Goal: Transaction & Acquisition: Purchase product/service

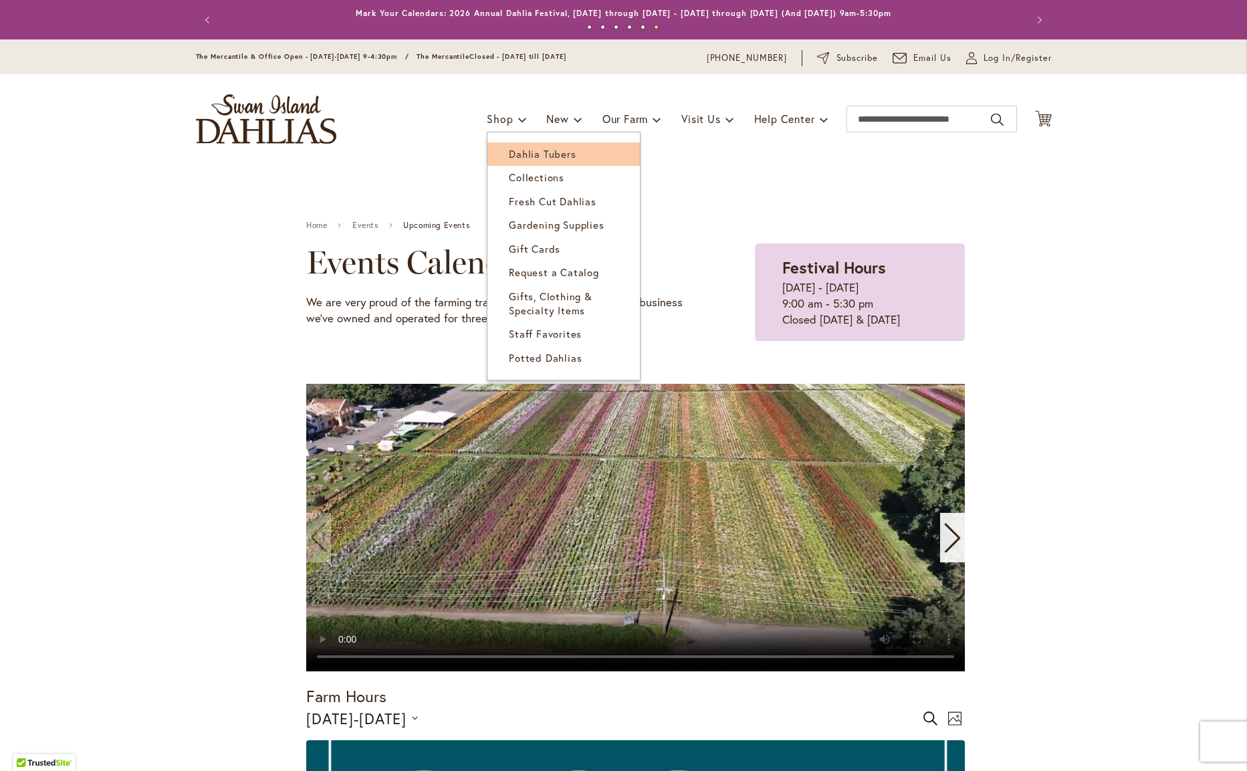
click at [518, 150] on span "Dahlia Tubers" at bounding box center [542, 153] width 67 height 13
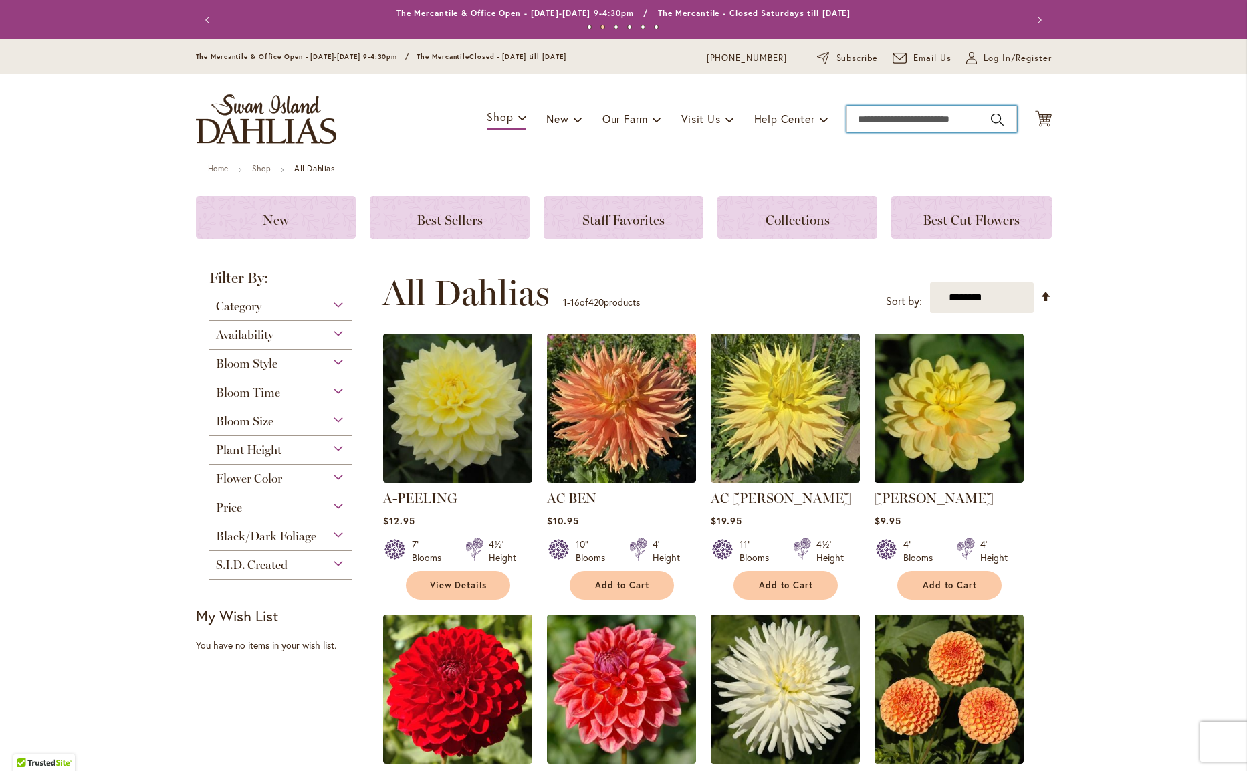
click at [895, 120] on input "Search" at bounding box center [931, 119] width 170 height 27
type input "*******"
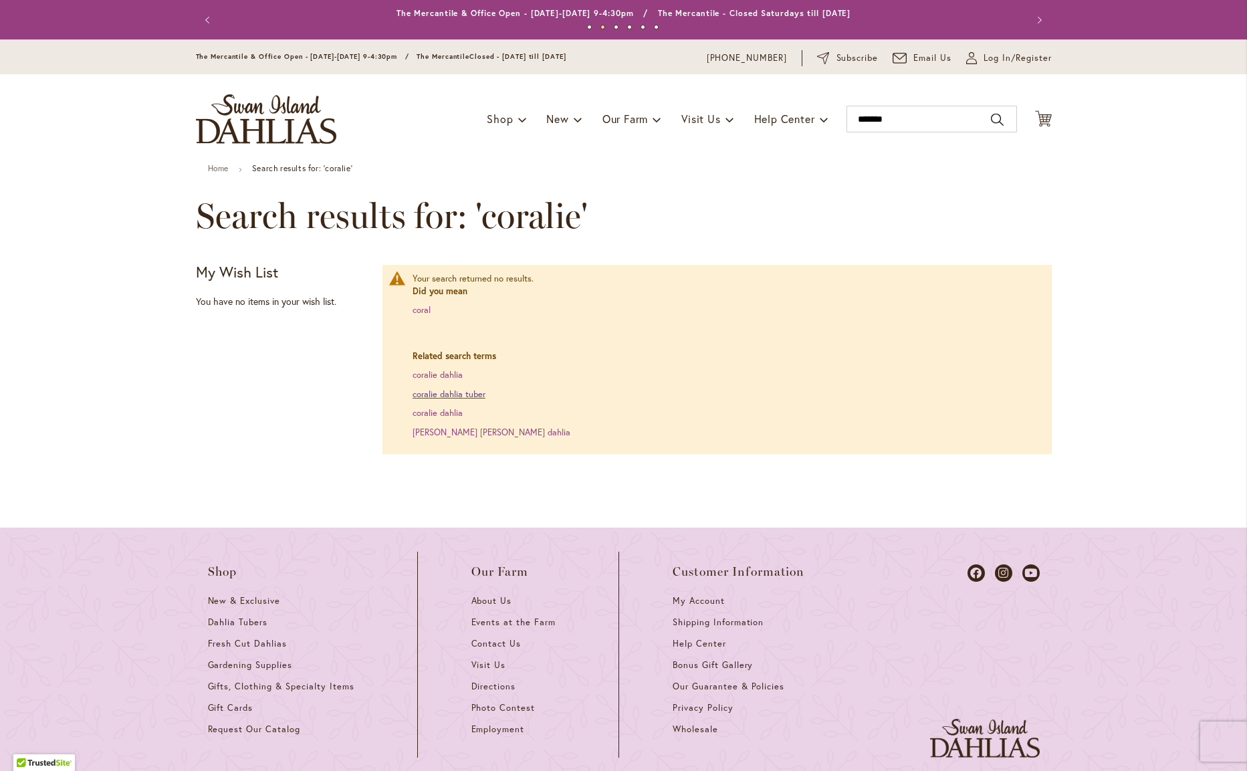
click at [449, 390] on link "coralie dahlia tuber" at bounding box center [448, 393] width 73 height 11
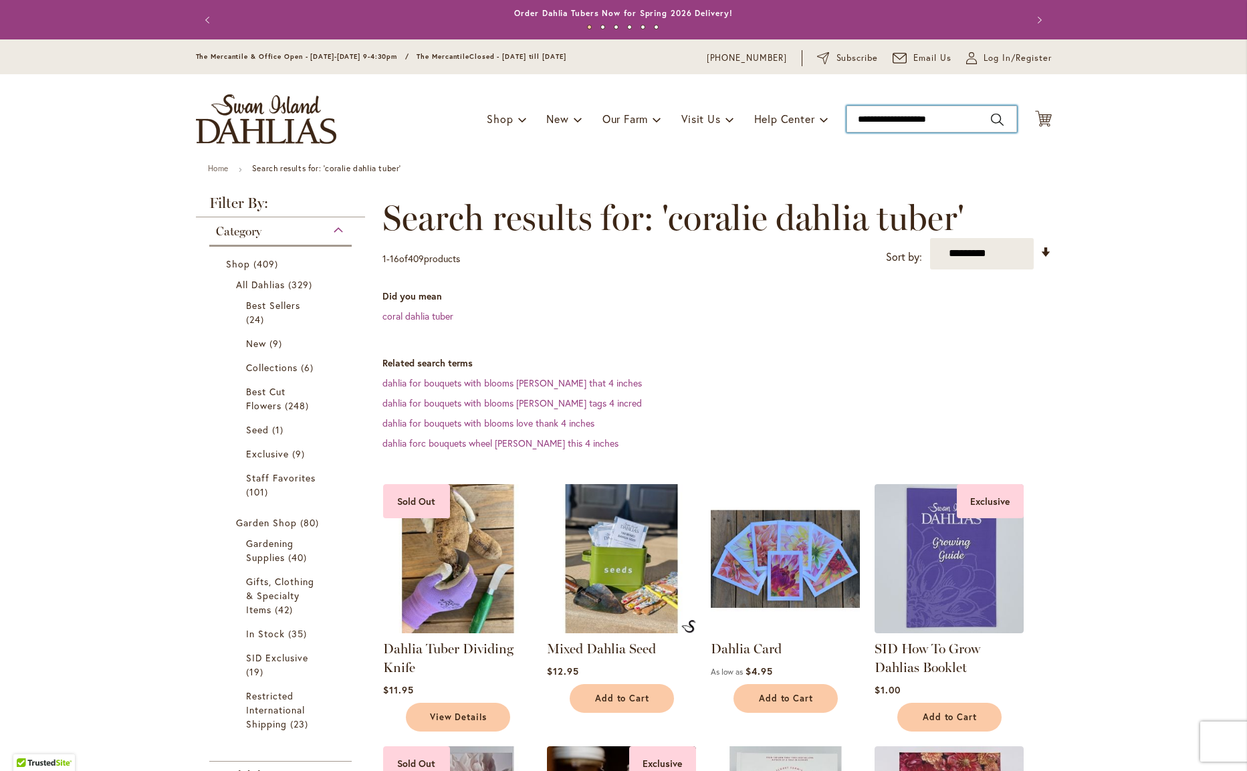
click at [953, 116] on input "**********" at bounding box center [931, 119] width 170 height 27
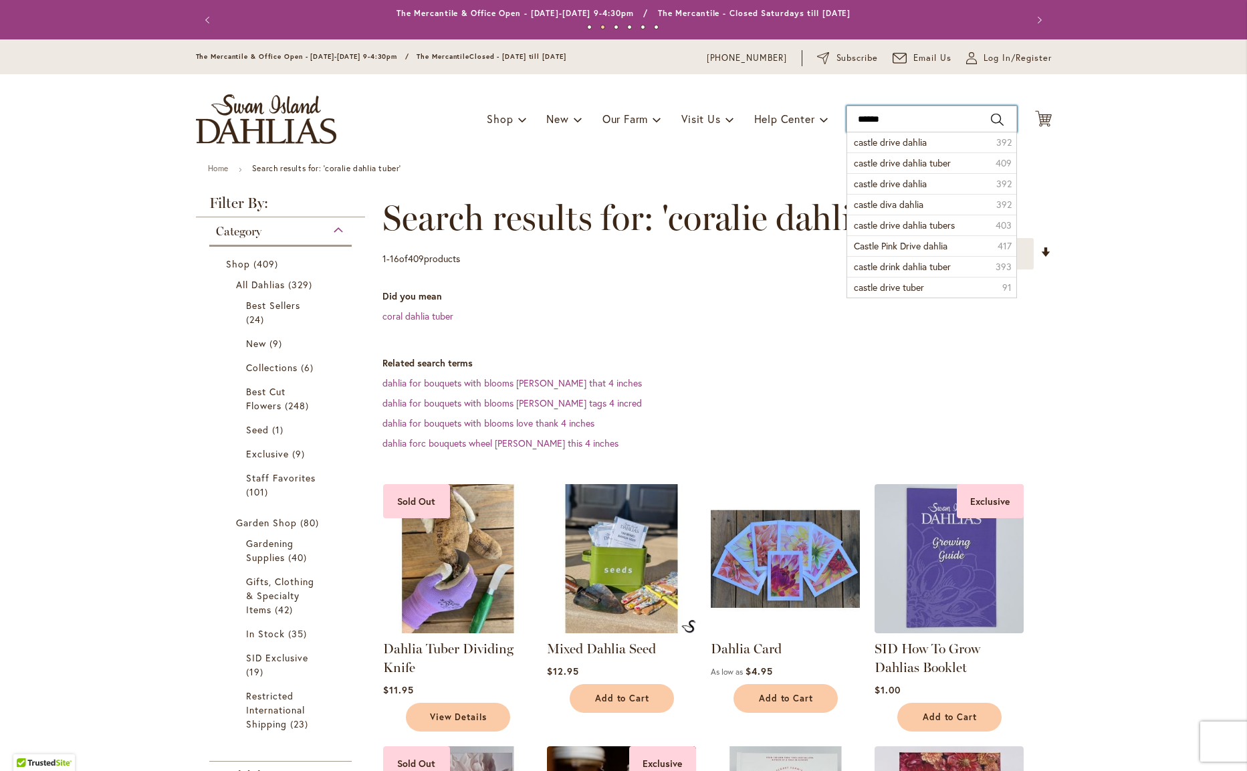
type input "**********"
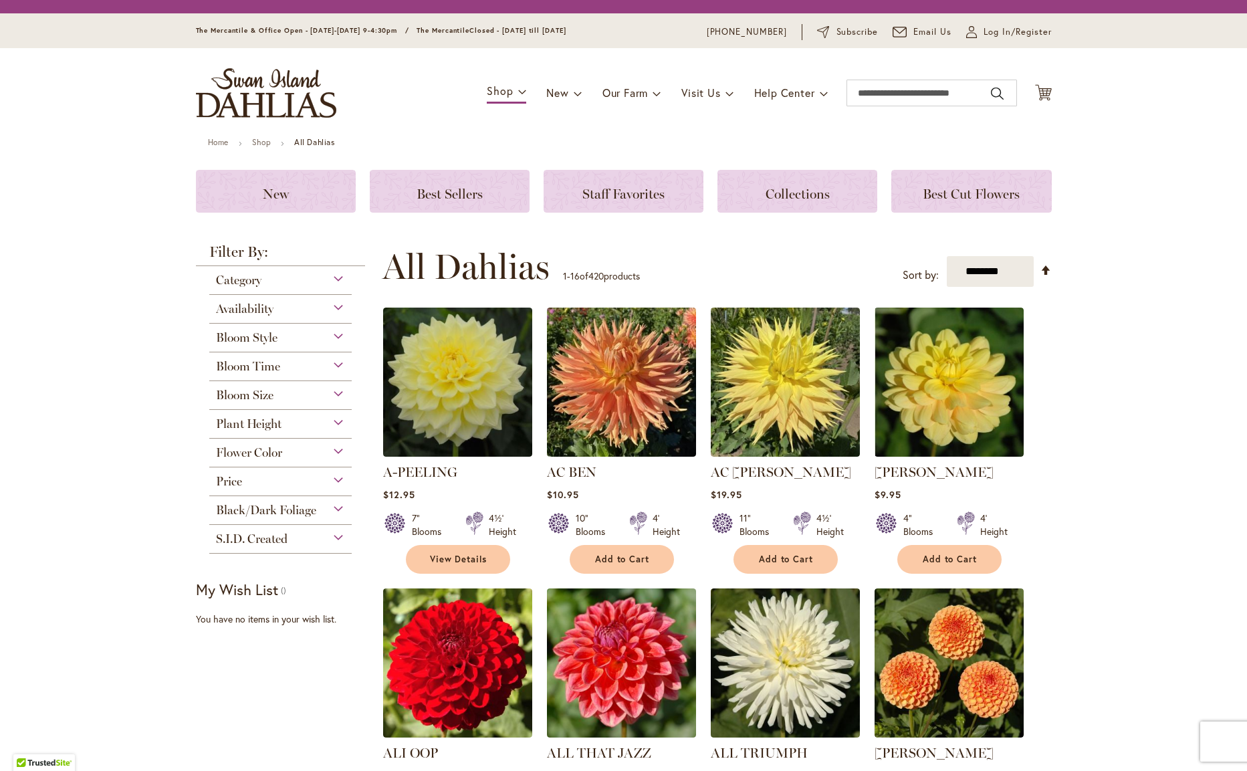
click at [498, 110] on div "Toggle Nav Shop Dahlia Tubers Collections Fresh Cut Dahlias Gardening Supplies …" at bounding box center [623, 93] width 882 height 90
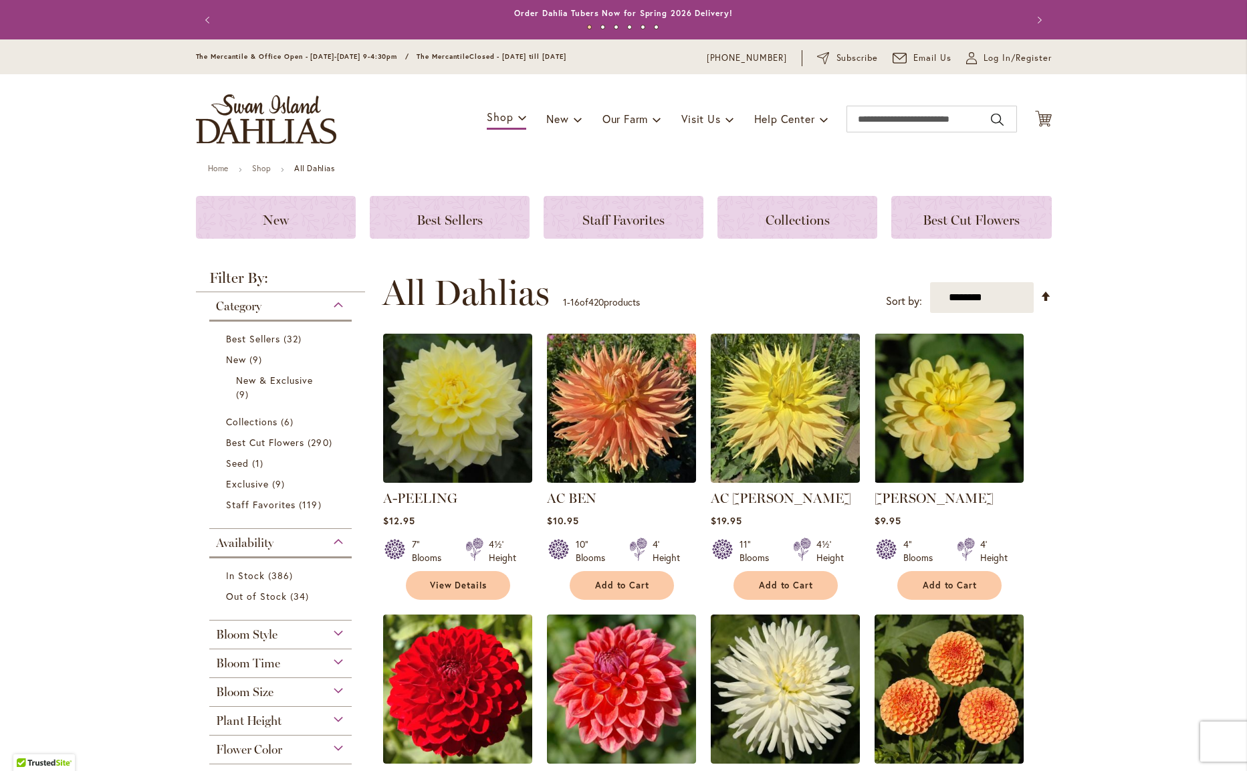
click at [437, 128] on div "Toggle Nav Shop Dahlia Tubers Collections Fresh Cut Dahlias Gardening Supplies …" at bounding box center [623, 119] width 882 height 90
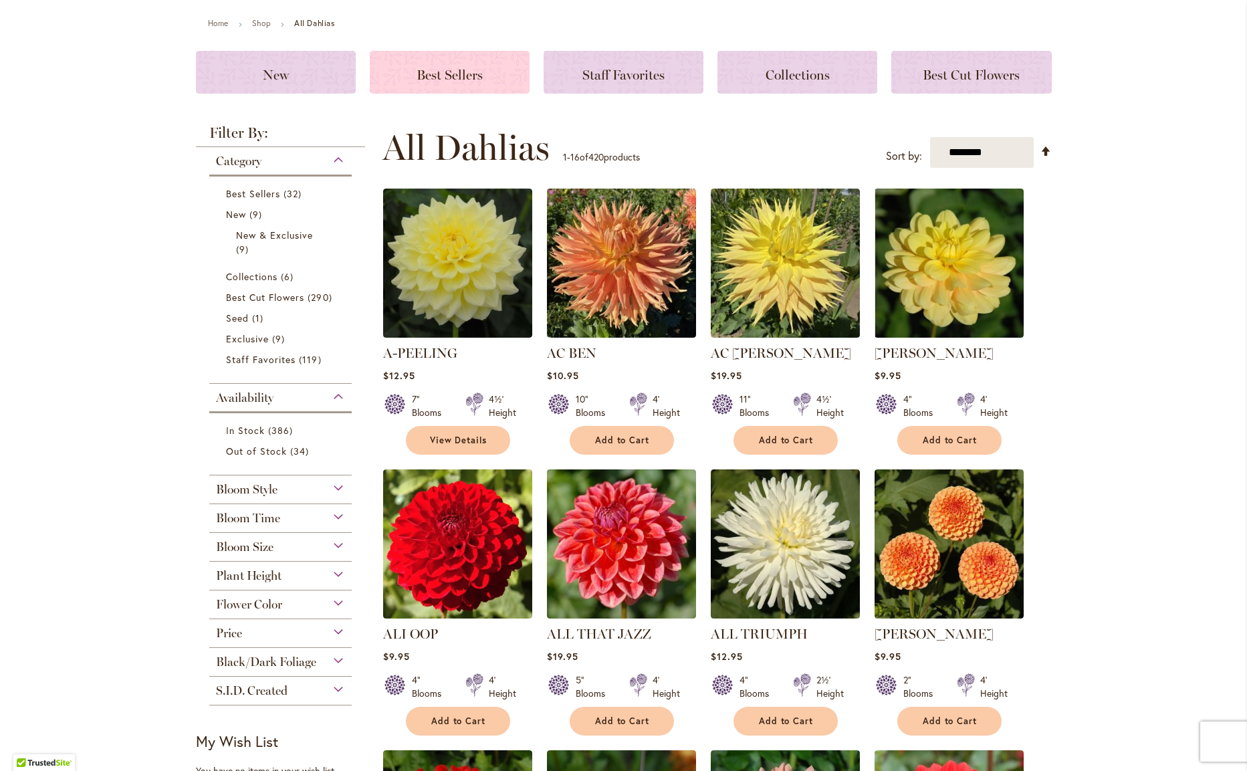
scroll to position [148, 0]
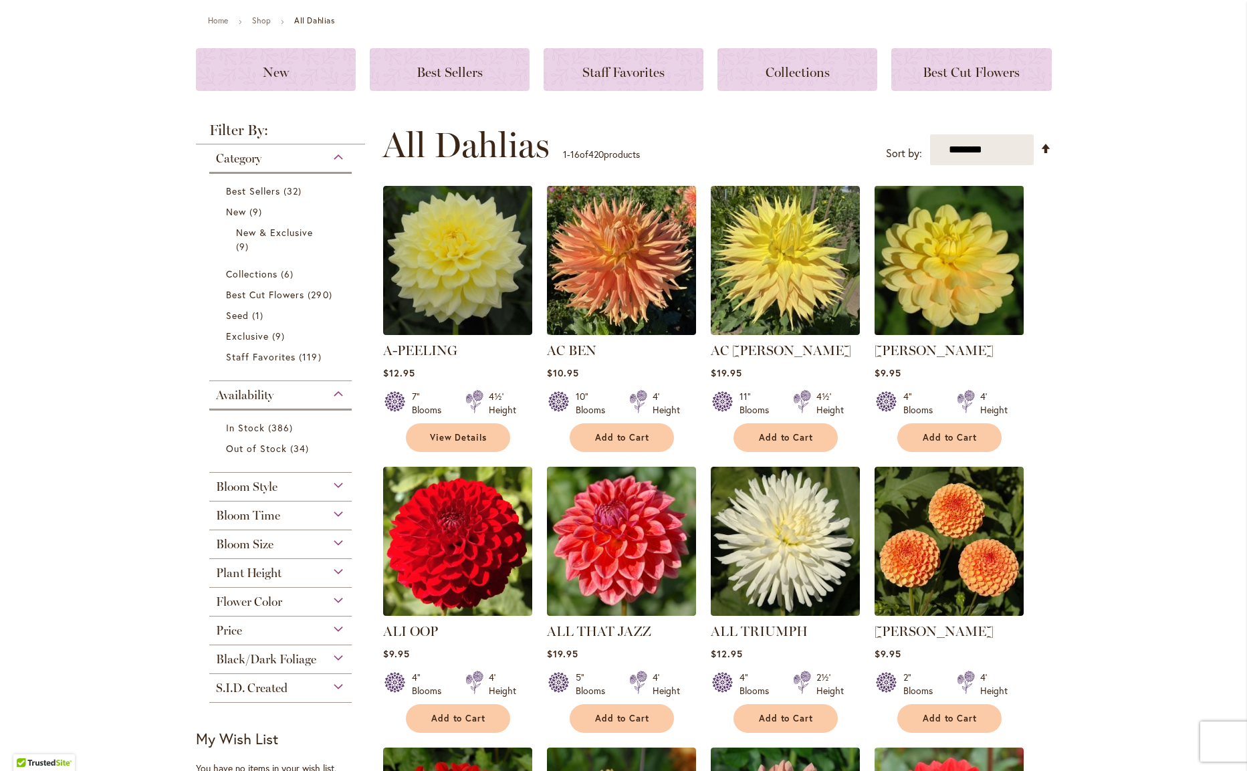
click at [965, 262] on img at bounding box center [948, 260] width 156 height 156
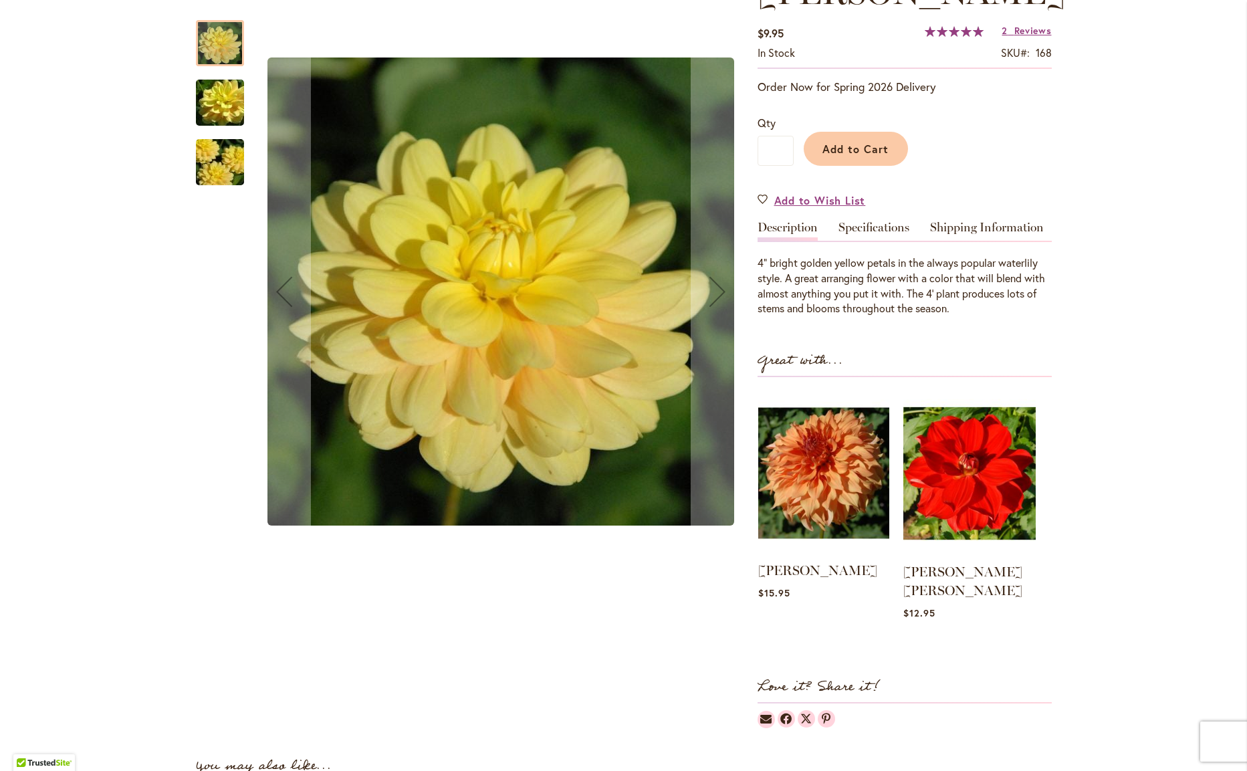
scroll to position [221, 0]
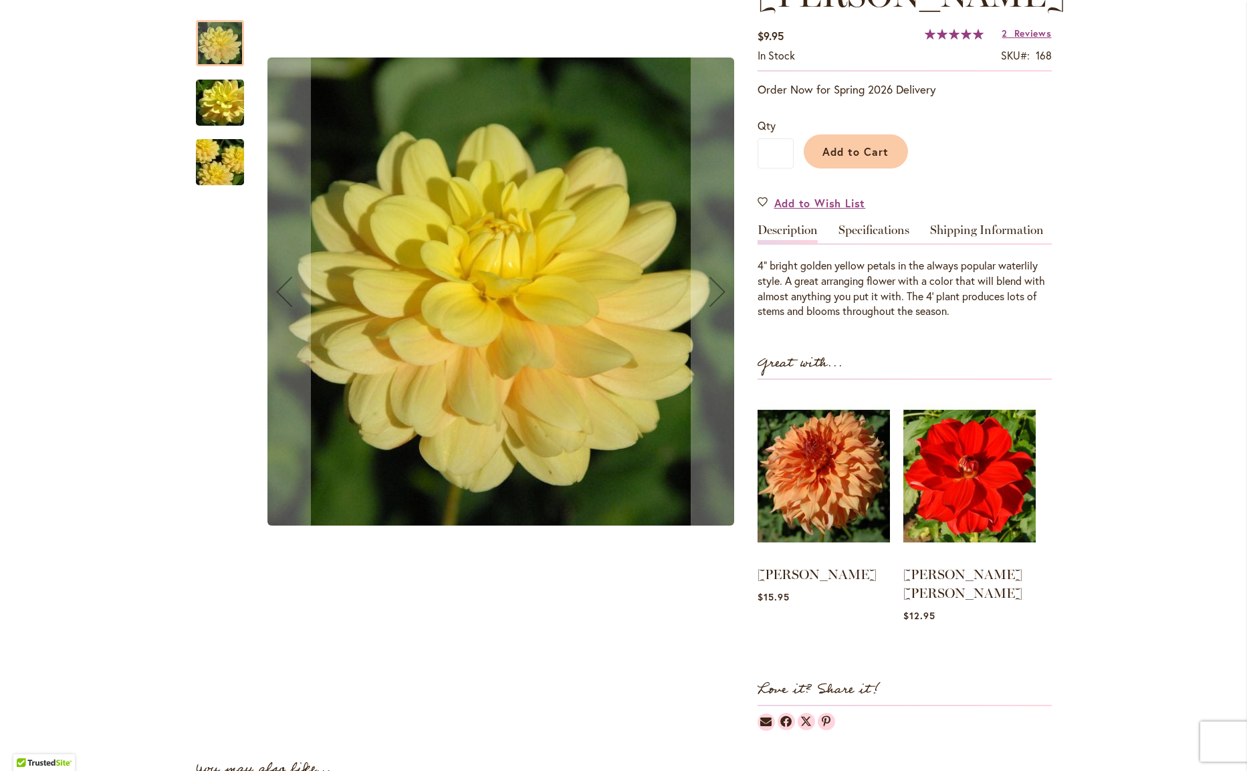
click at [217, 112] on img "AHOY MATEY" at bounding box center [220, 103] width 96 height 64
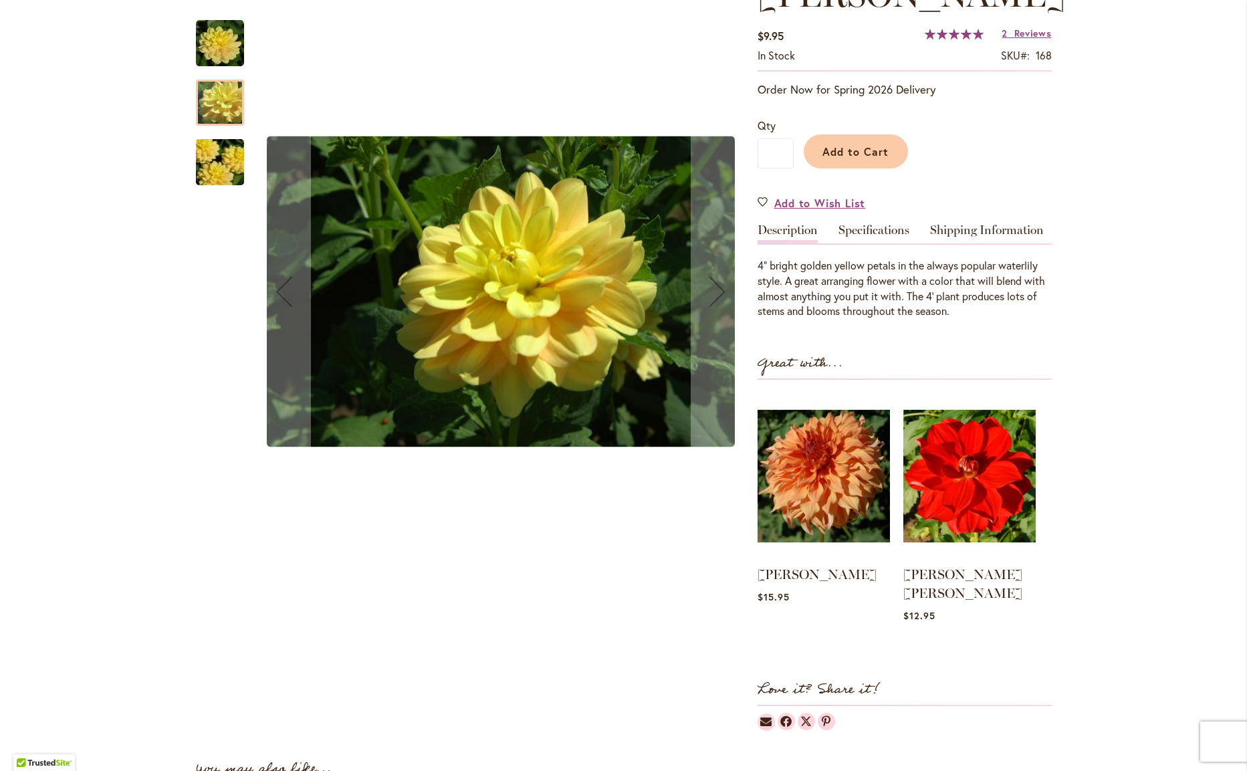
click at [220, 155] on img "AHOY MATEY" at bounding box center [220, 162] width 96 height 64
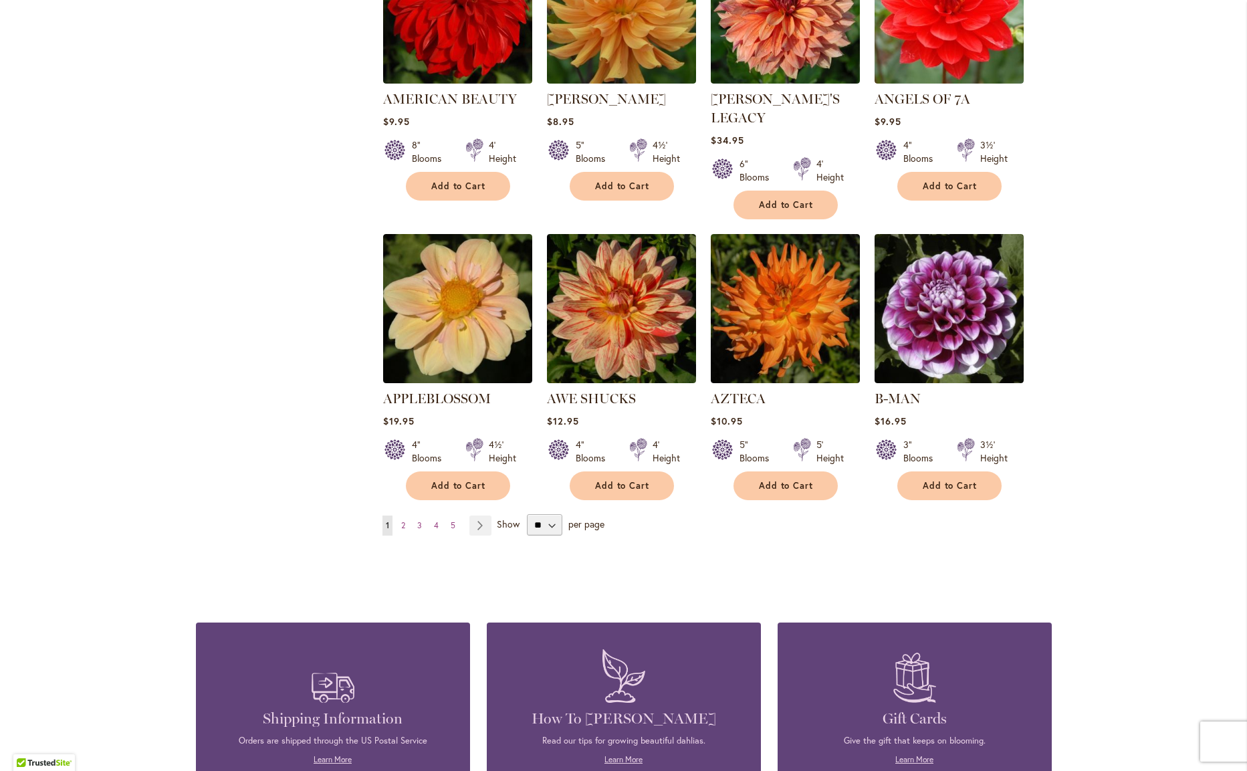
scroll to position [969, 0]
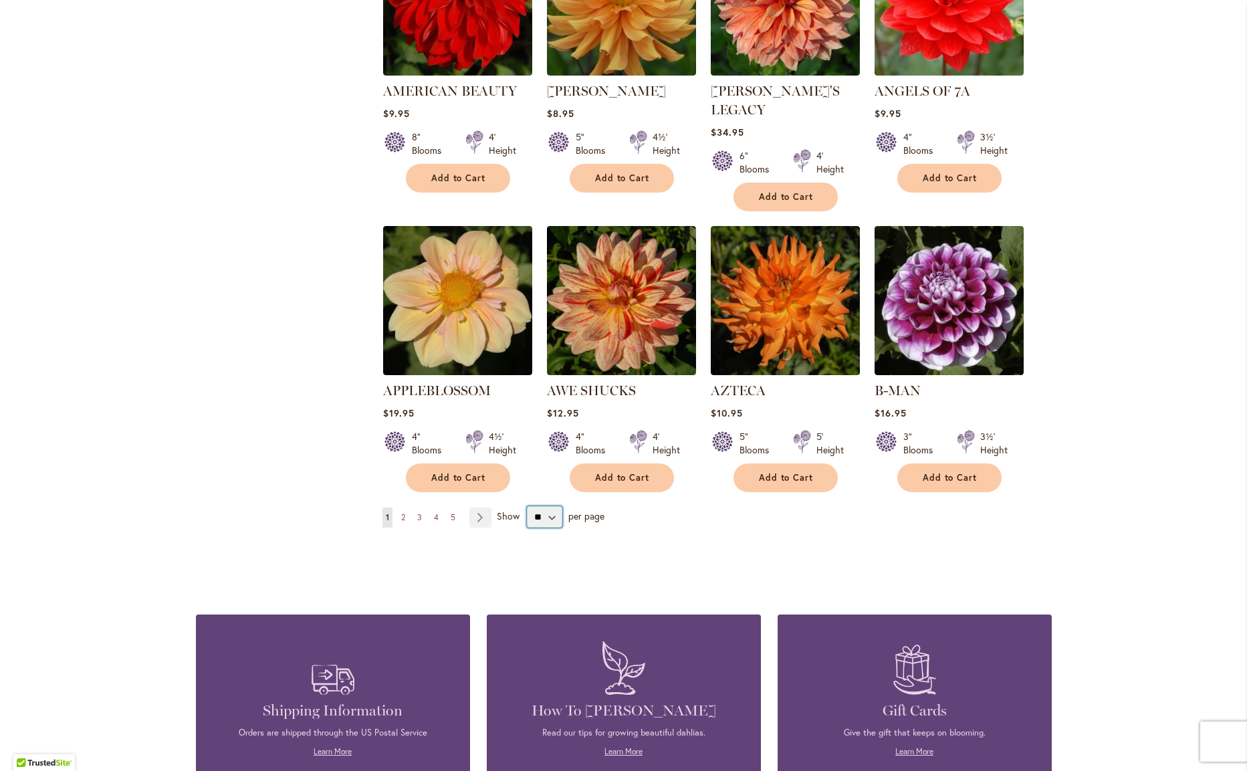
select select "**"
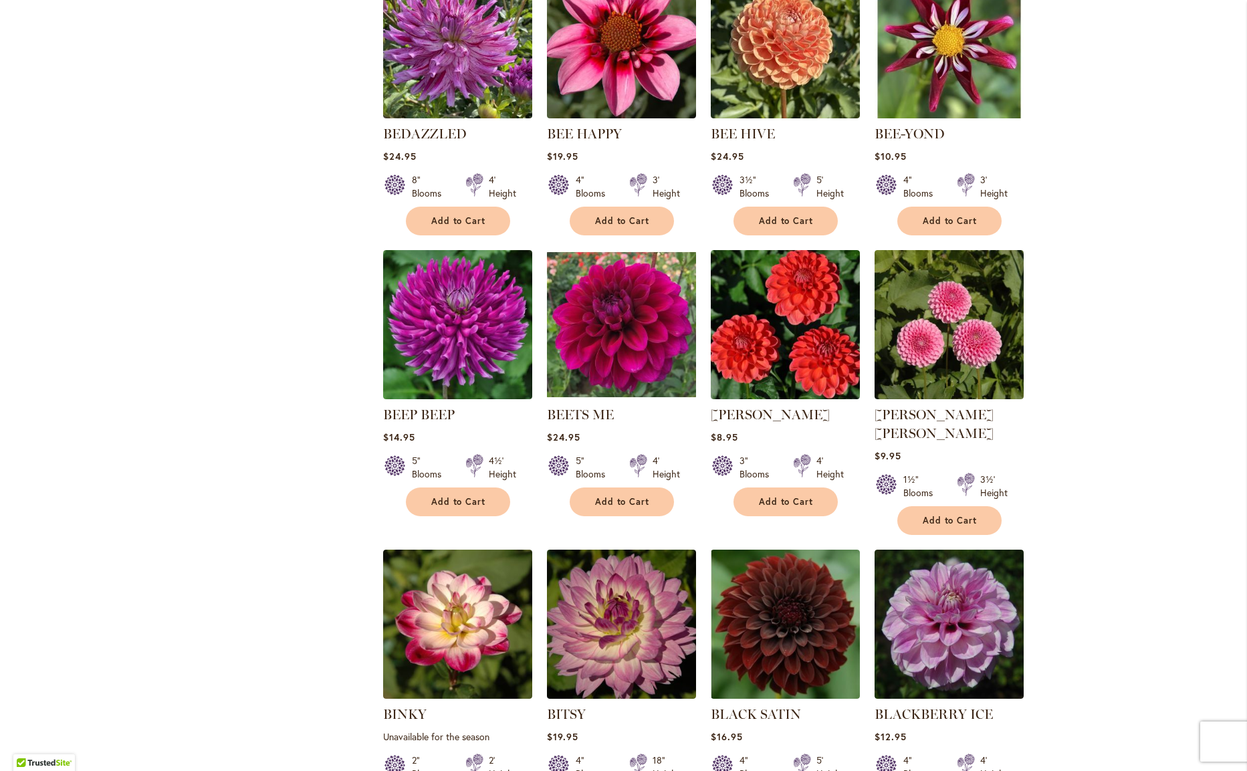
scroll to position [2043, 0]
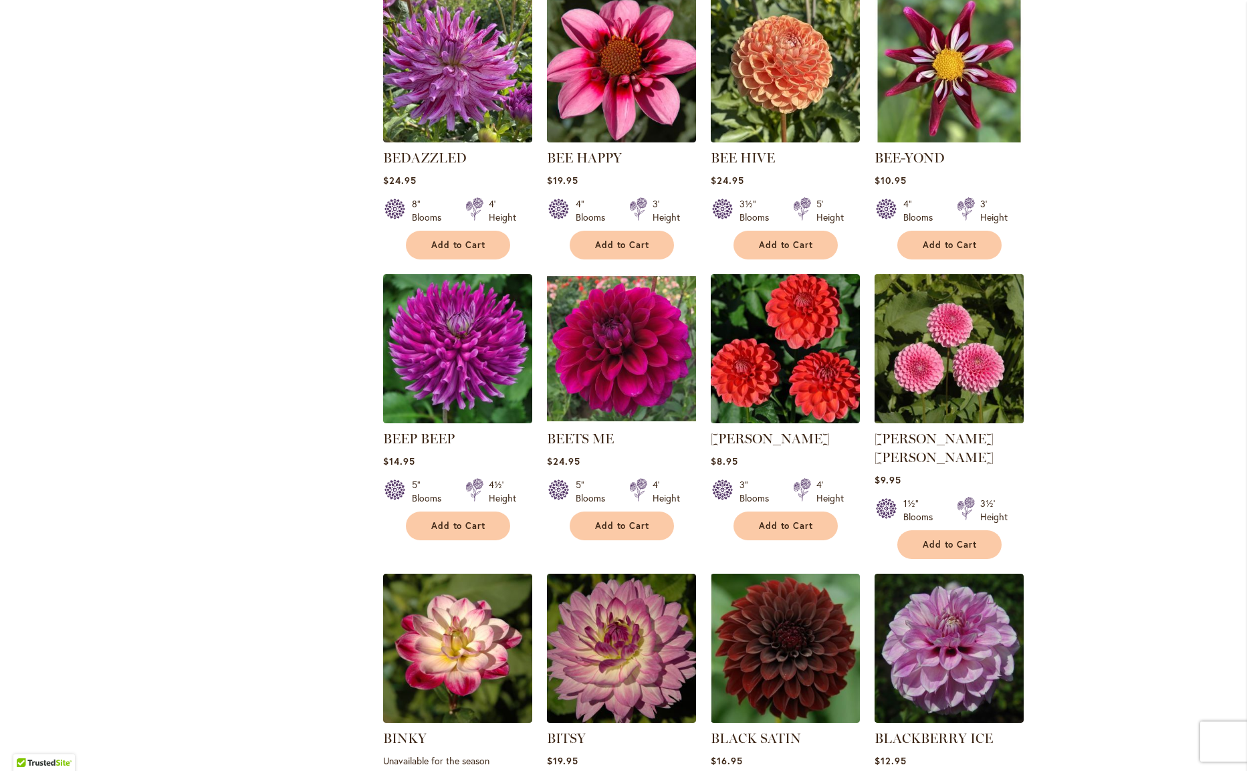
click at [951, 360] on img at bounding box center [948, 349] width 156 height 156
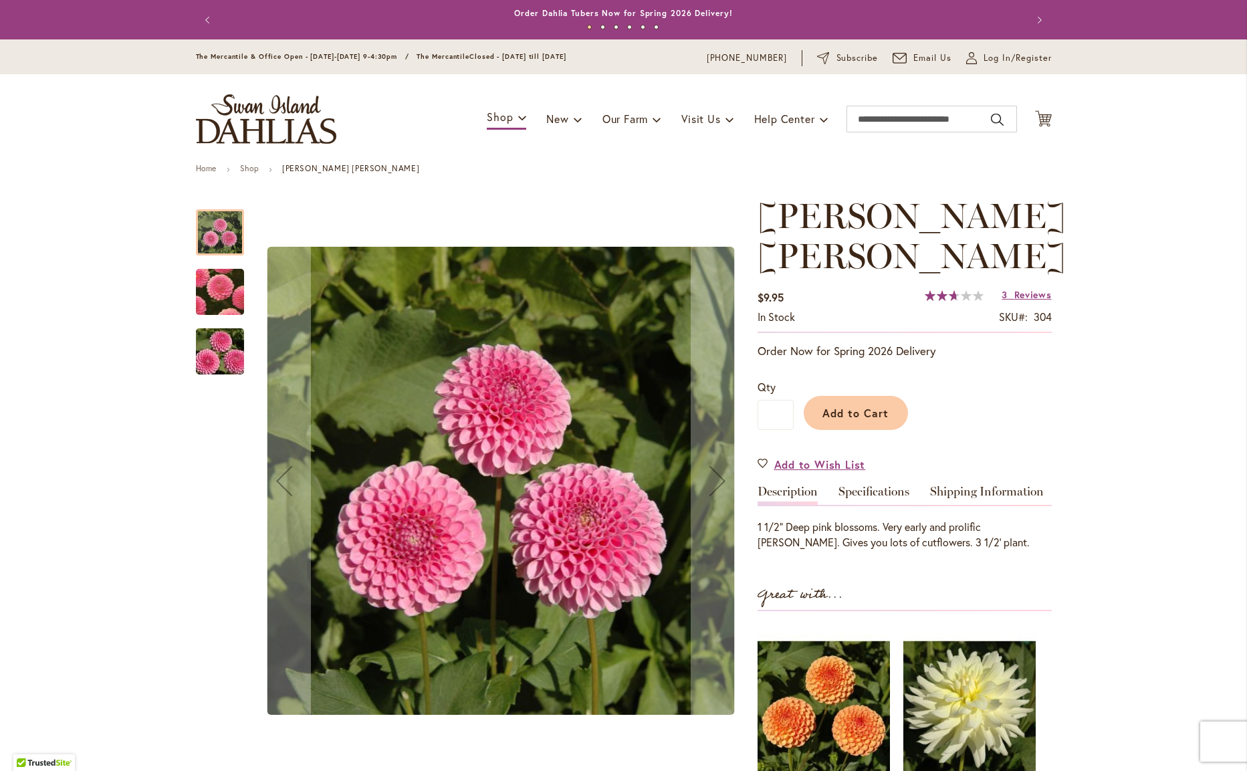
click at [225, 357] on img "BETTY ANNE" at bounding box center [220, 352] width 96 height 64
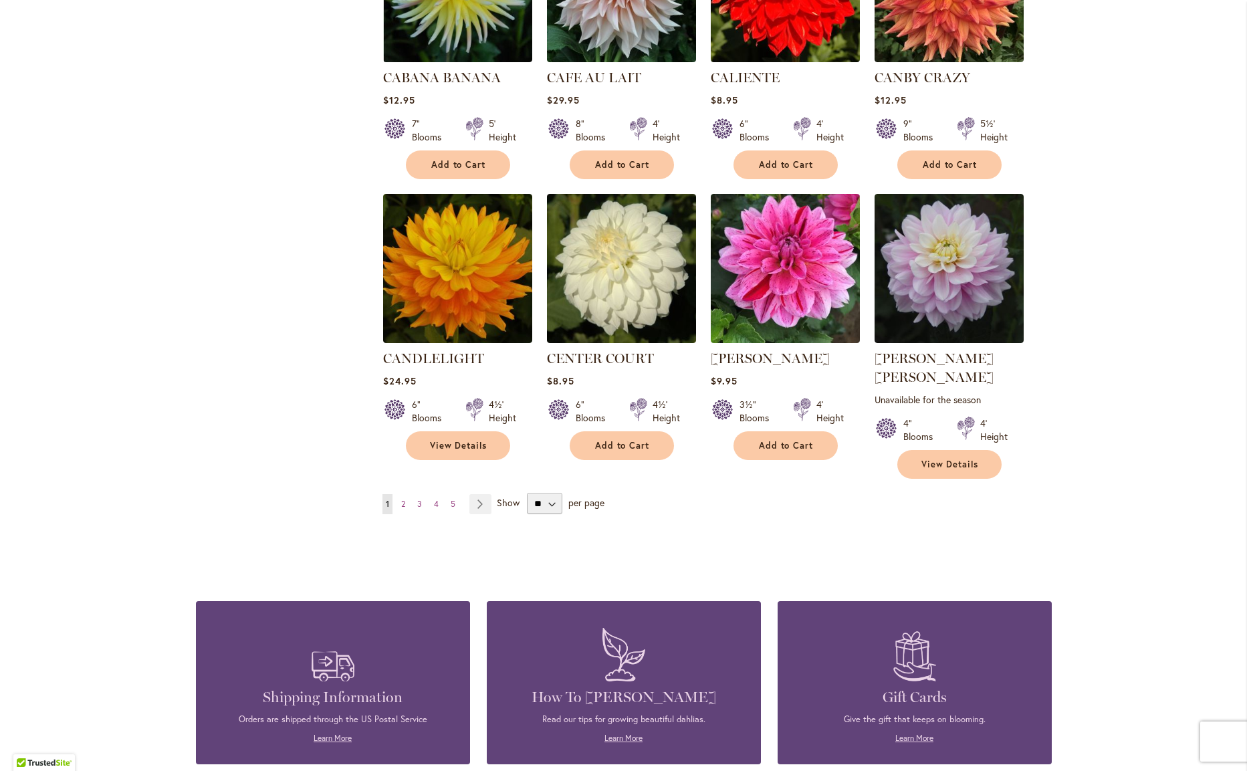
scroll to position [4408, 0]
click at [485, 493] on link "Page Next" at bounding box center [480, 503] width 22 height 20
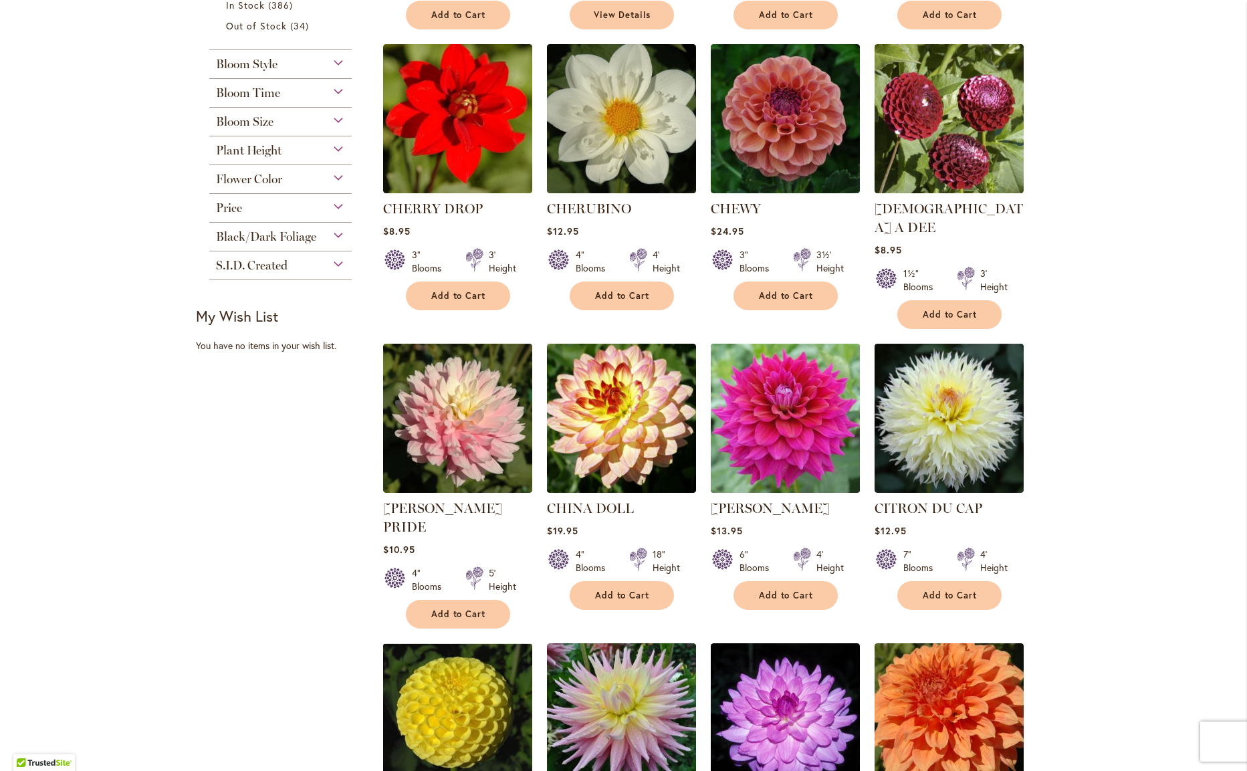
scroll to position [571, 0]
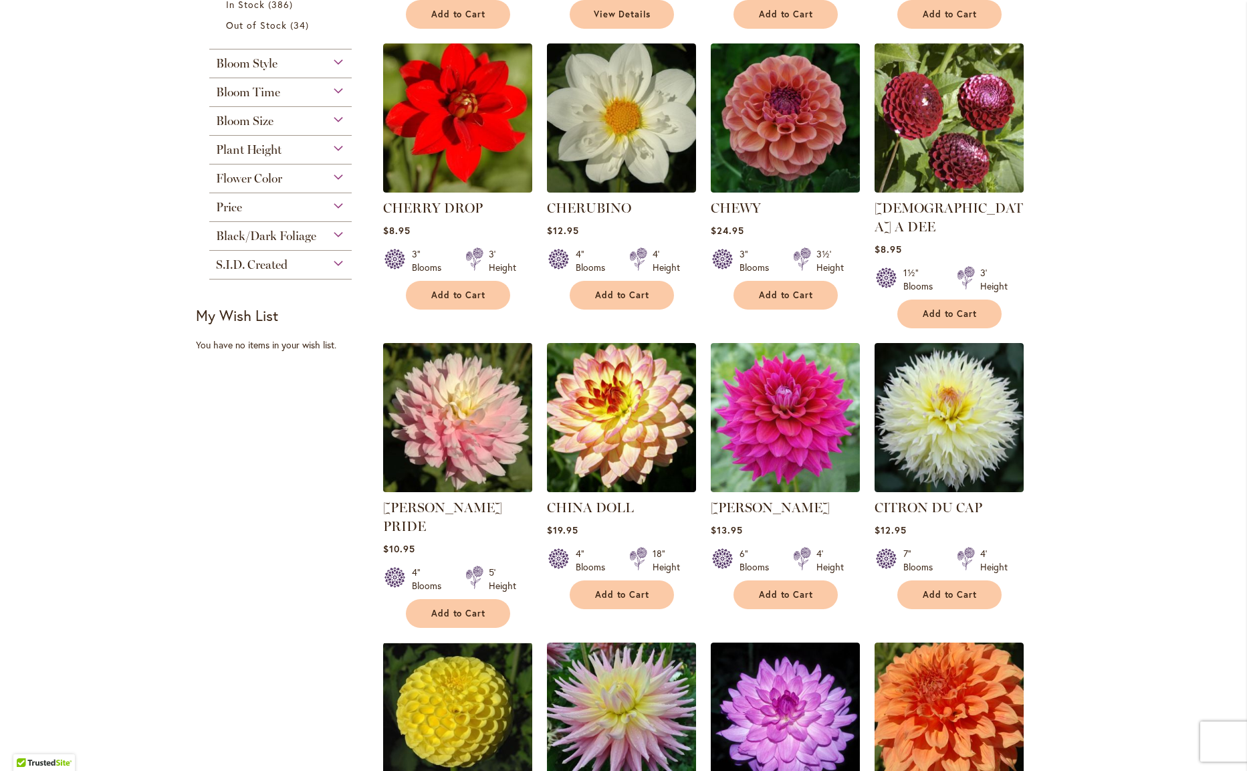
click at [446, 420] on img at bounding box center [457, 418] width 156 height 156
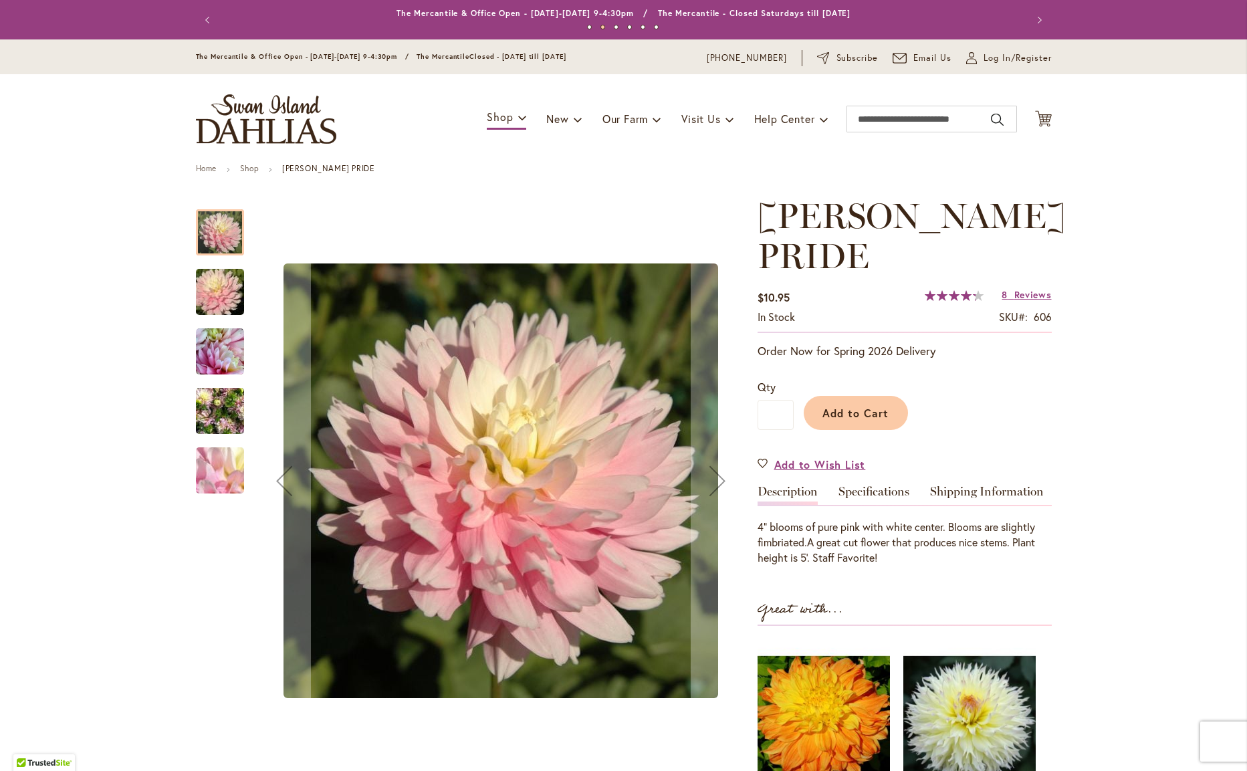
click at [220, 292] on img "CHILSON'S PRIDE" at bounding box center [220, 292] width 96 height 64
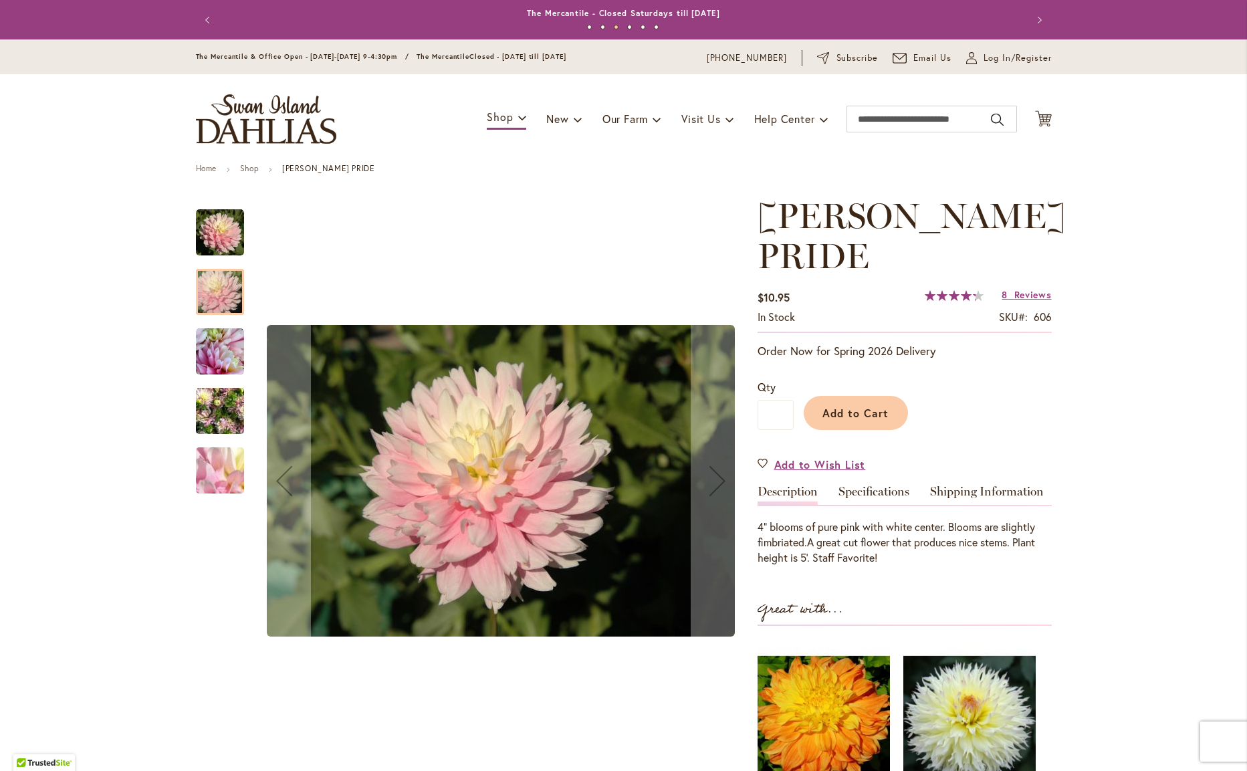
click at [217, 350] on img "CHILSON'S PRIDE" at bounding box center [220, 352] width 48 height 48
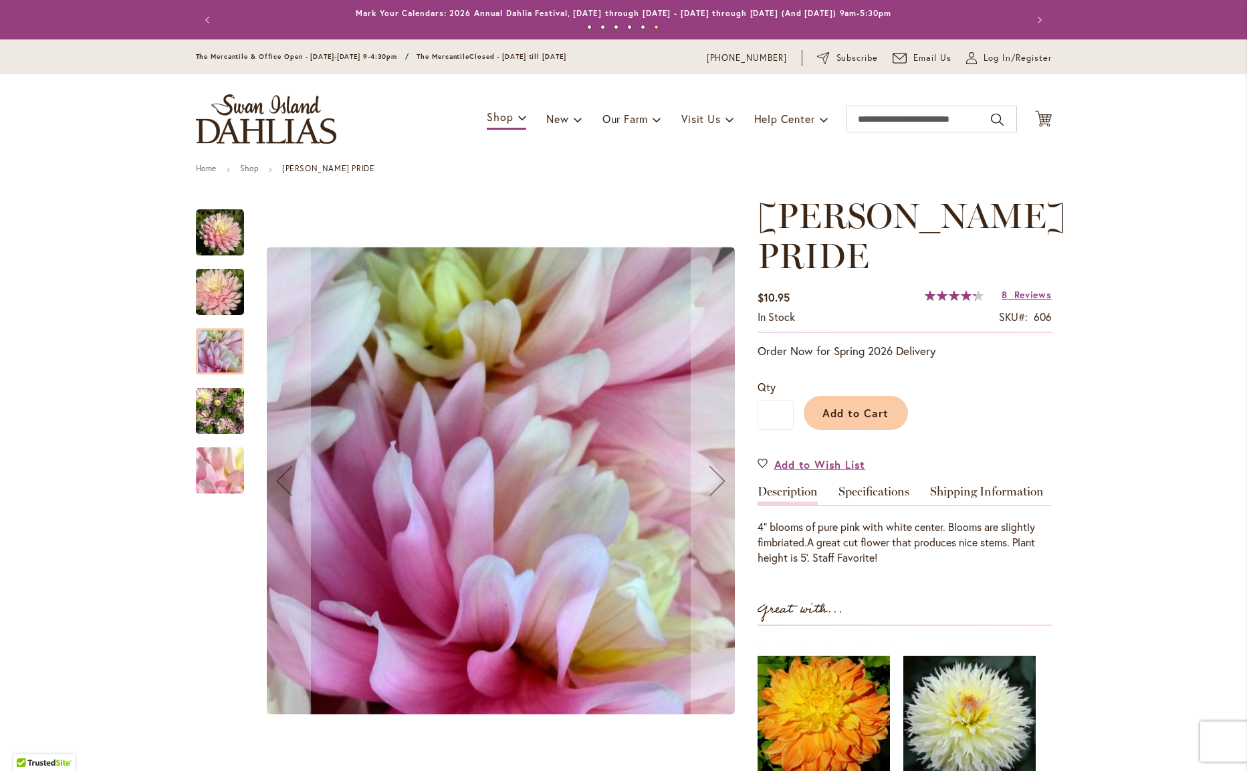
click at [218, 410] on img "CHILSON'S PRIDE" at bounding box center [220, 411] width 48 height 64
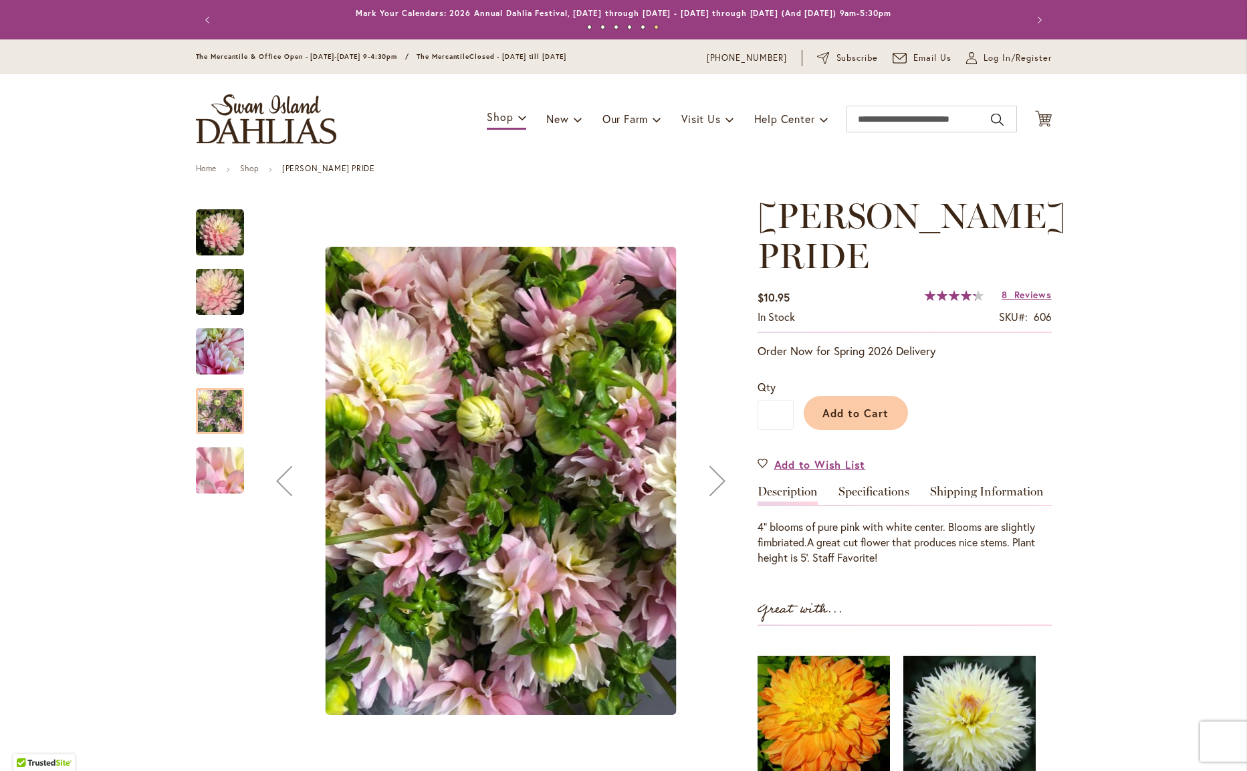
click at [223, 478] on img "CHILSON'S PRIDE" at bounding box center [220, 470] width 96 height 72
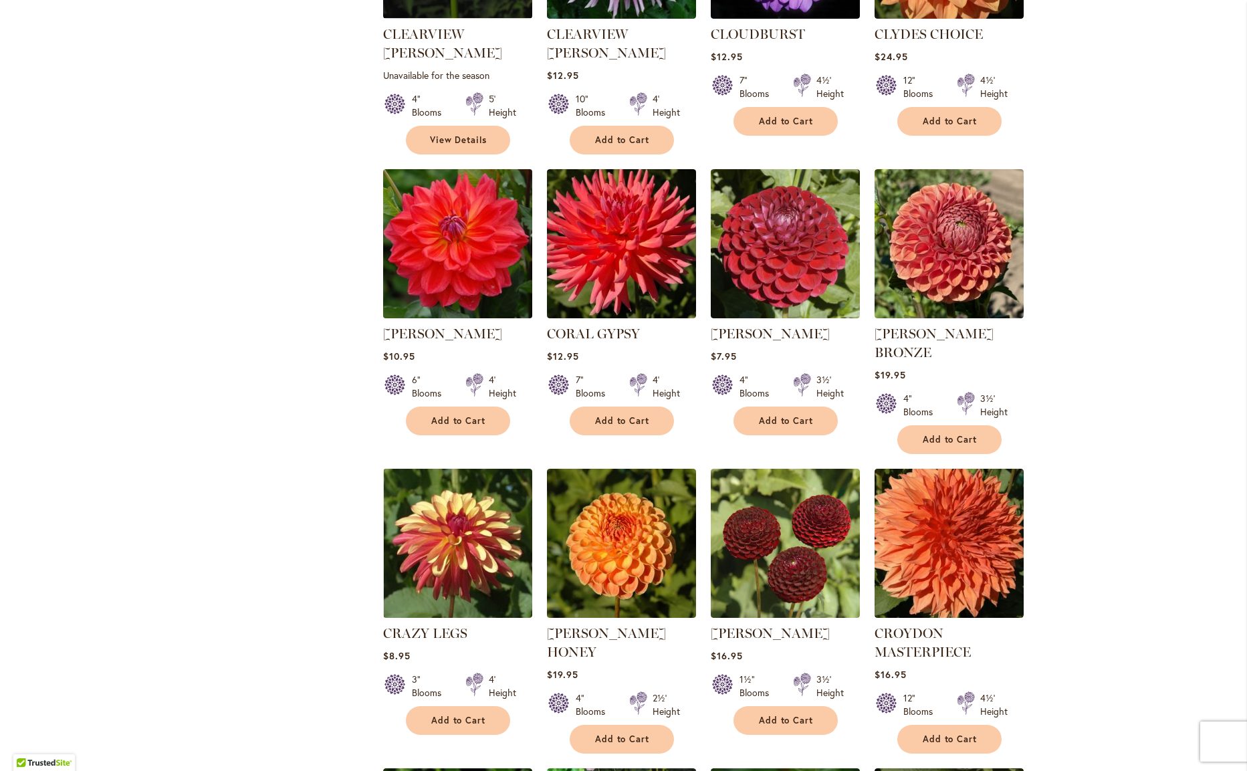
scroll to position [1346, 0]
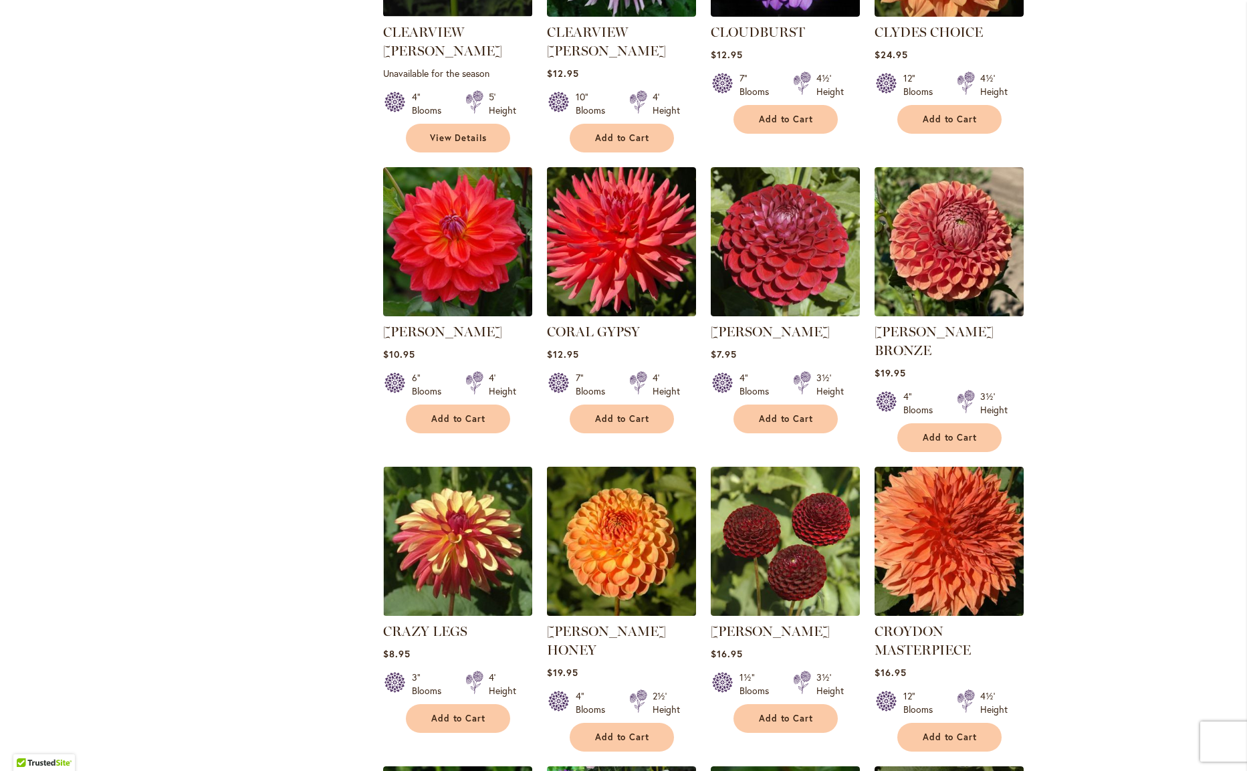
click at [616, 473] on img at bounding box center [621, 541] width 156 height 156
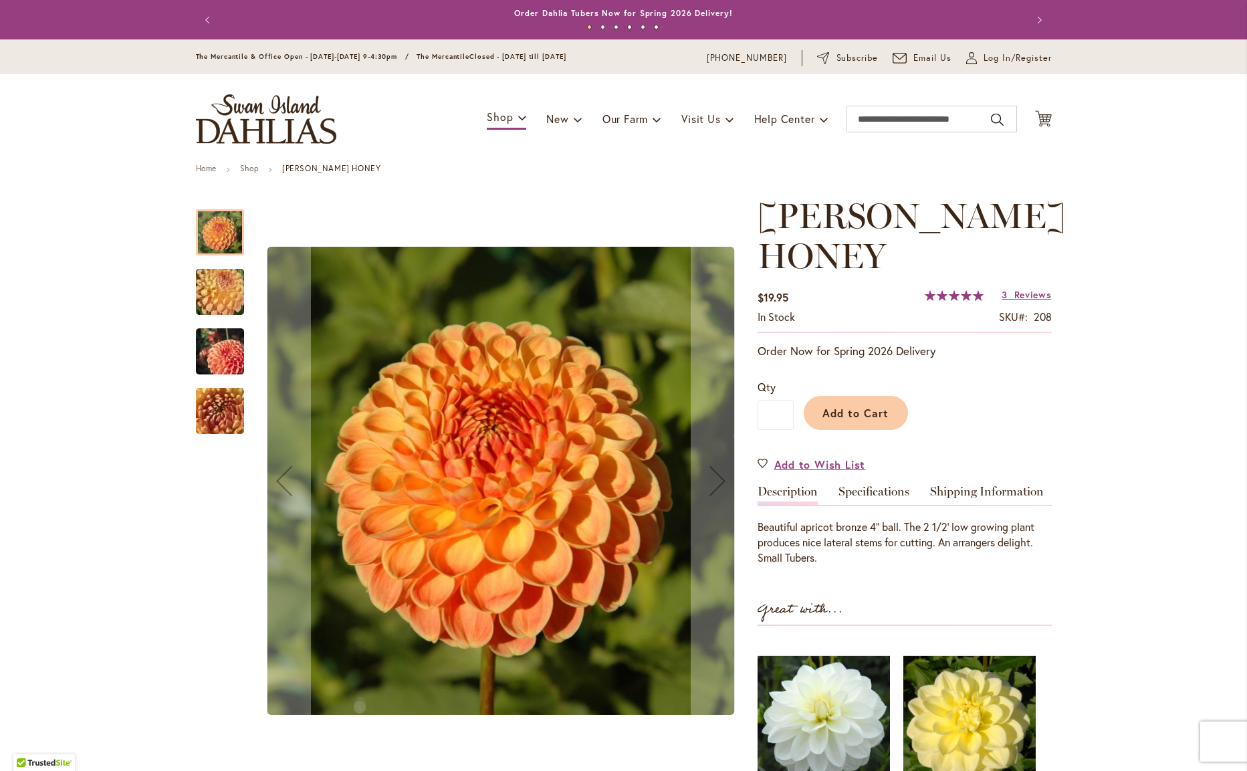
click at [213, 285] on img "CRICHTON HONEY" at bounding box center [220, 292] width 96 height 72
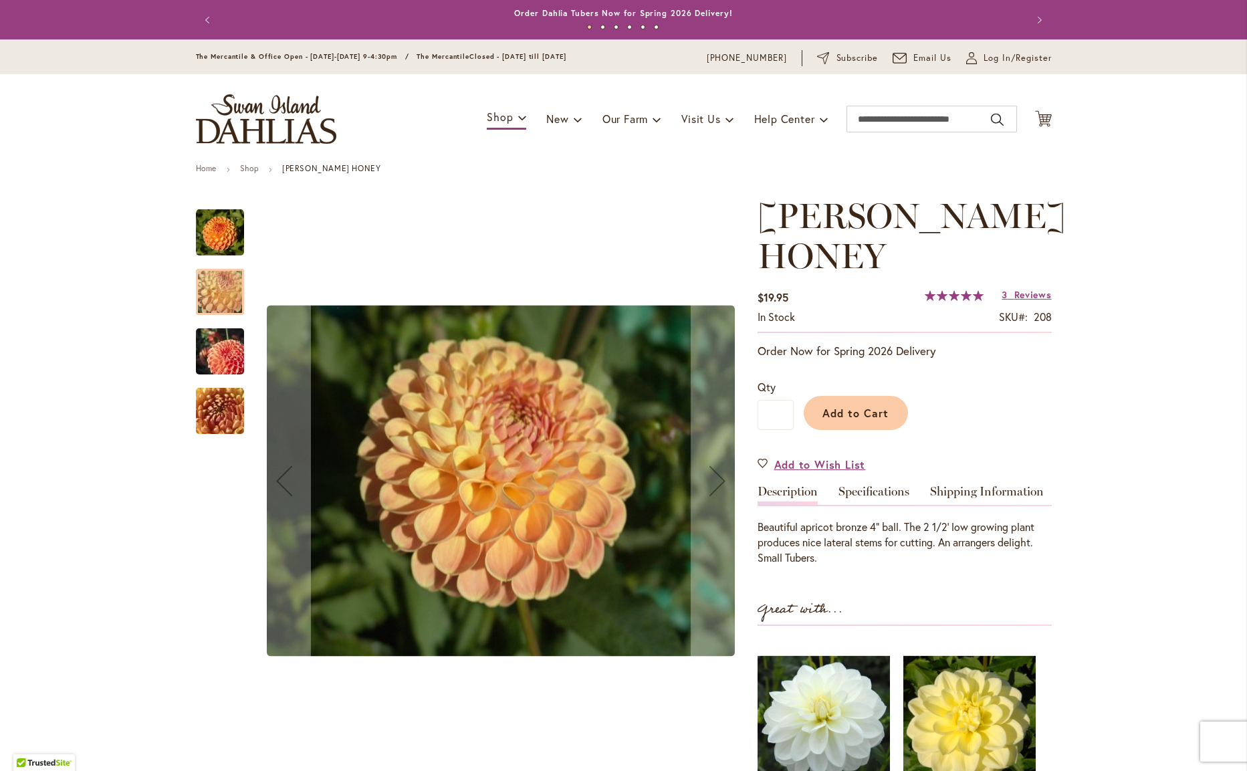
click at [224, 348] on img "CRICHTON HONEY" at bounding box center [220, 352] width 96 height 64
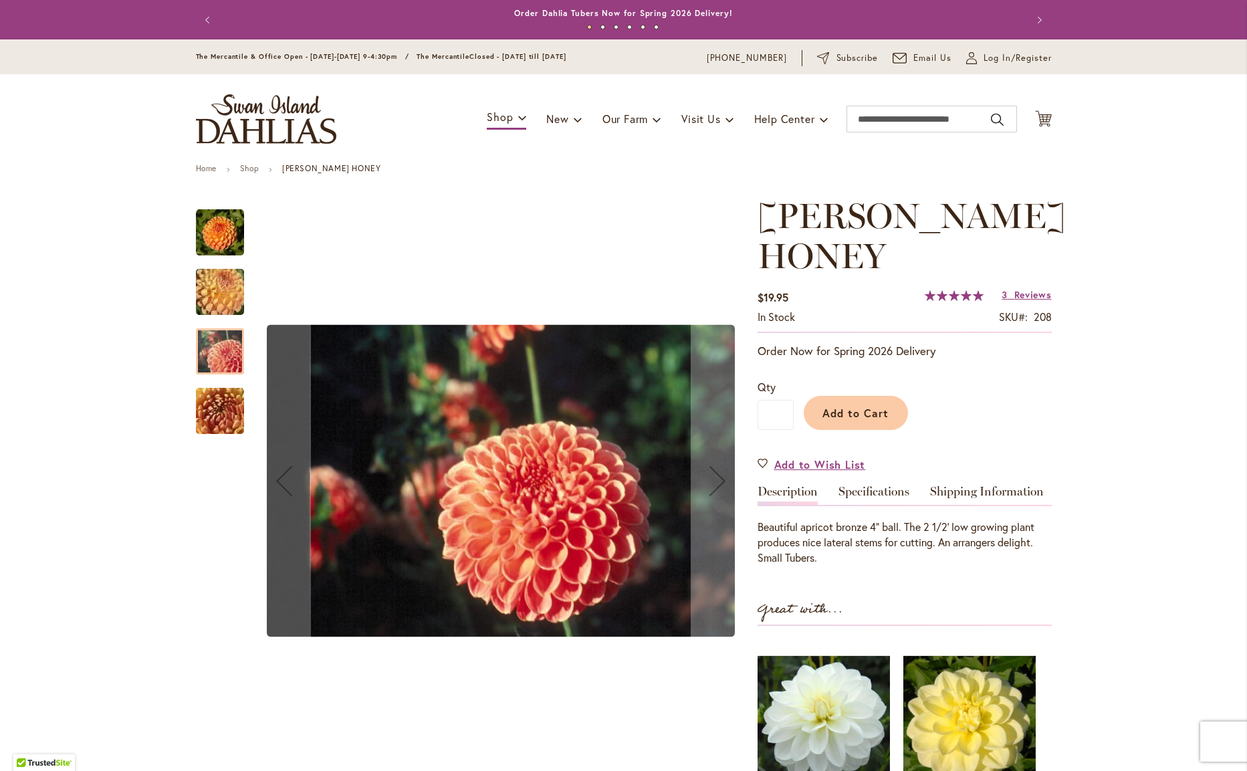
click at [227, 398] on img "CRICHTON HONEY" at bounding box center [220, 411] width 96 height 72
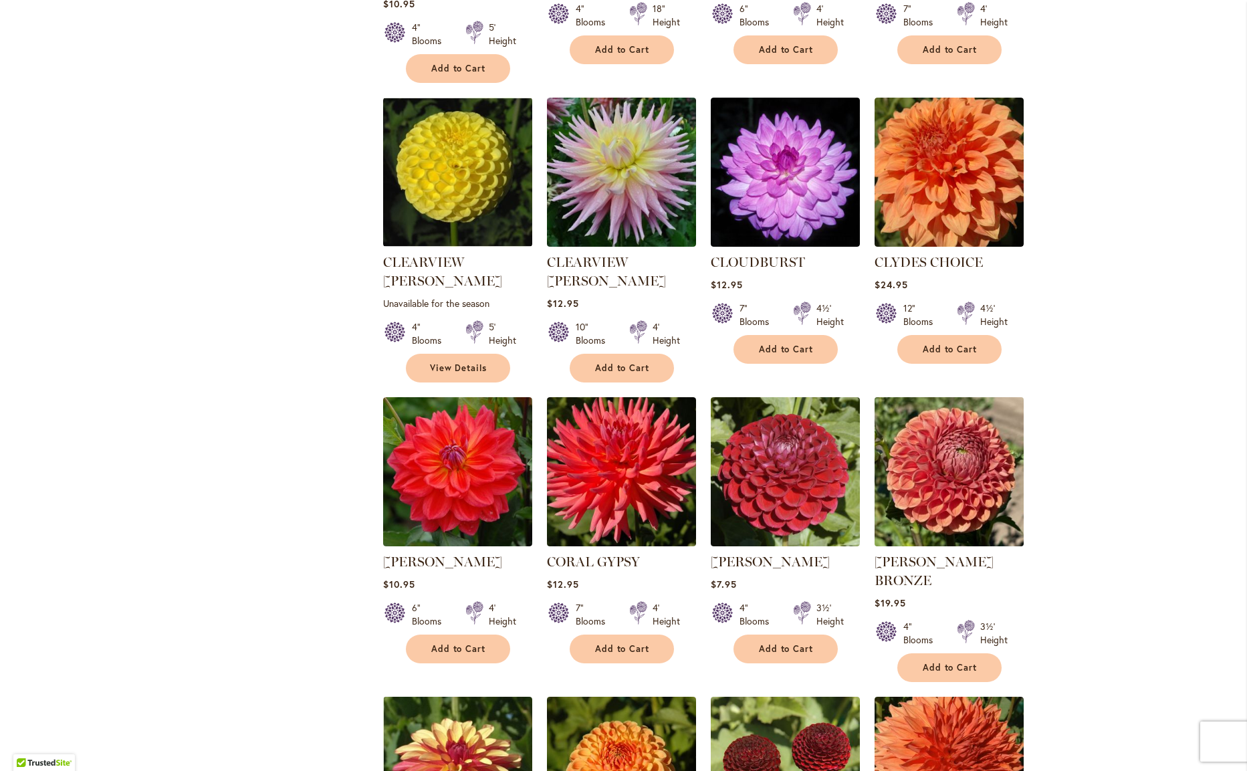
scroll to position [1116, 0]
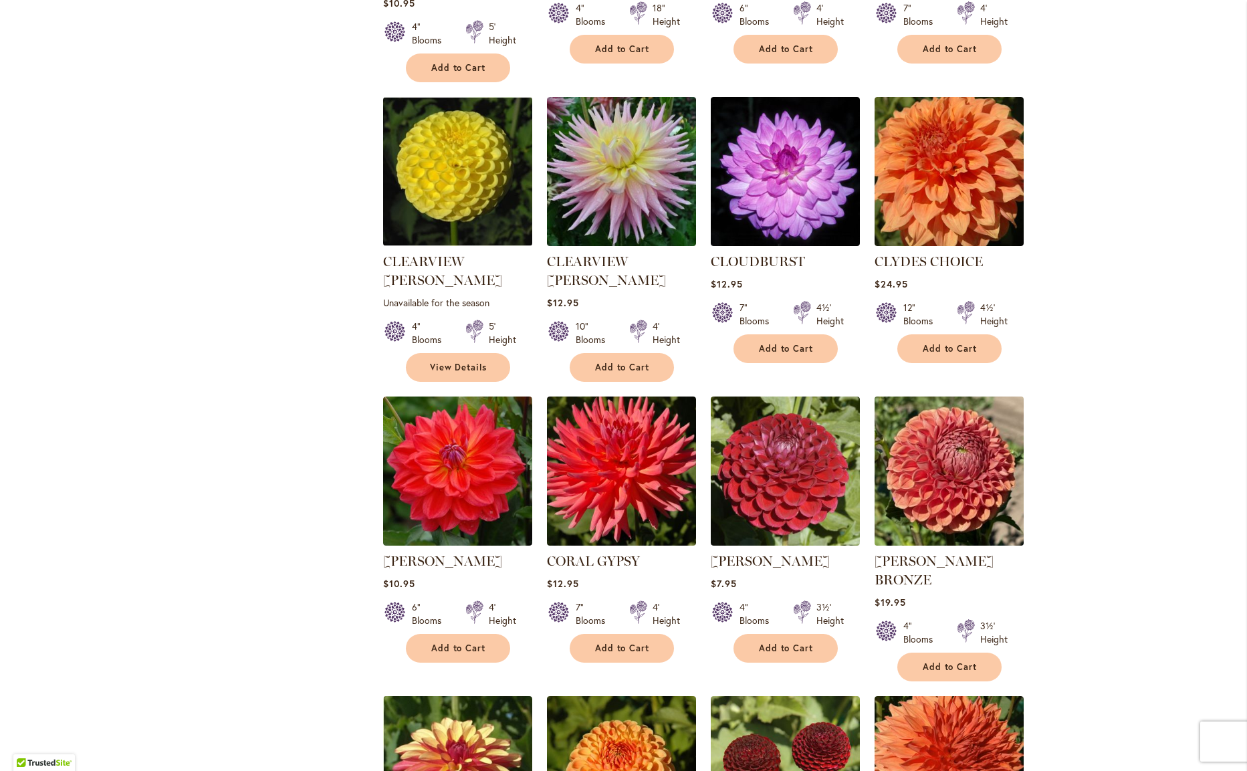
click at [946, 420] on img at bounding box center [948, 471] width 156 height 156
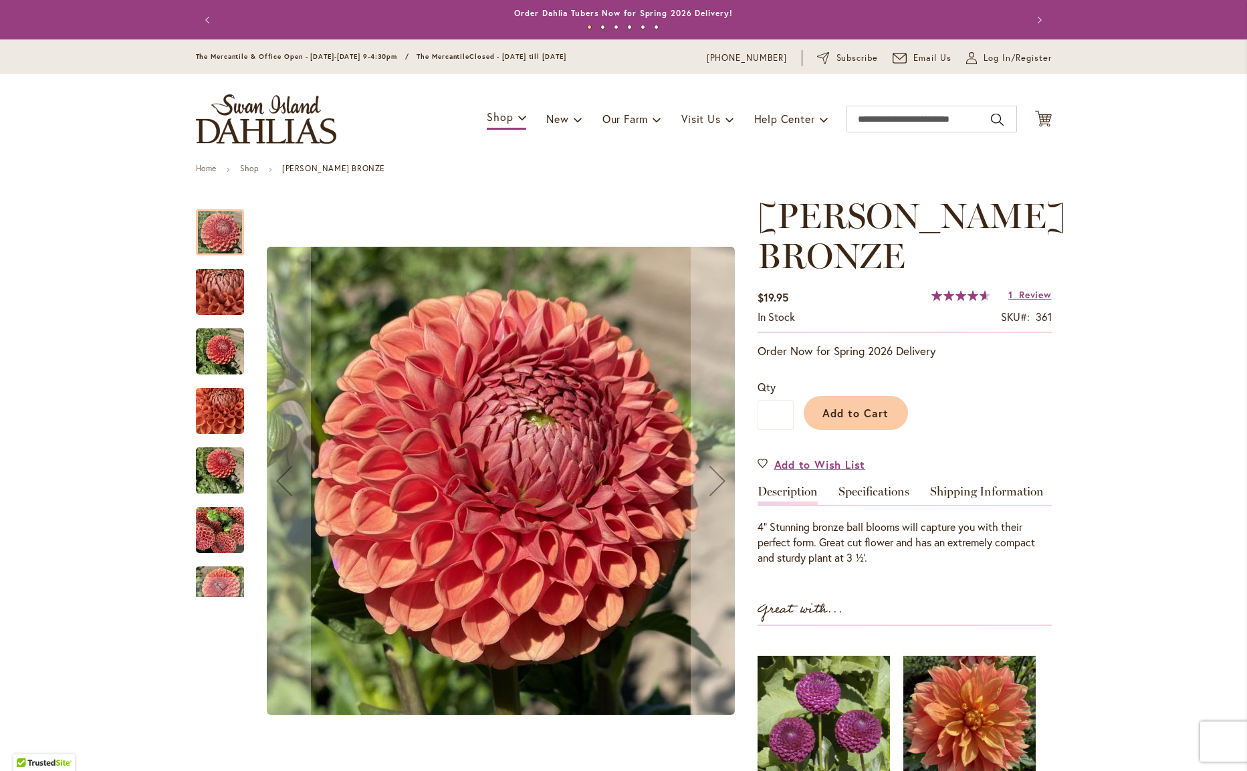
click at [213, 338] on img "CORNEL BRONZE" at bounding box center [220, 352] width 48 height 48
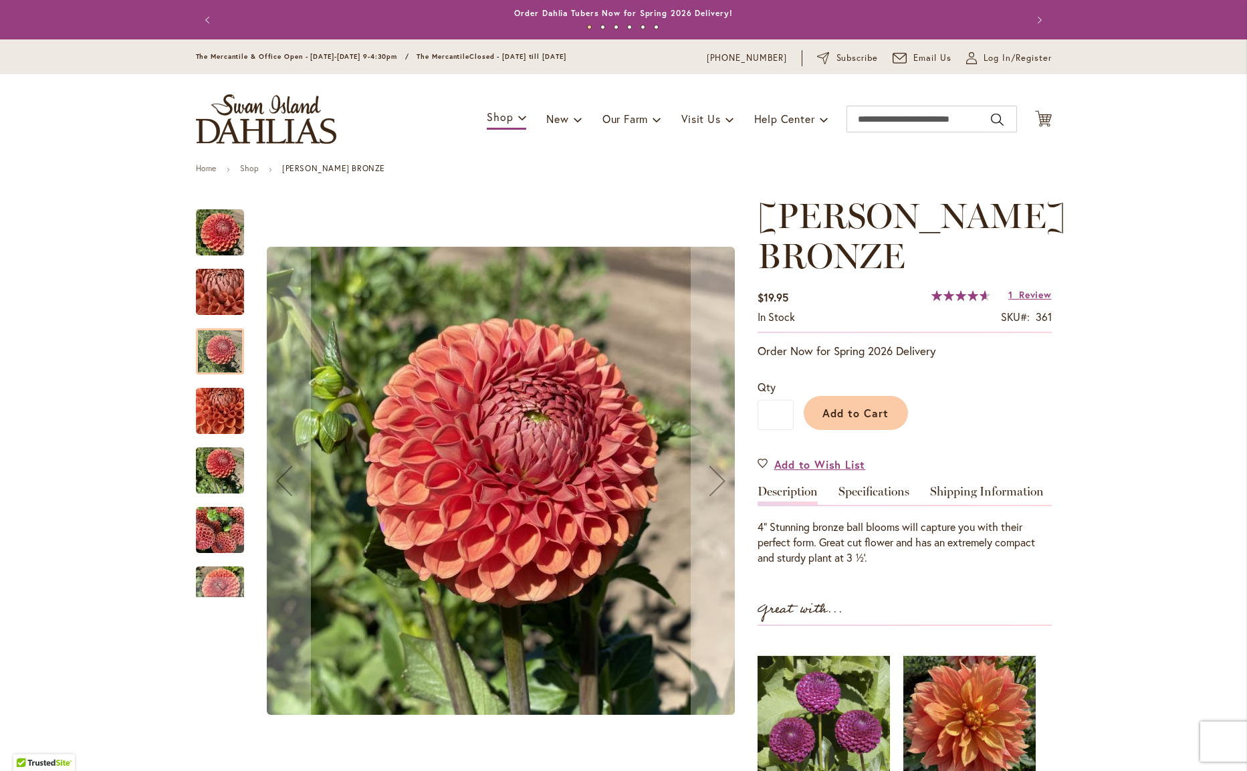
click at [237, 408] on img "CORNEL BRONZE" at bounding box center [220, 411] width 48 height 64
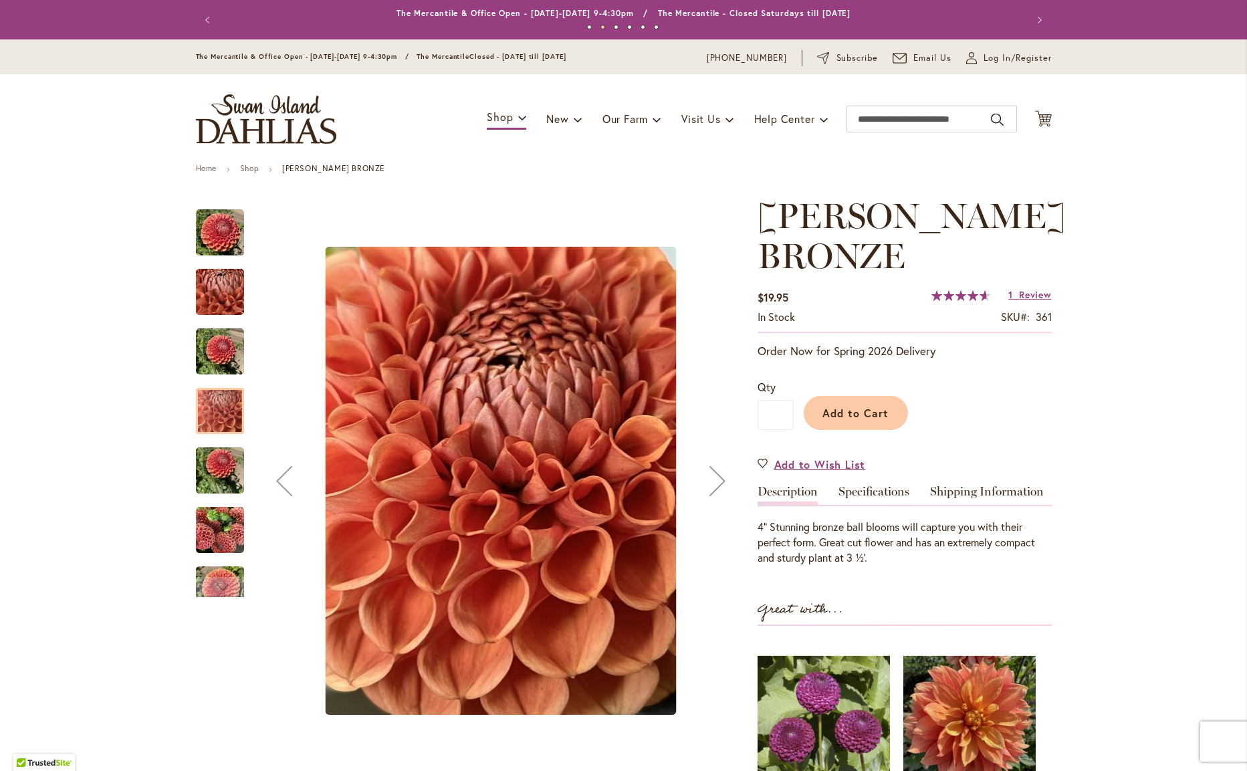
drag, startPoint x: 230, startPoint y: 463, endPoint x: 230, endPoint y: 474, distance: 11.4
click at [230, 463] on img "CORNEL BRONZE" at bounding box center [220, 471] width 48 height 64
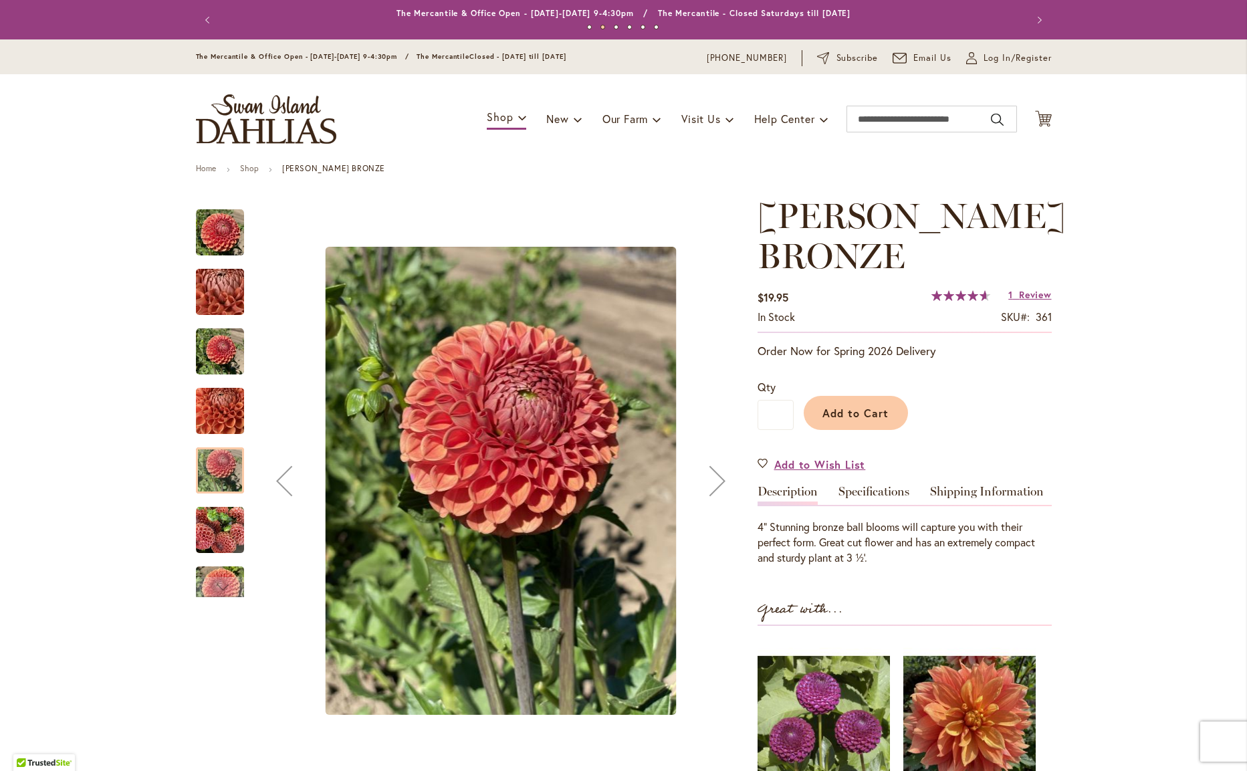
click at [235, 545] on img "CORNEL BRONZE" at bounding box center [220, 530] width 48 height 48
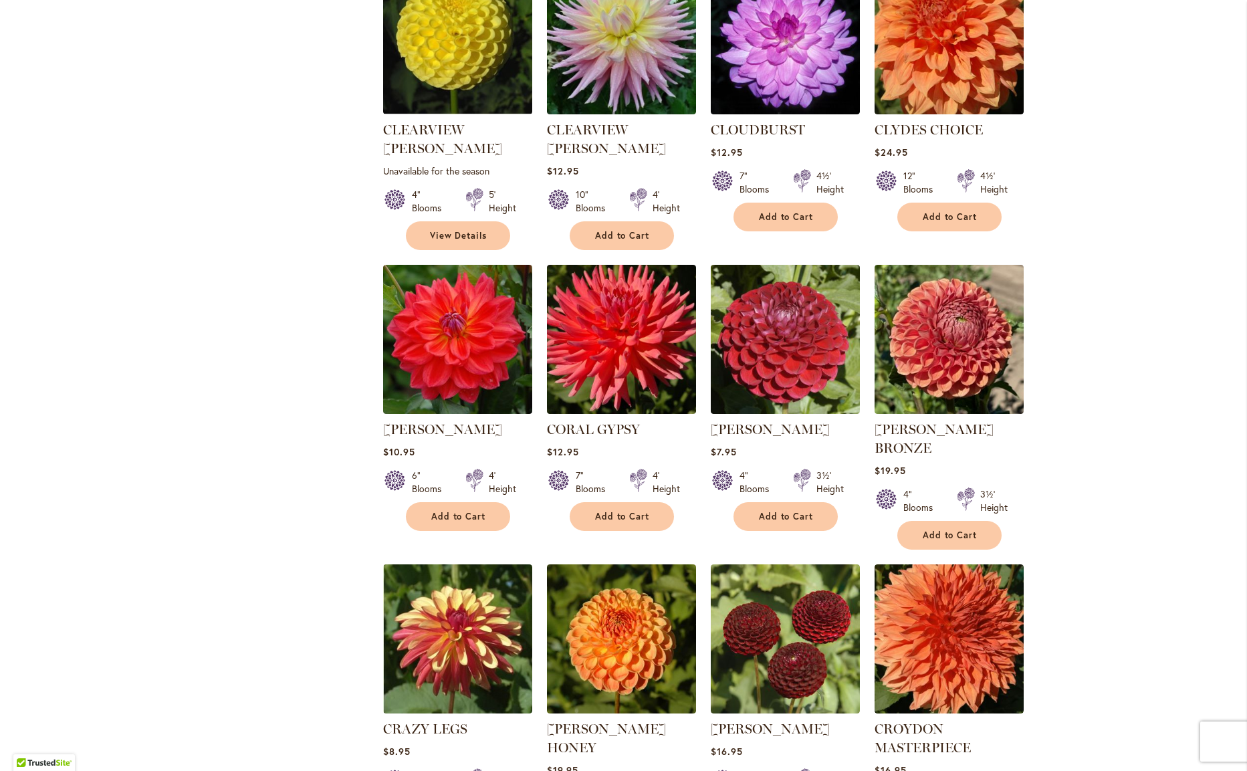
scroll to position [1249, 0]
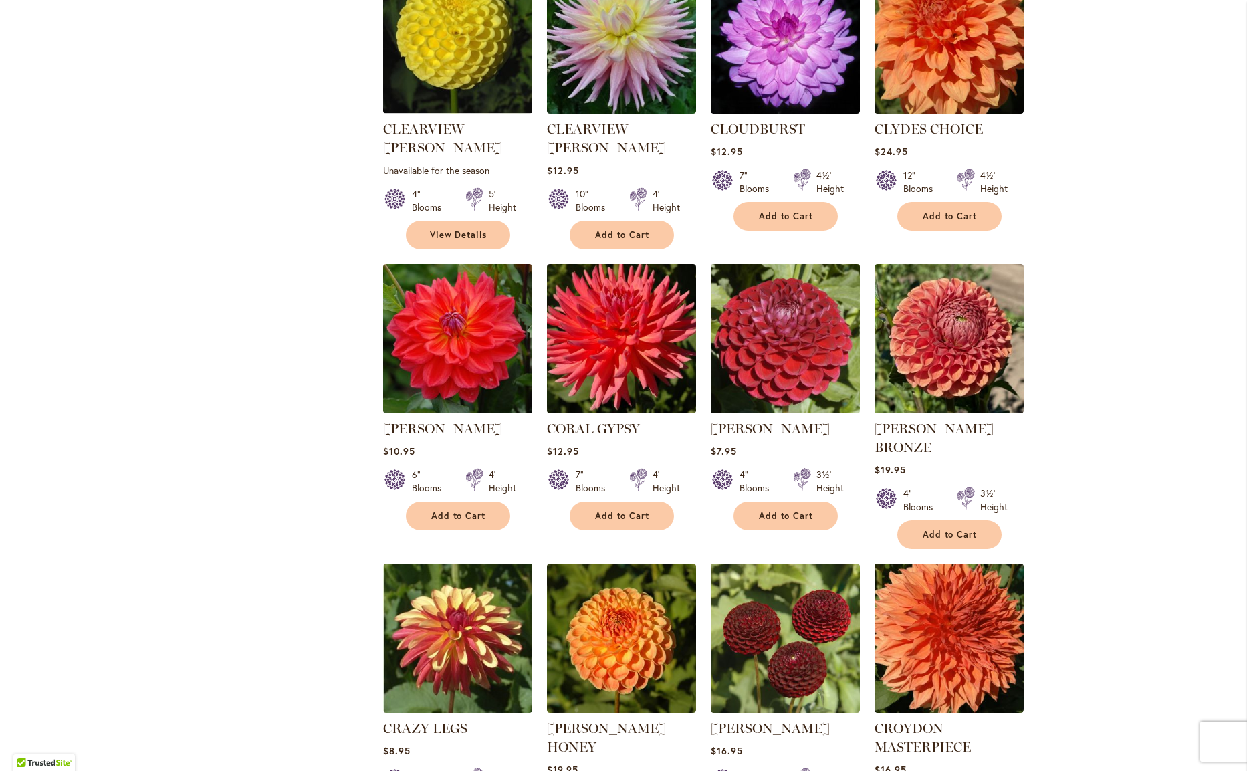
click at [796, 277] on img at bounding box center [785, 339] width 156 height 156
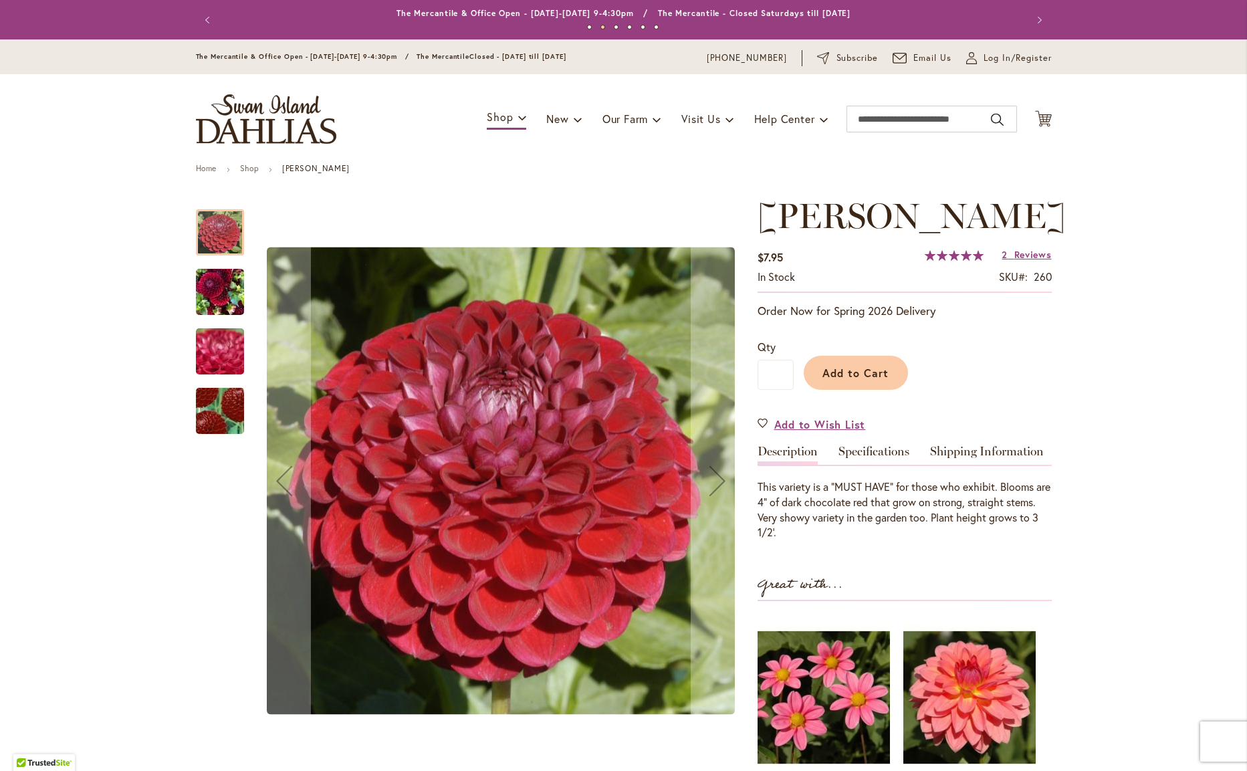
click at [228, 294] on img "CORNEL" at bounding box center [220, 291] width 48 height 64
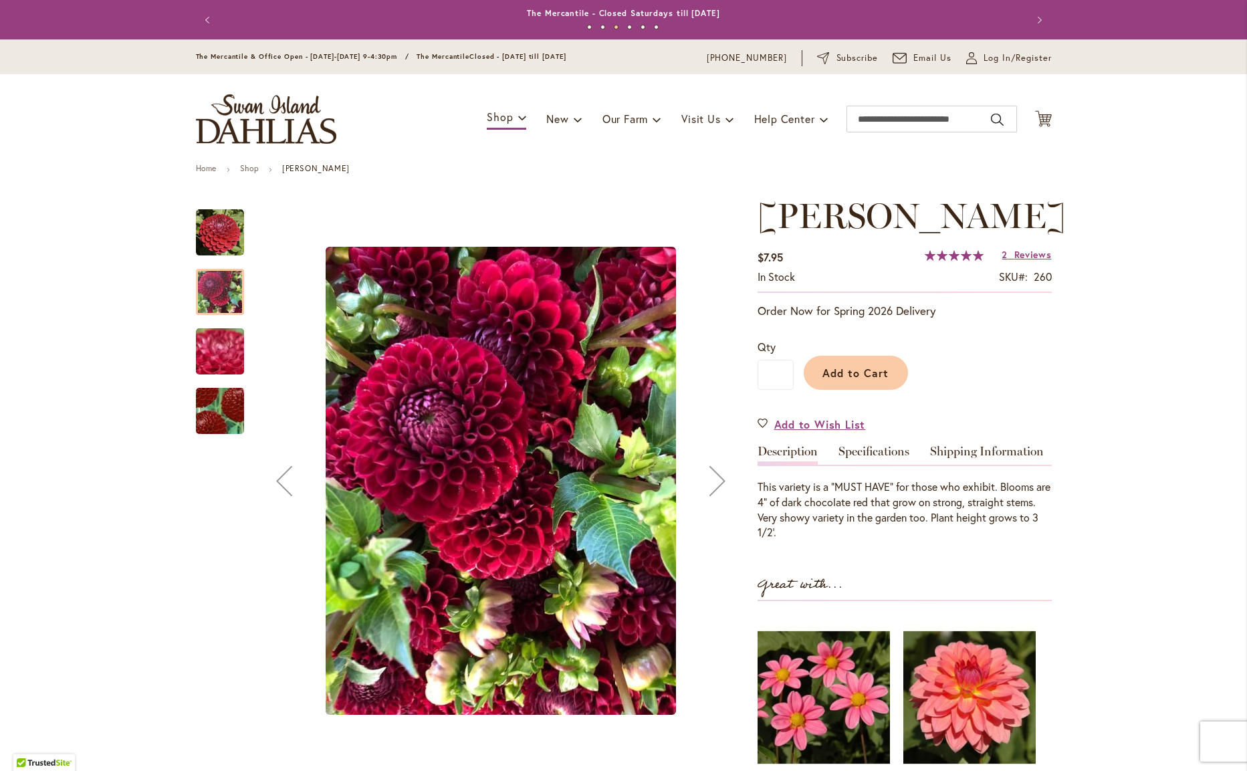
click at [224, 348] on img "CORNEL" at bounding box center [220, 352] width 96 height 72
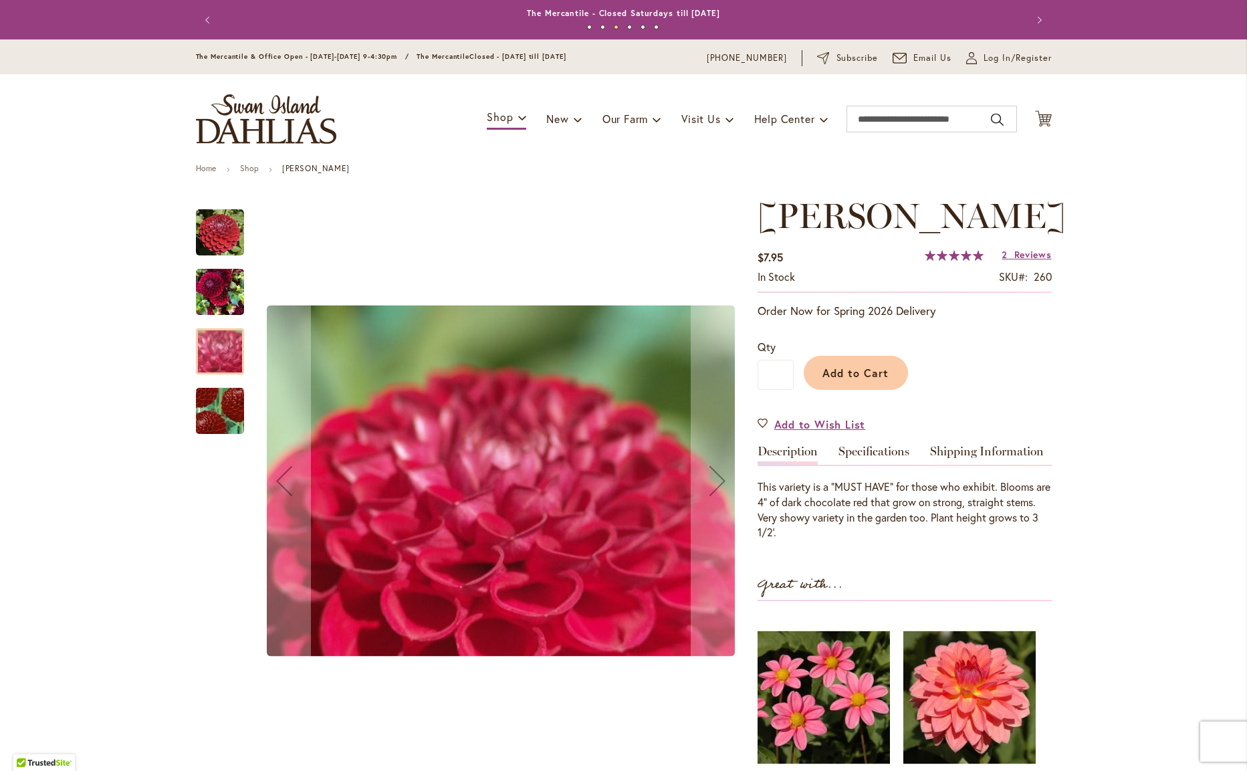
click at [223, 394] on img "CORNEL" at bounding box center [220, 411] width 94 height 92
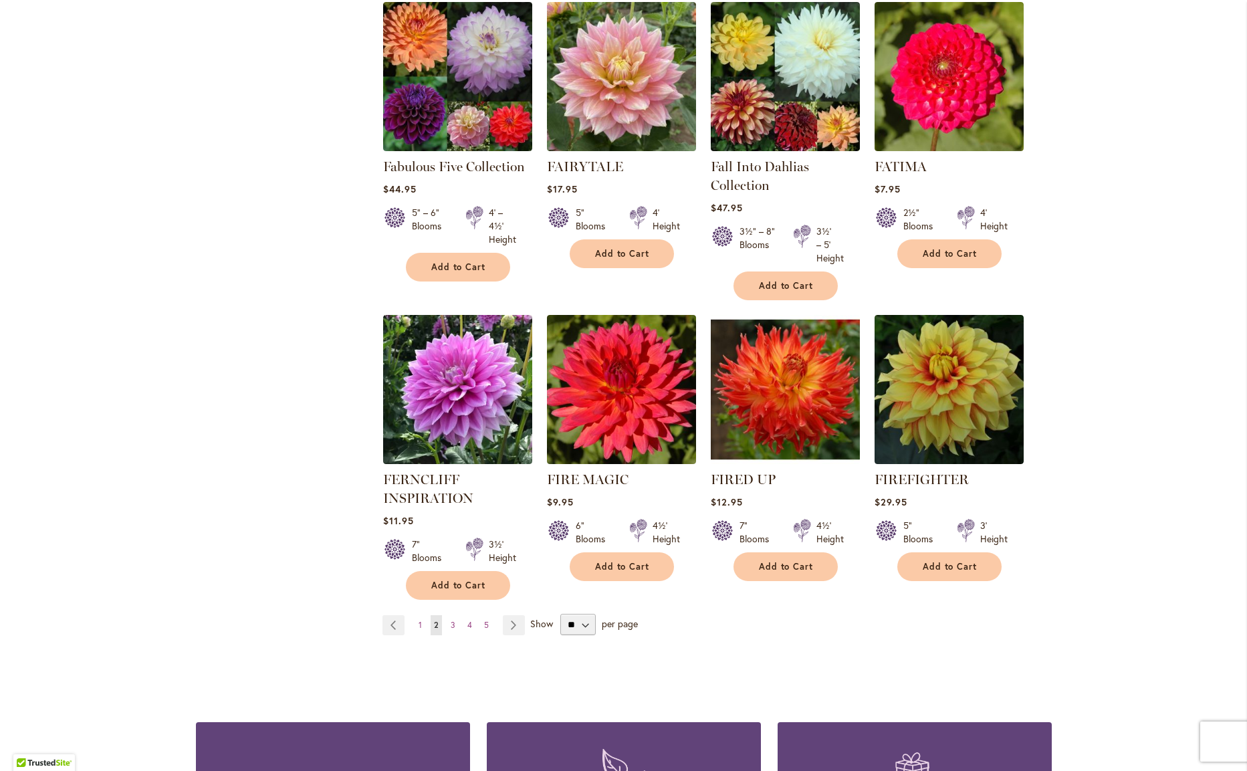
scroll to position [4427, 0]
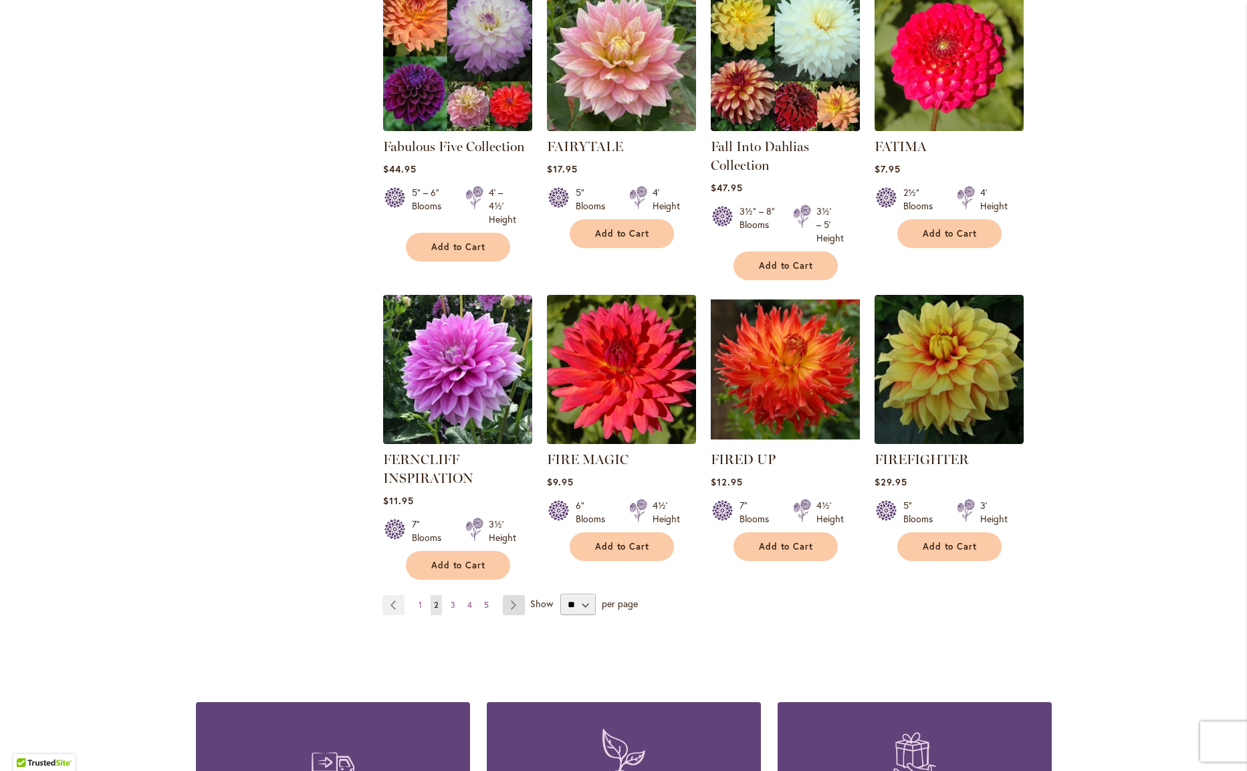
click at [520, 595] on link "Page Next" at bounding box center [514, 605] width 22 height 20
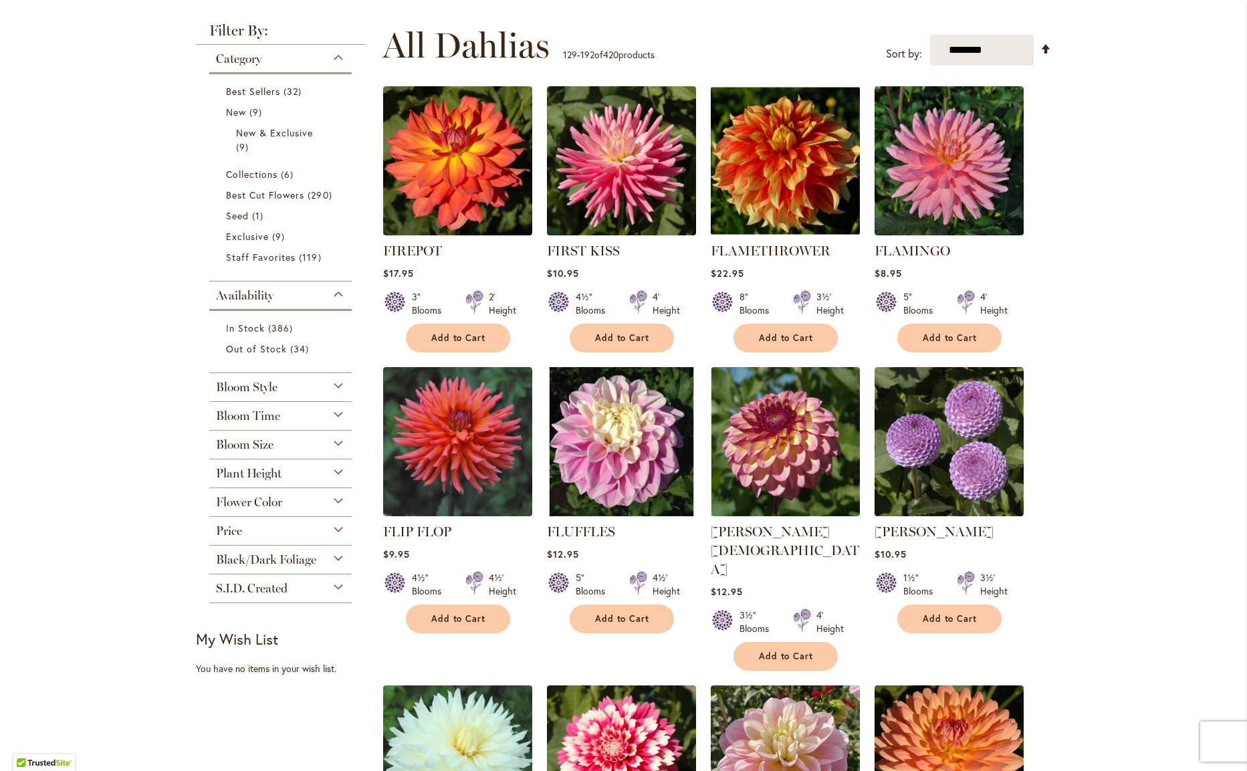
scroll to position [250, 0]
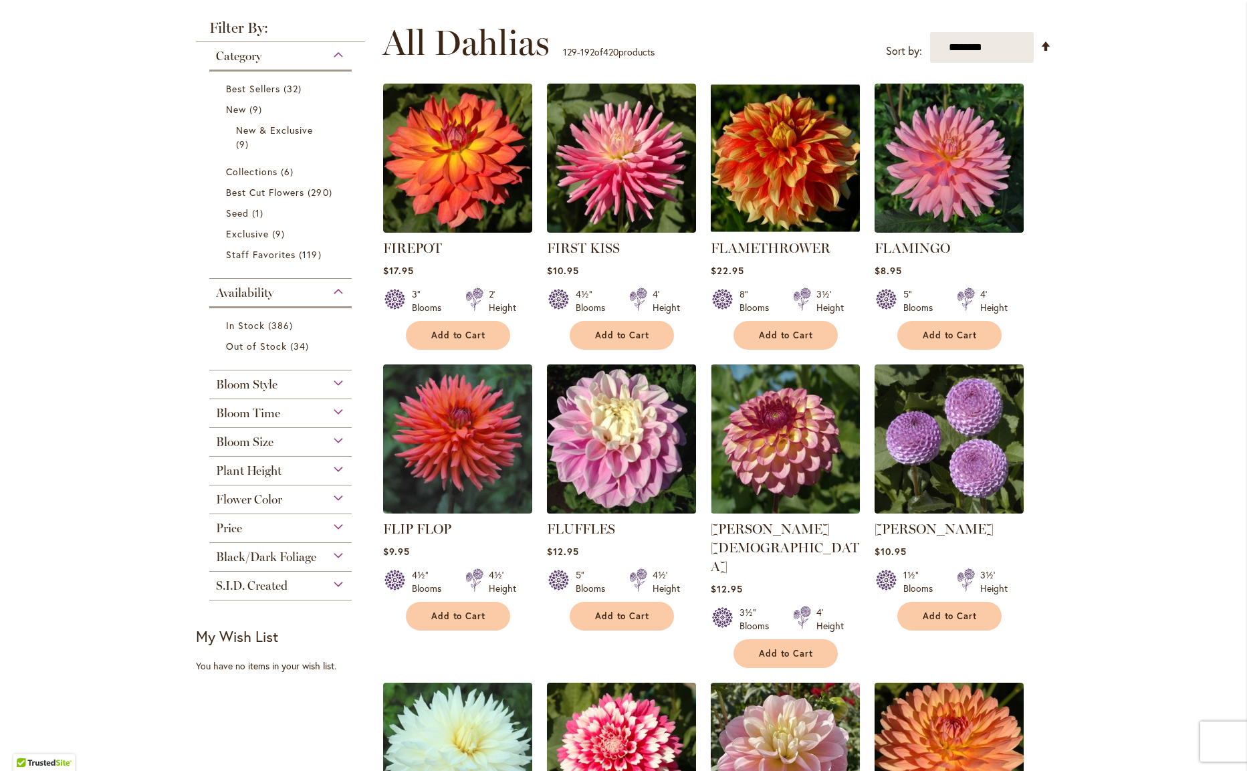
click at [640, 468] on img at bounding box center [621, 439] width 156 height 156
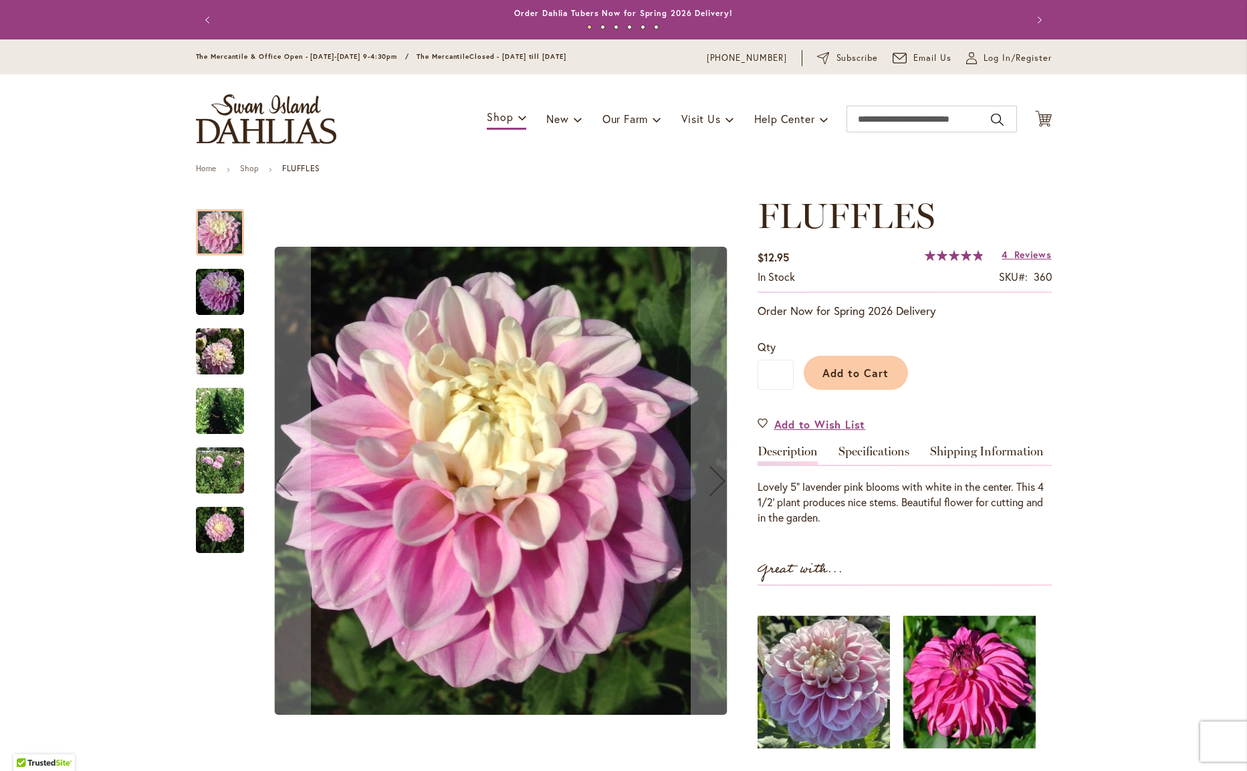
click at [222, 296] on img "FLUFFLES" at bounding box center [220, 292] width 48 height 48
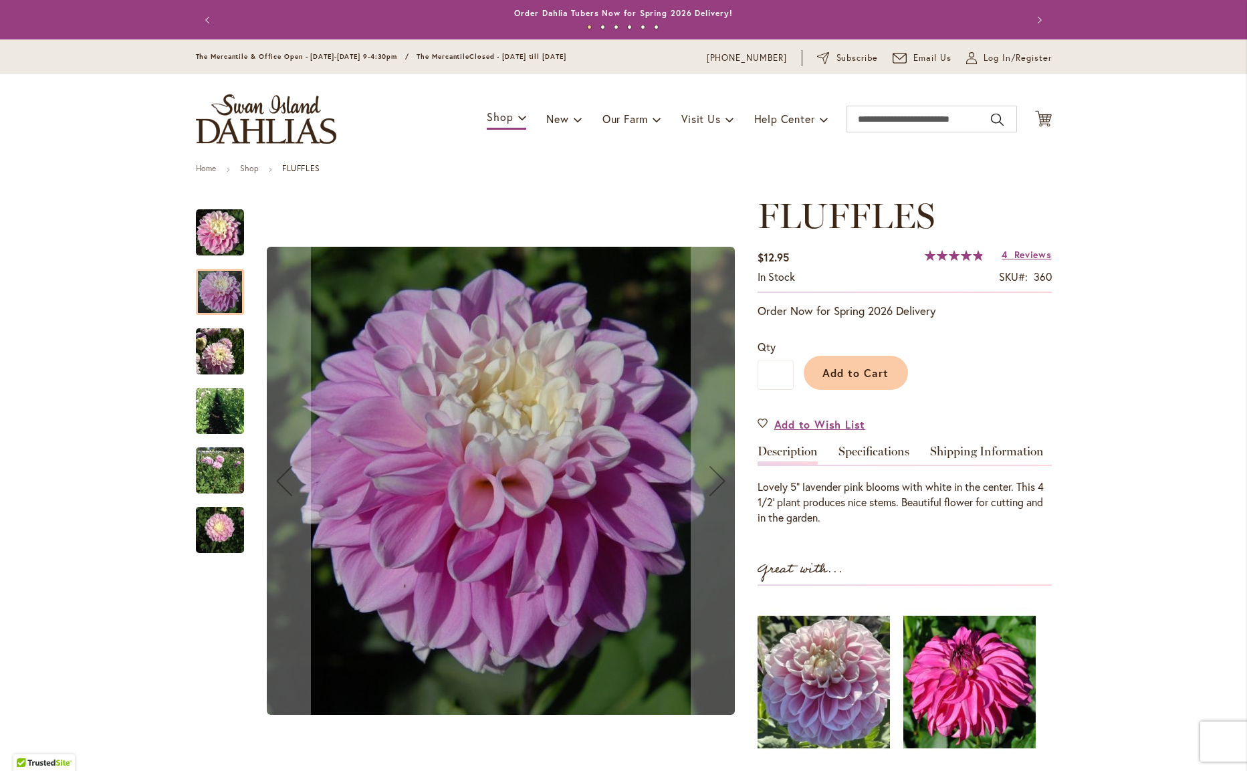
click at [221, 333] on img "FLUFFLES" at bounding box center [220, 350] width 48 height 49
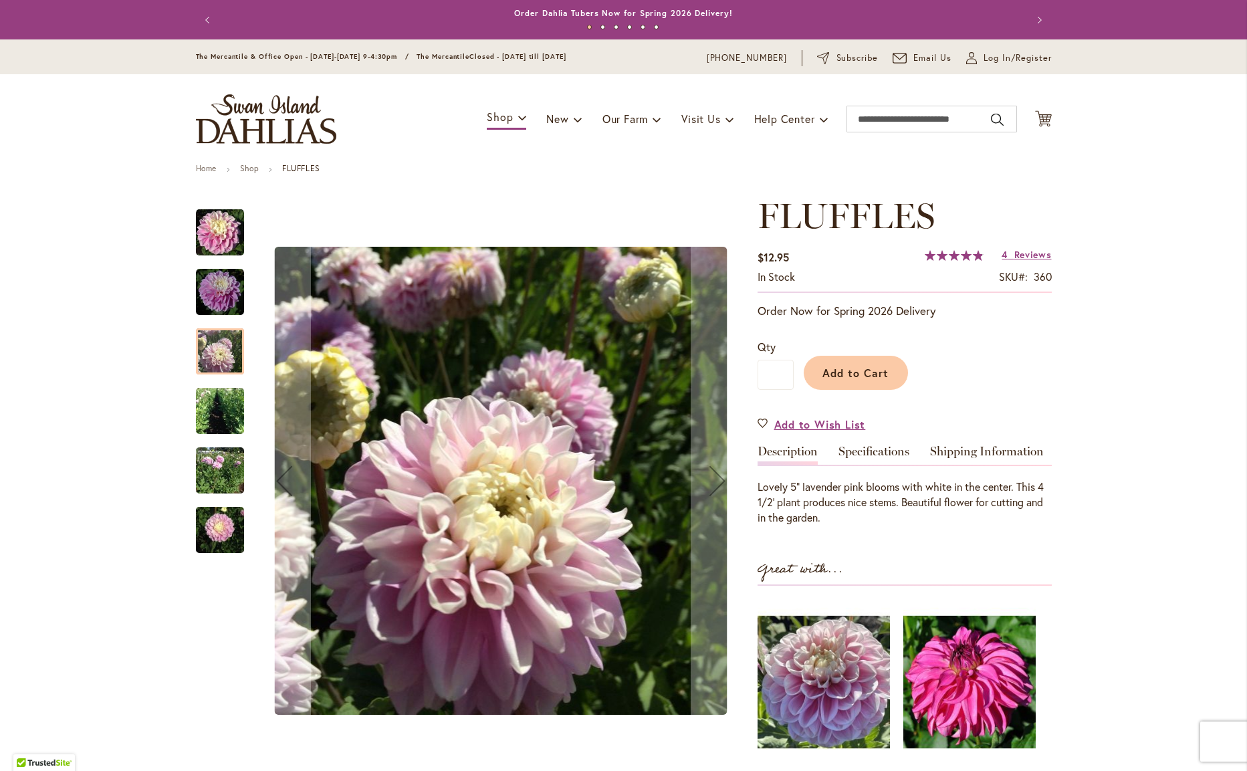
click at [225, 406] on img "FLUFFLES" at bounding box center [220, 411] width 48 height 64
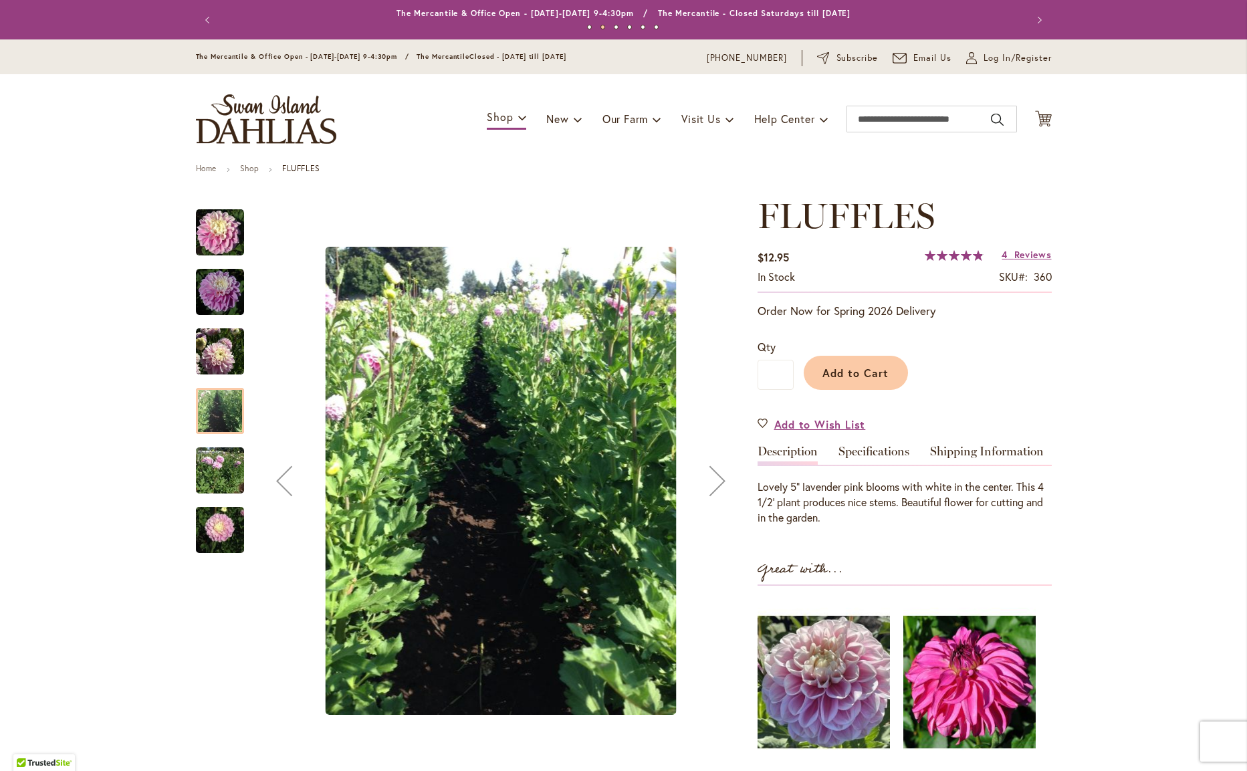
click at [226, 451] on img "FLUFFLES" at bounding box center [220, 470] width 48 height 55
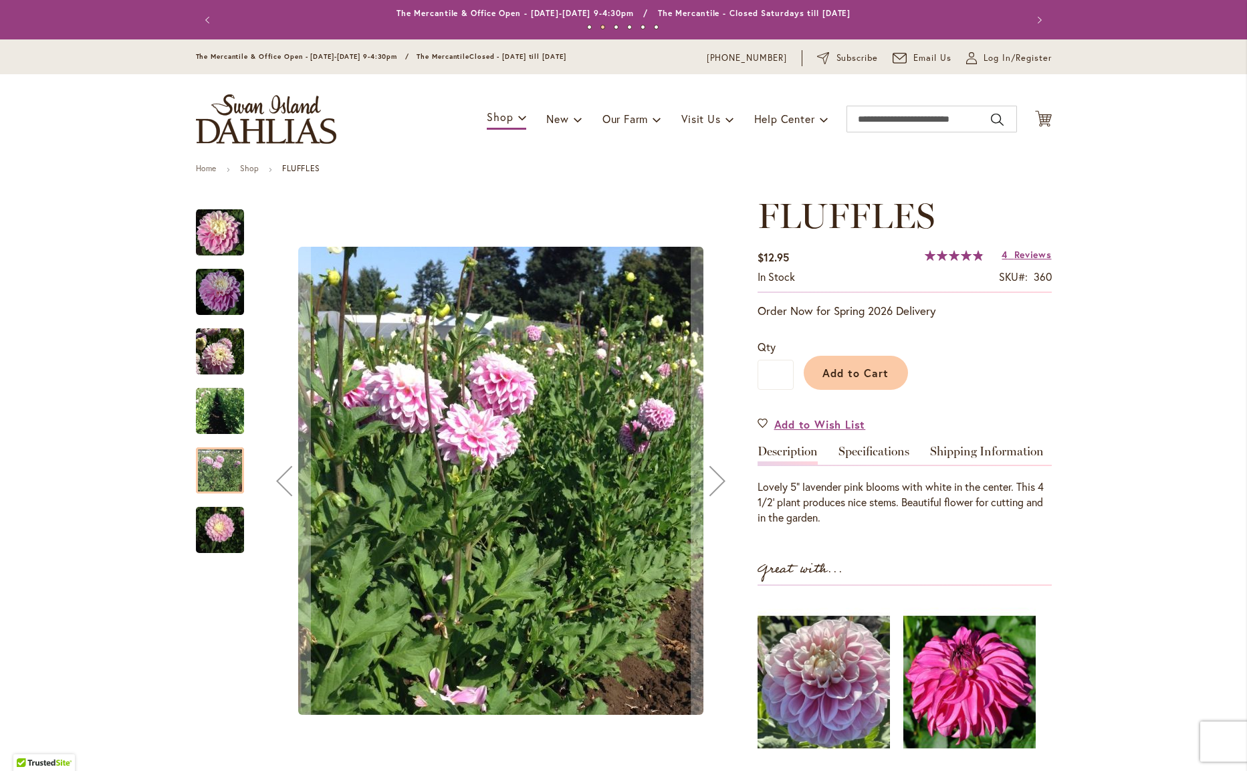
click at [214, 525] on img "FLUFFLES" at bounding box center [220, 530] width 48 height 64
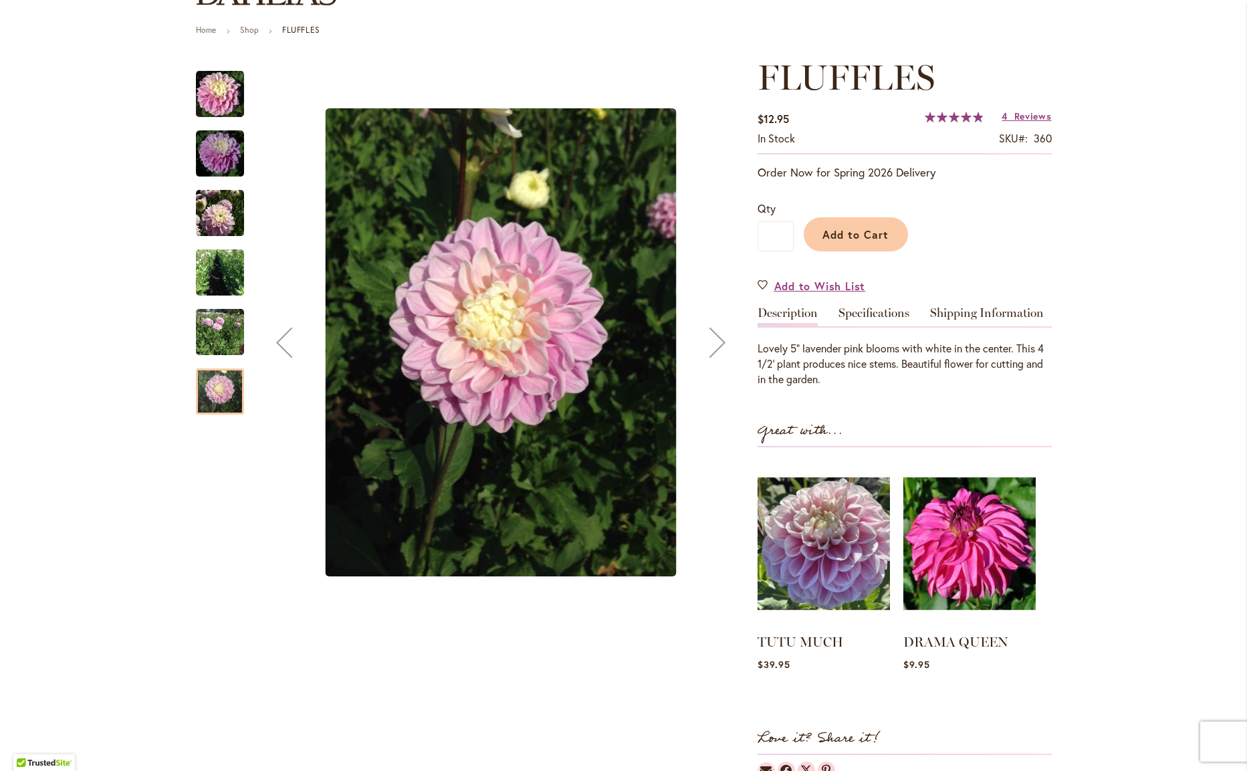
scroll to position [142, 0]
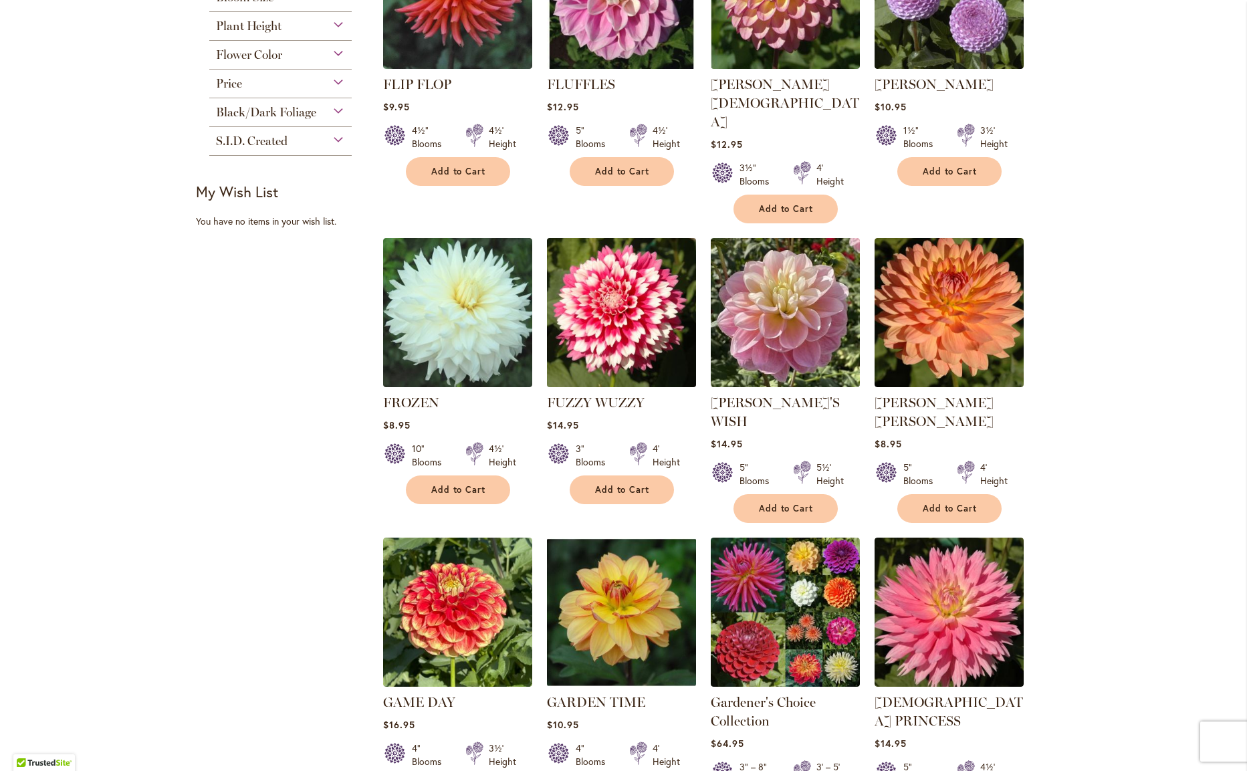
scroll to position [701, 0]
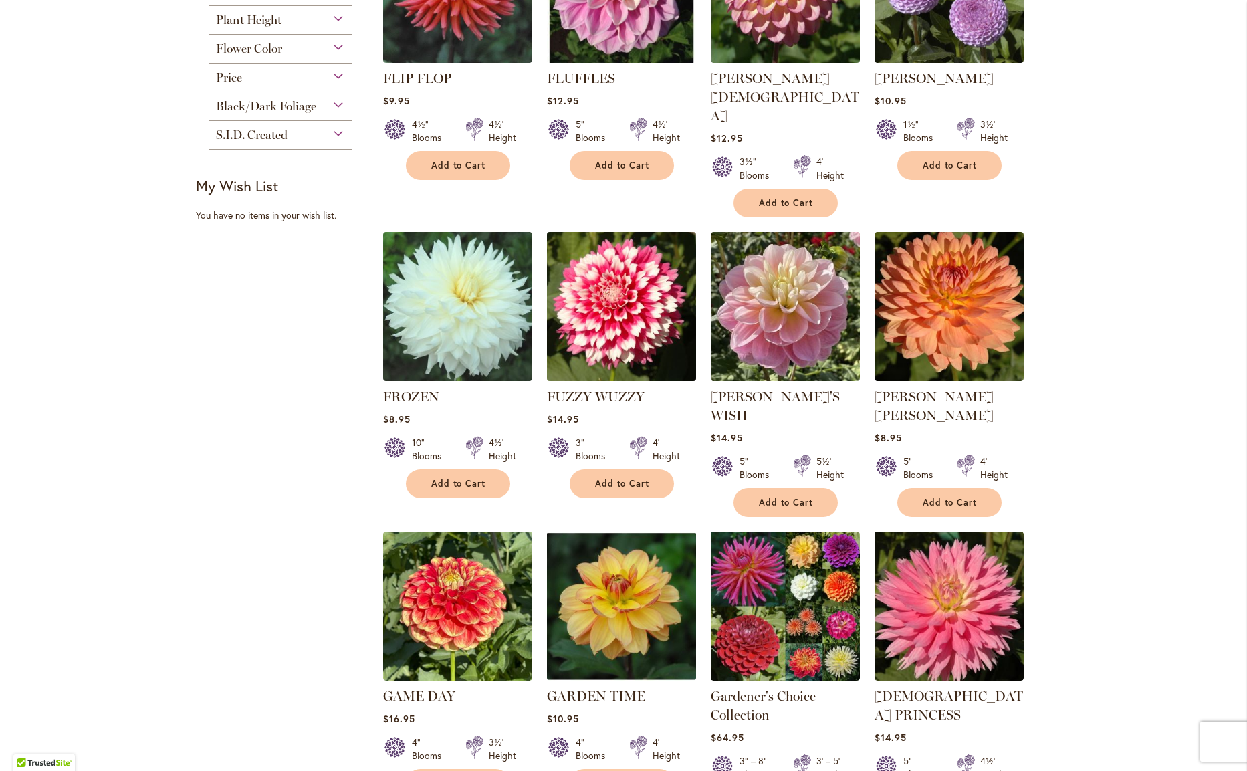
click at [598, 303] on img at bounding box center [621, 307] width 156 height 156
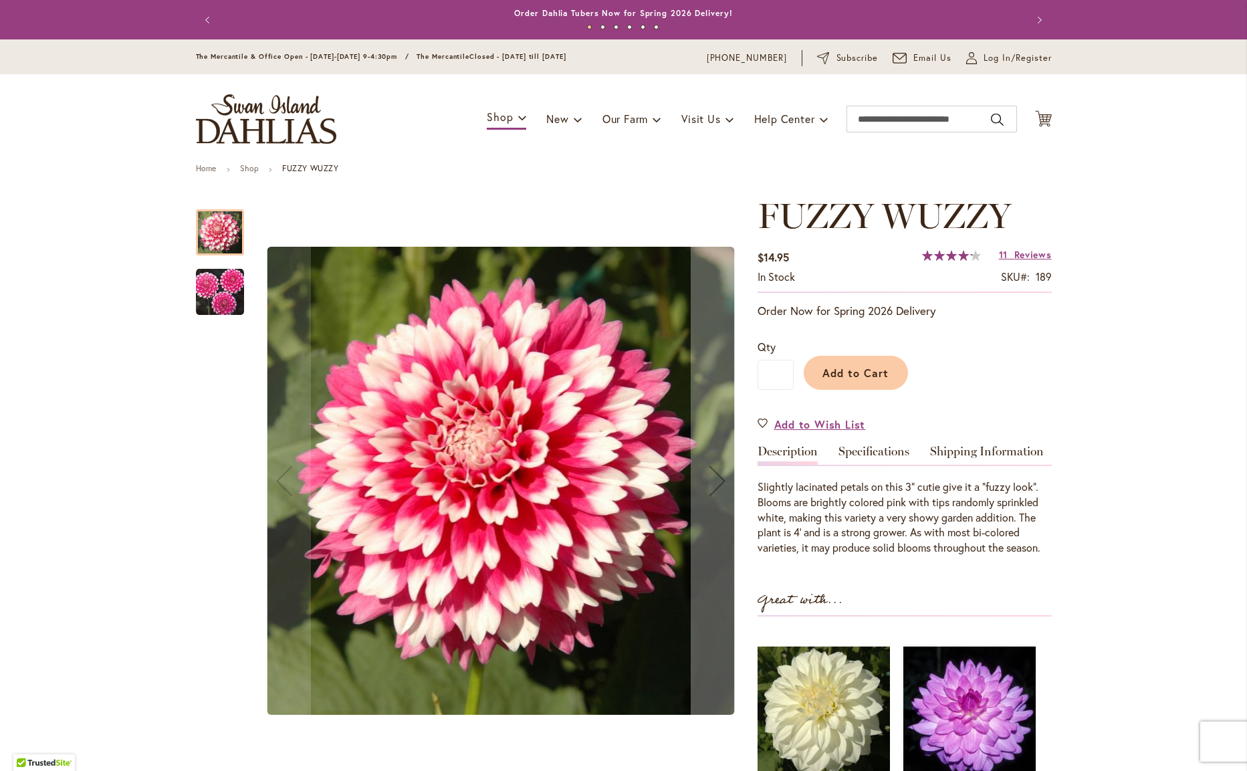
click at [218, 305] on img "FUZZY WUZZY" at bounding box center [220, 292] width 48 height 48
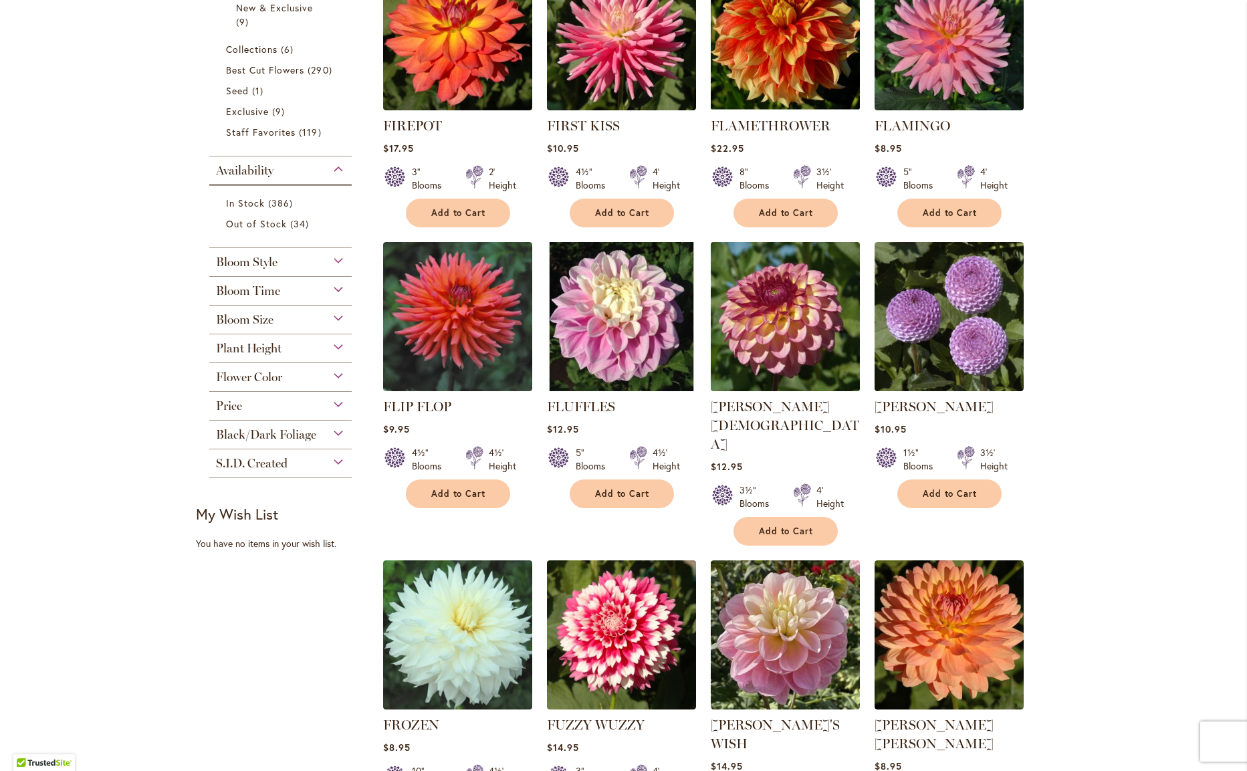
scroll to position [375, 0]
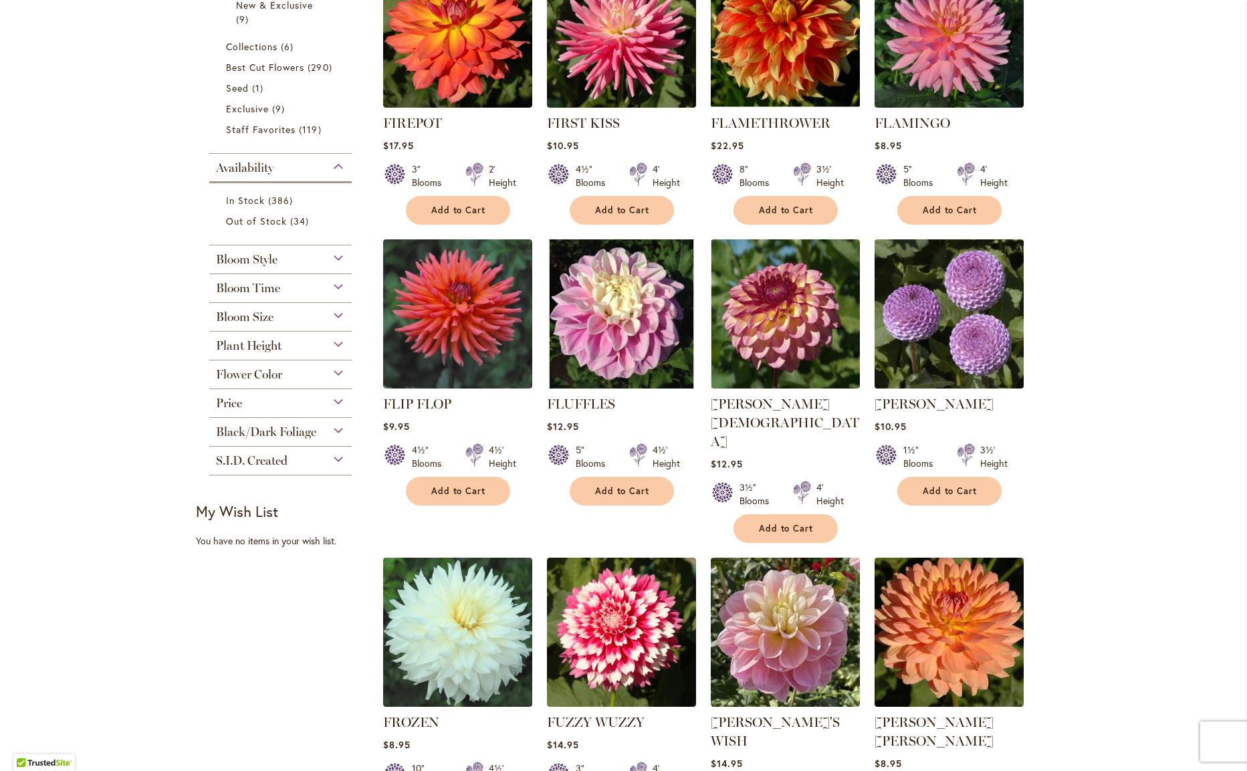
click at [975, 355] on img at bounding box center [948, 314] width 156 height 156
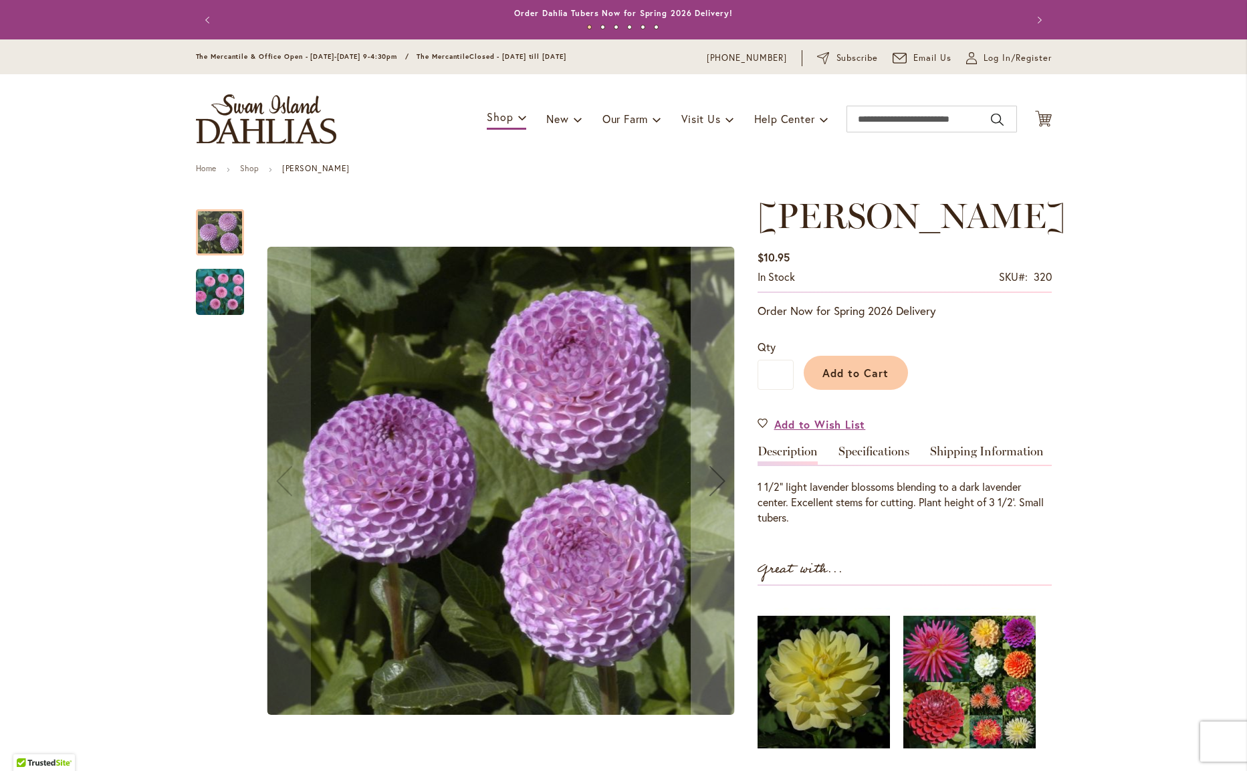
click at [227, 303] on img "FRANK HOLMES" at bounding box center [220, 292] width 48 height 48
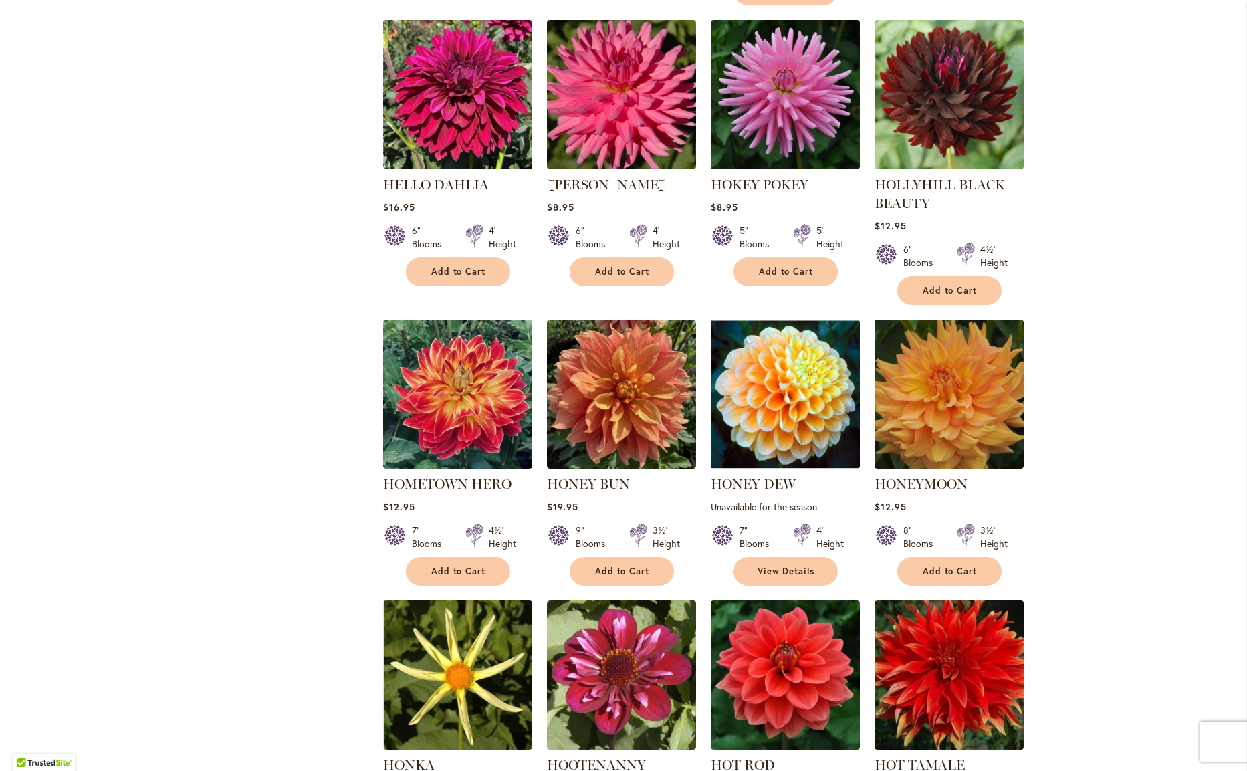
scroll to position [3542, 0]
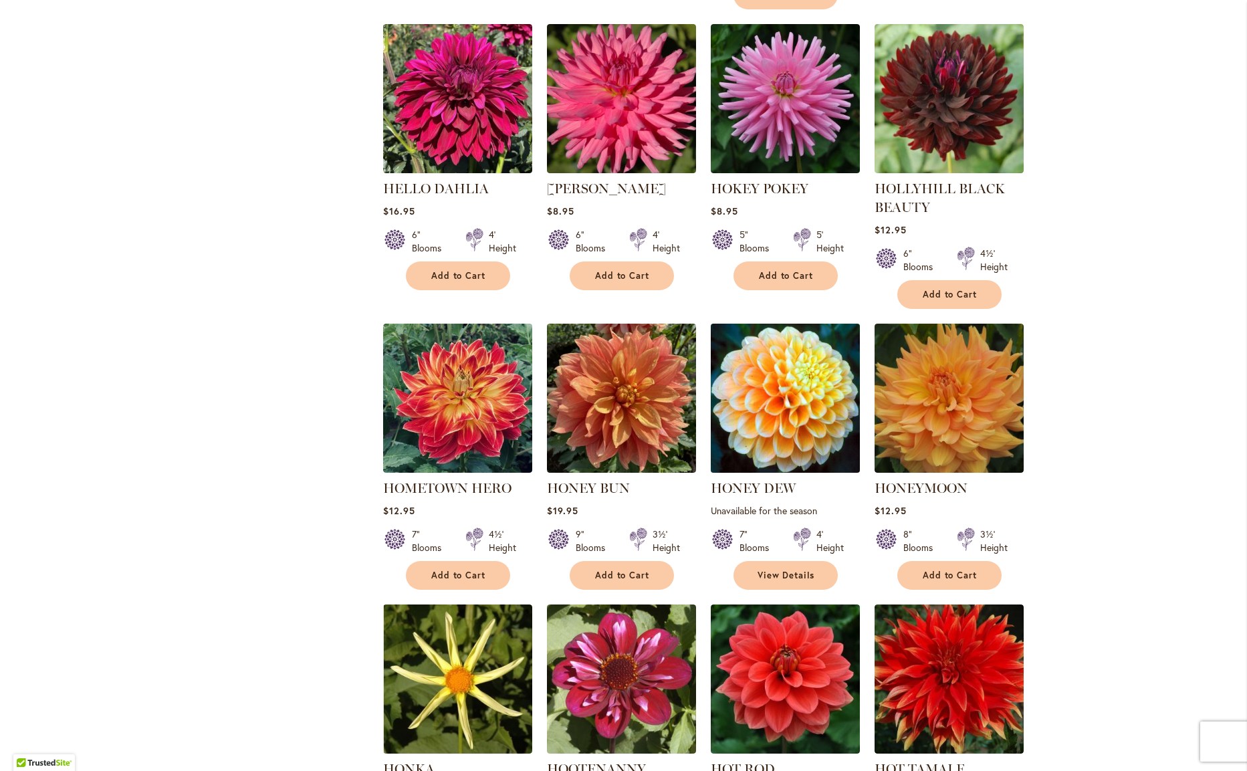
click at [772, 330] on img at bounding box center [785, 398] width 156 height 156
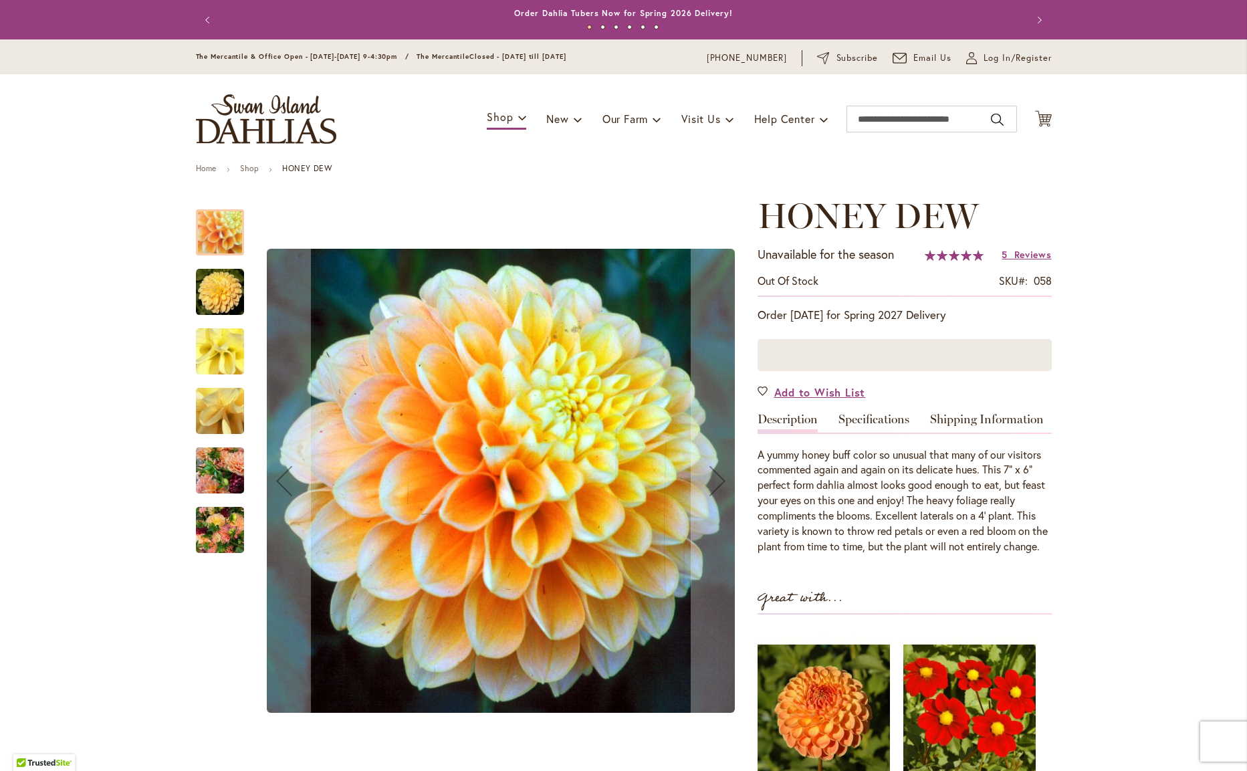
click at [220, 298] on img "Honey Dew" at bounding box center [220, 292] width 48 height 48
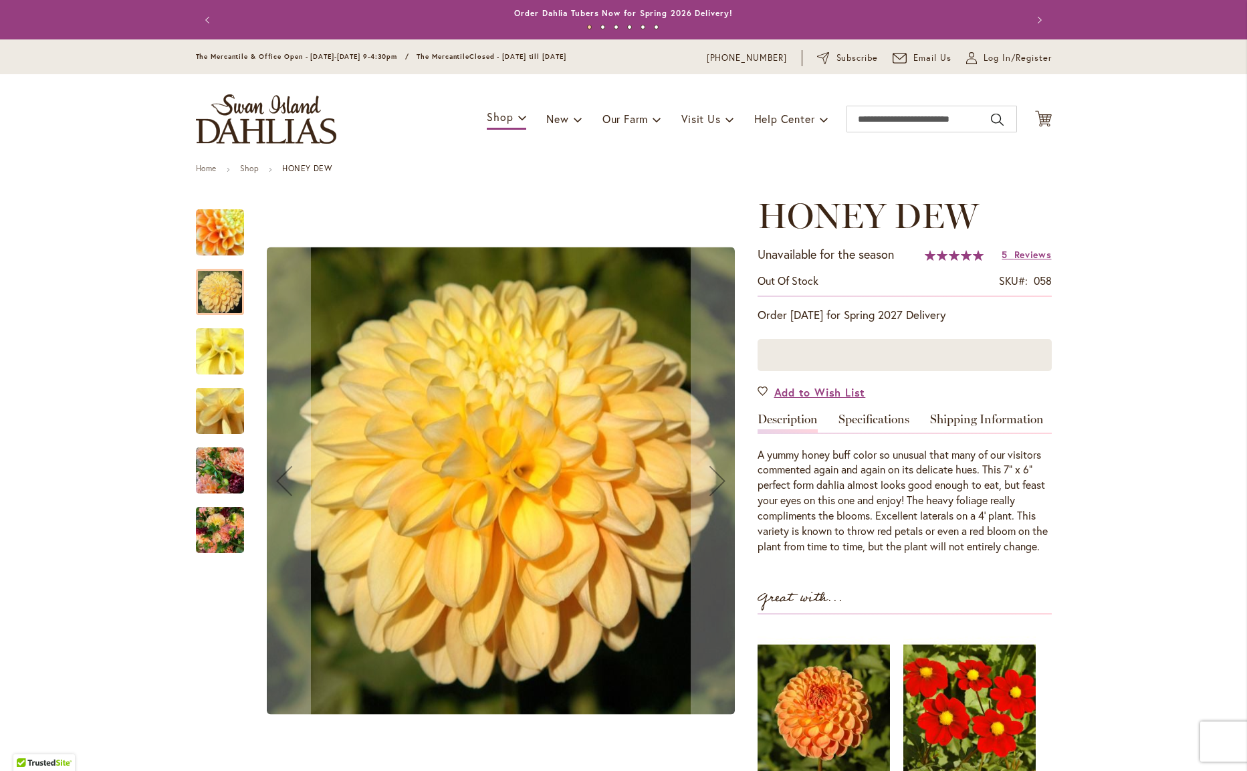
click at [223, 346] on img "Honey Dew" at bounding box center [220, 352] width 96 height 72
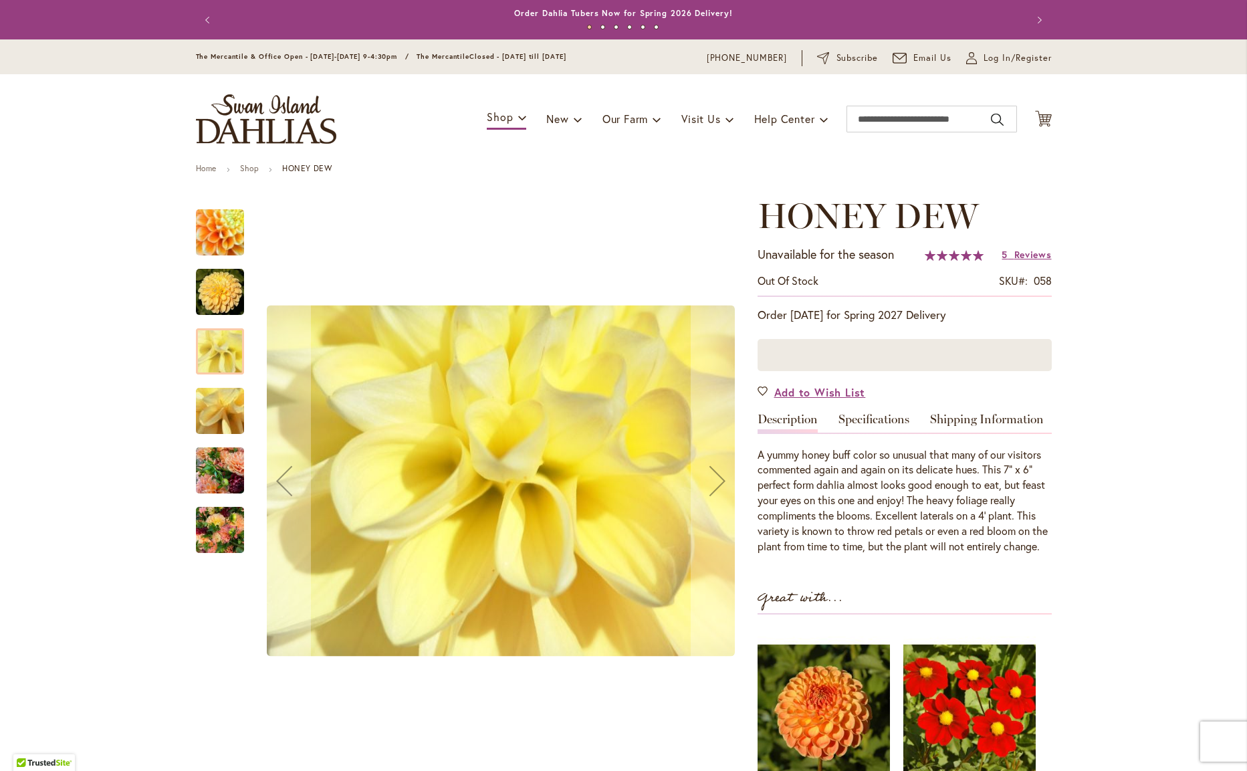
click at [223, 403] on img "Honey Dew" at bounding box center [220, 411] width 96 height 72
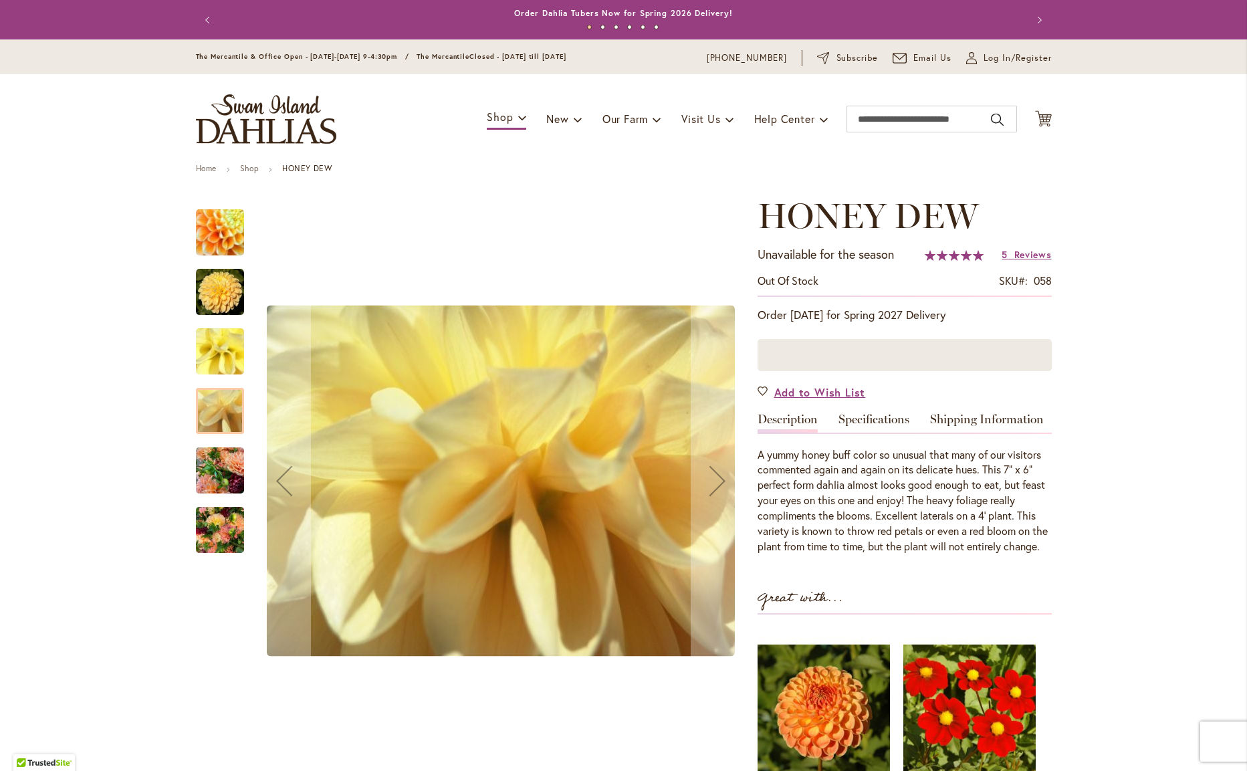
click at [225, 475] on img "Honey Dew" at bounding box center [220, 471] width 48 height 64
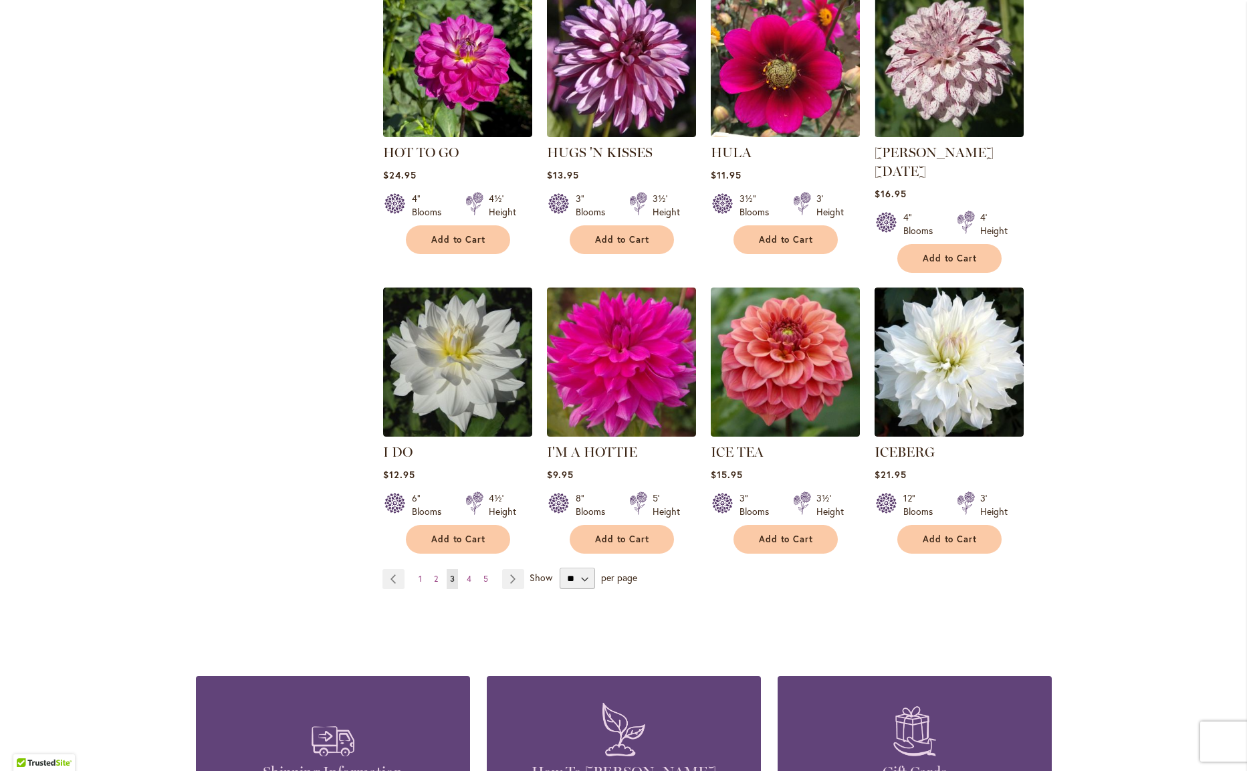
scroll to position [4483, 0]
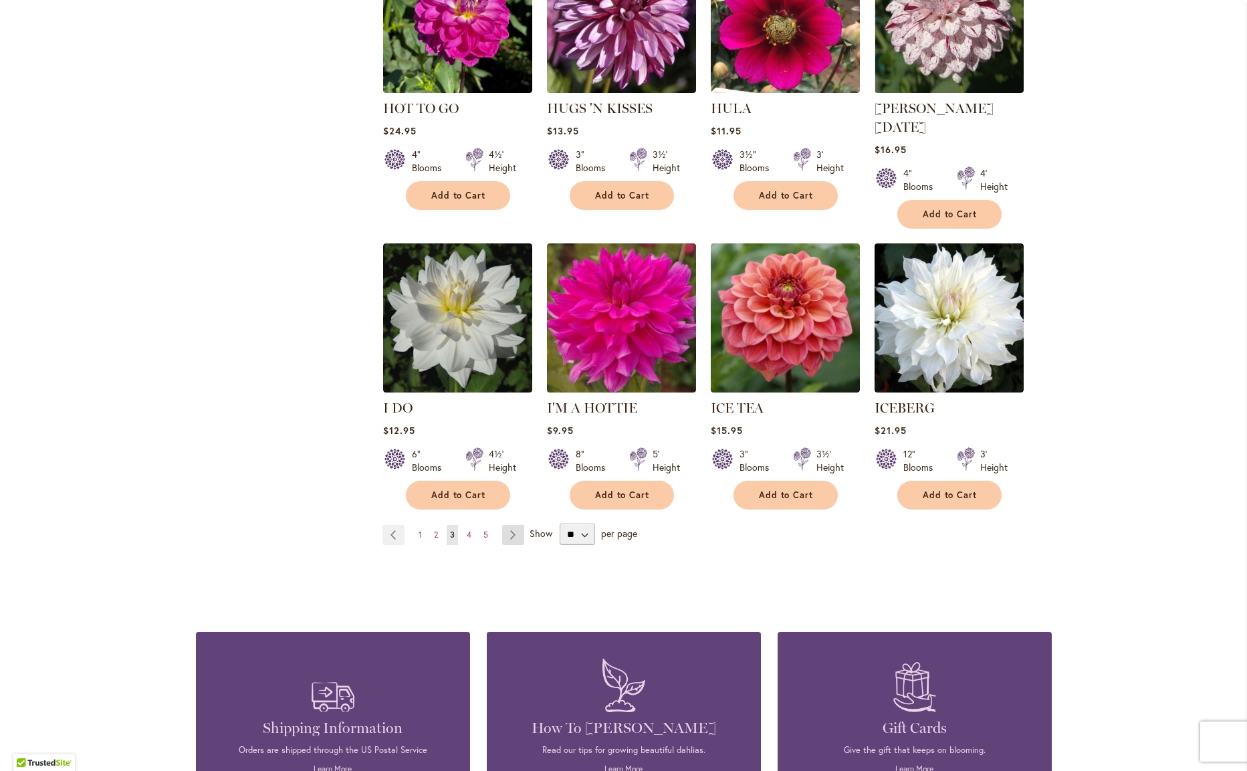
click at [509, 525] on link "Page Next" at bounding box center [513, 535] width 22 height 20
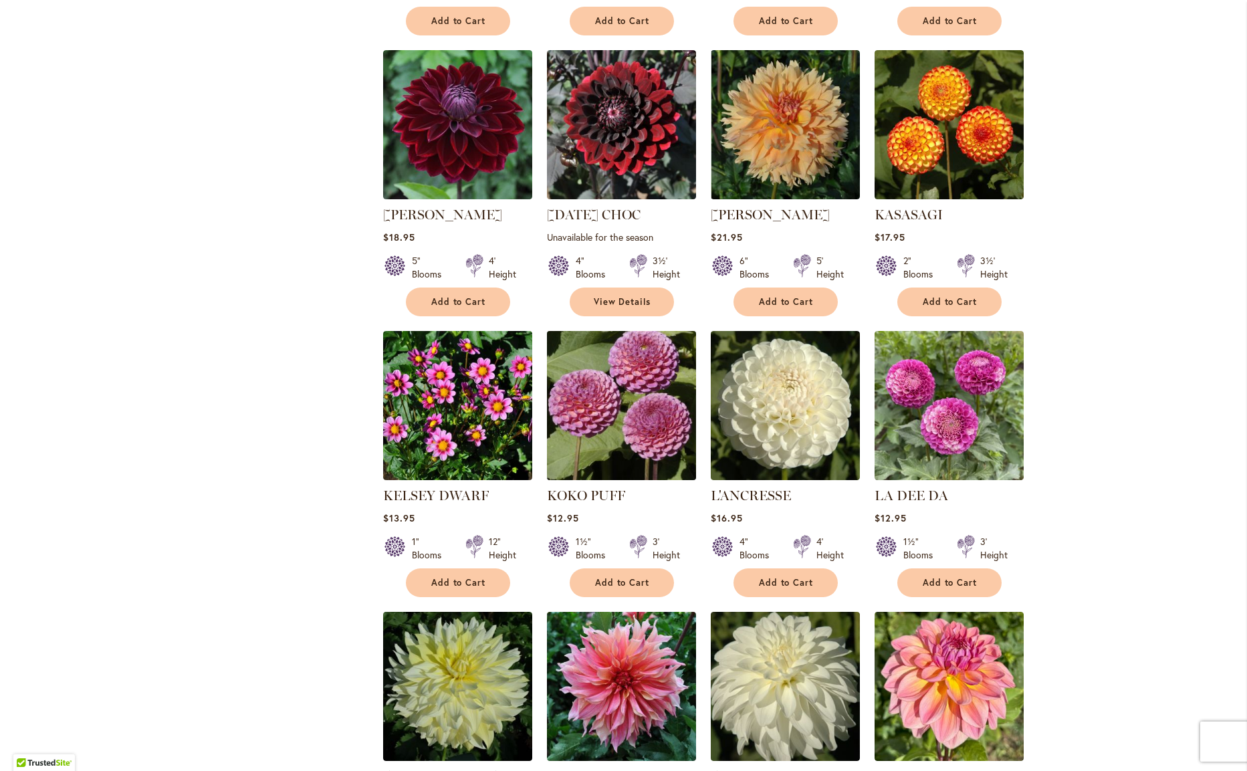
scroll to position [0, 1]
click at [608, 388] on img at bounding box center [621, 406] width 156 height 156
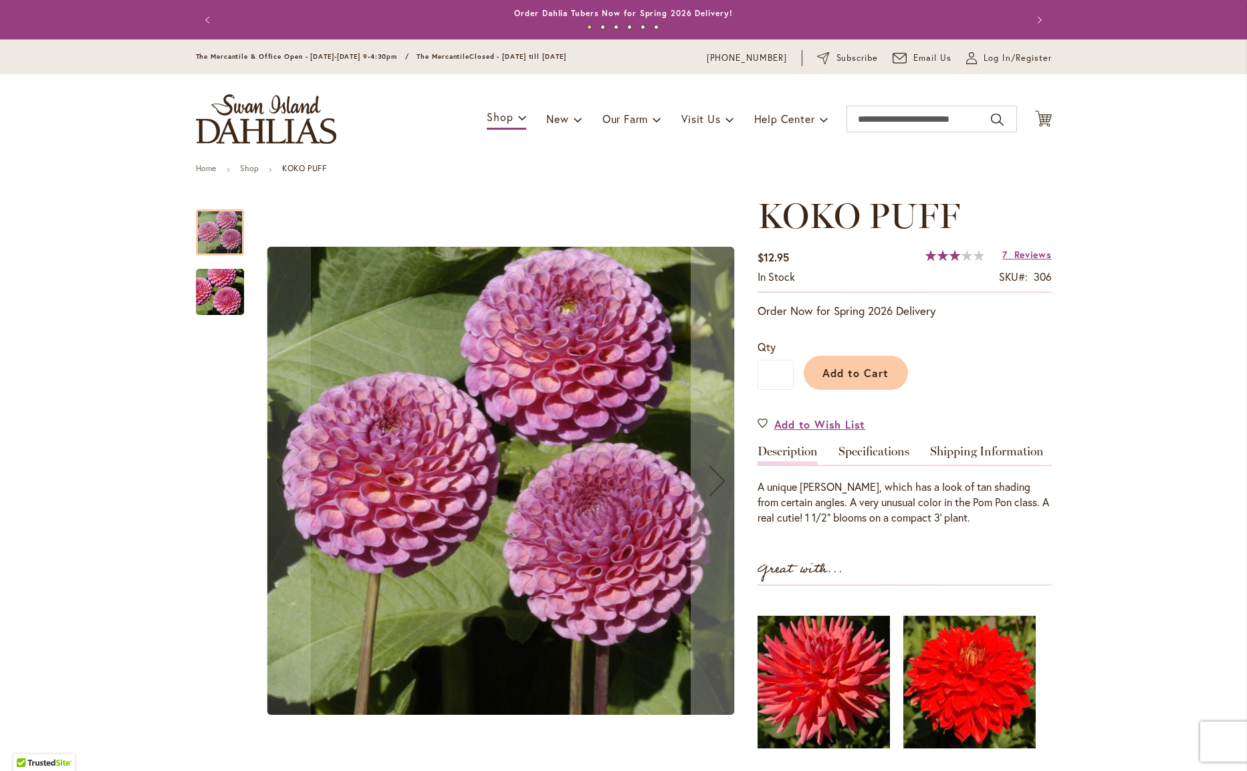
click at [216, 299] on img "KOKO PUFF" at bounding box center [220, 292] width 96 height 64
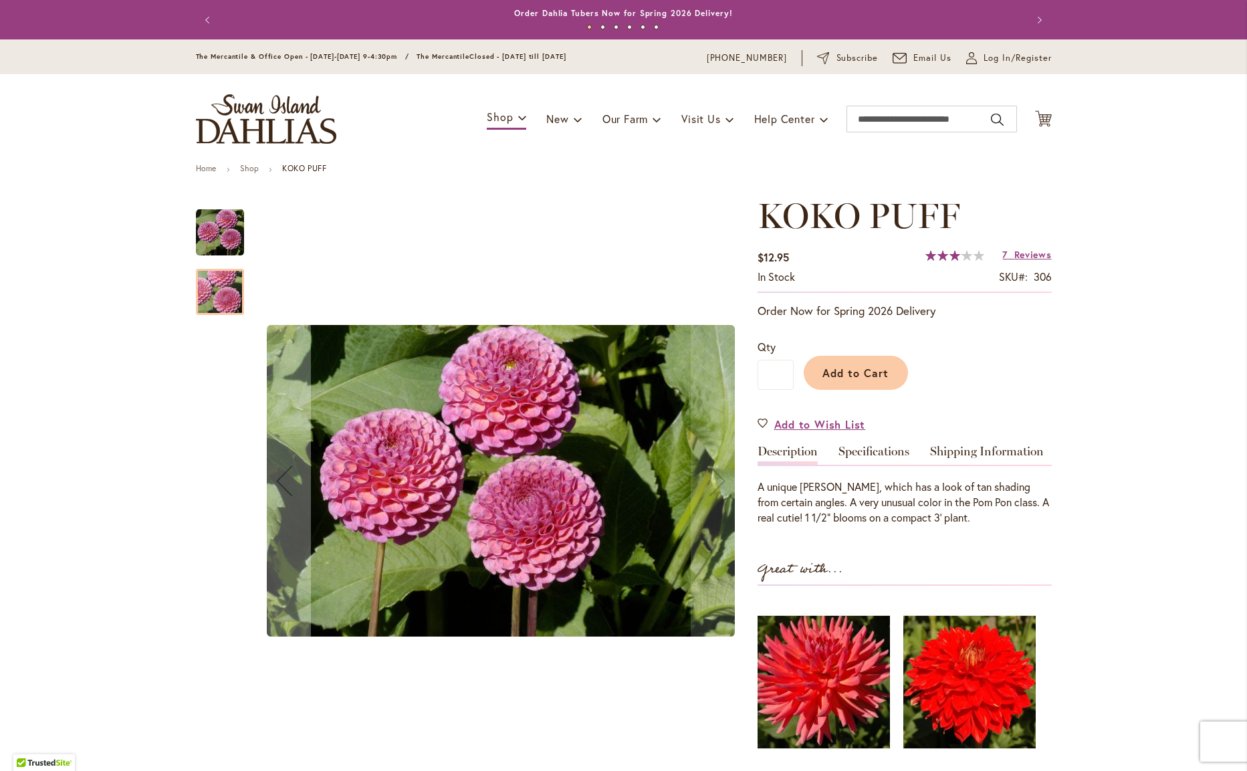
scroll to position [1, 0]
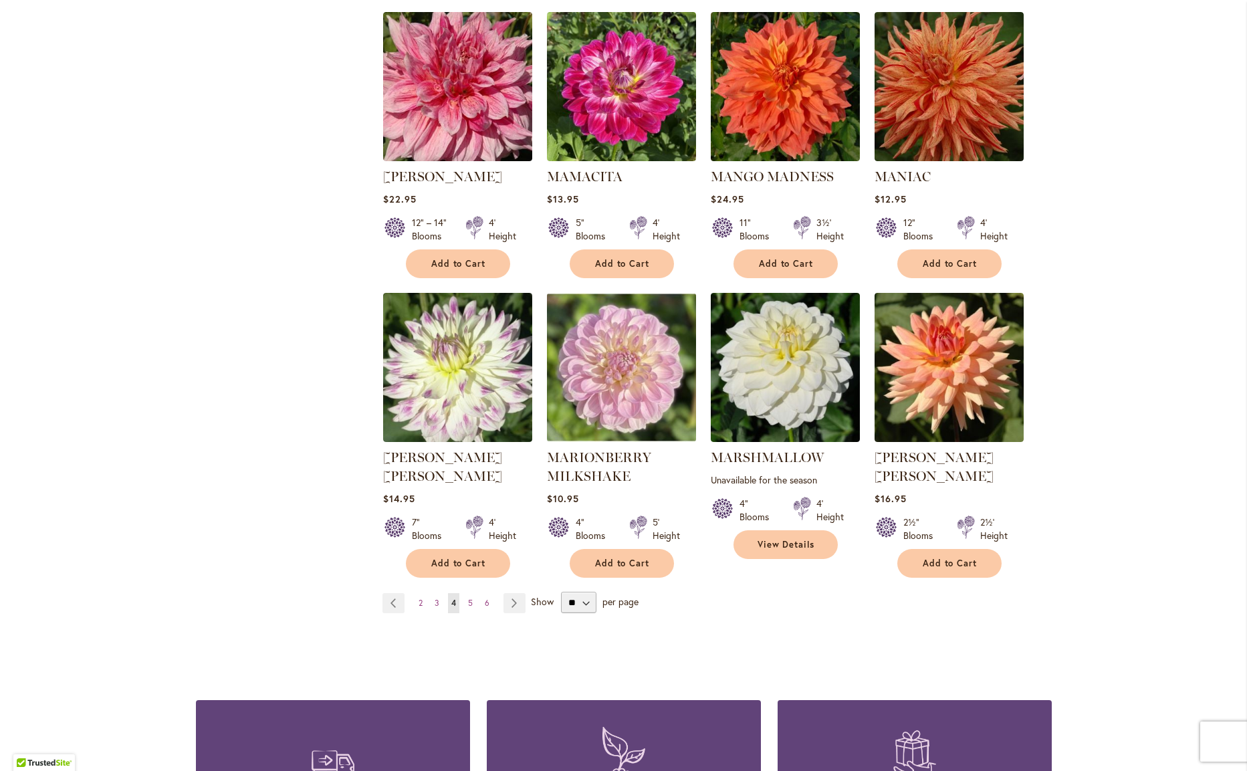
scroll to position [4380, 0]
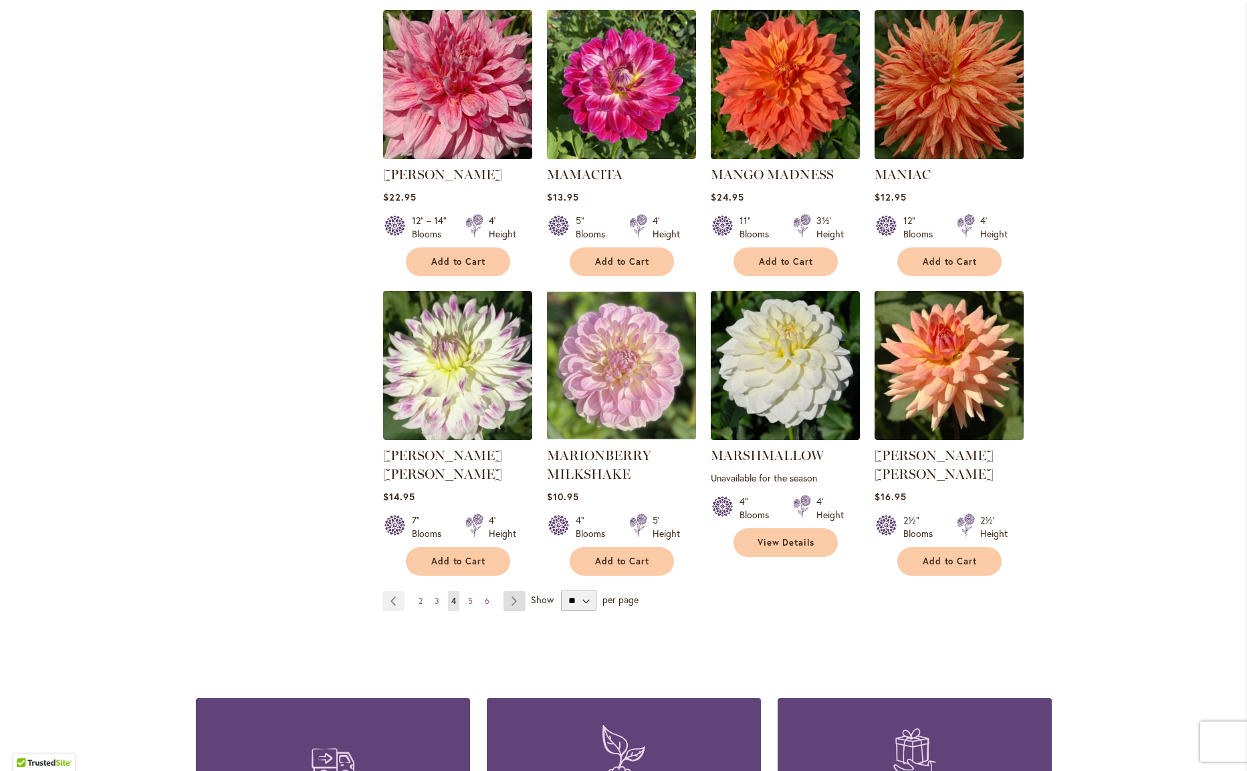
click at [521, 591] on link "Page Next" at bounding box center [514, 601] width 22 height 20
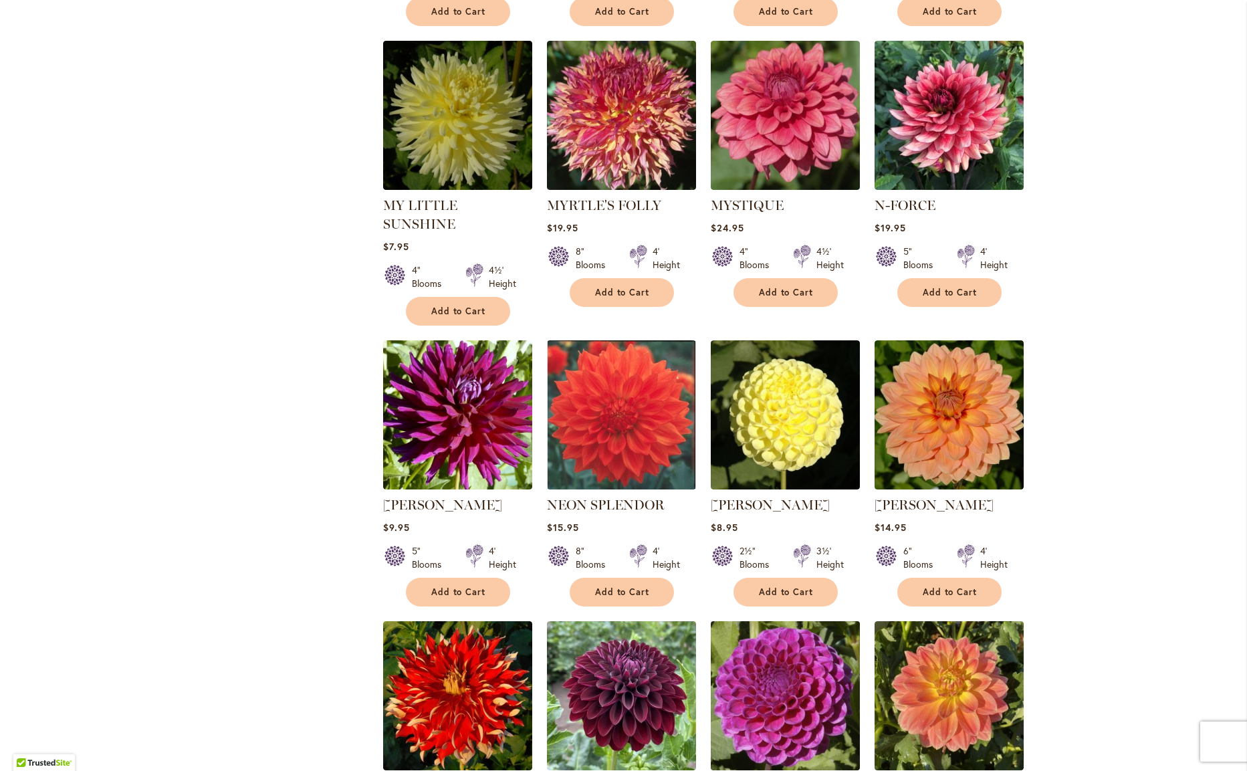
scroll to position [1716, 0]
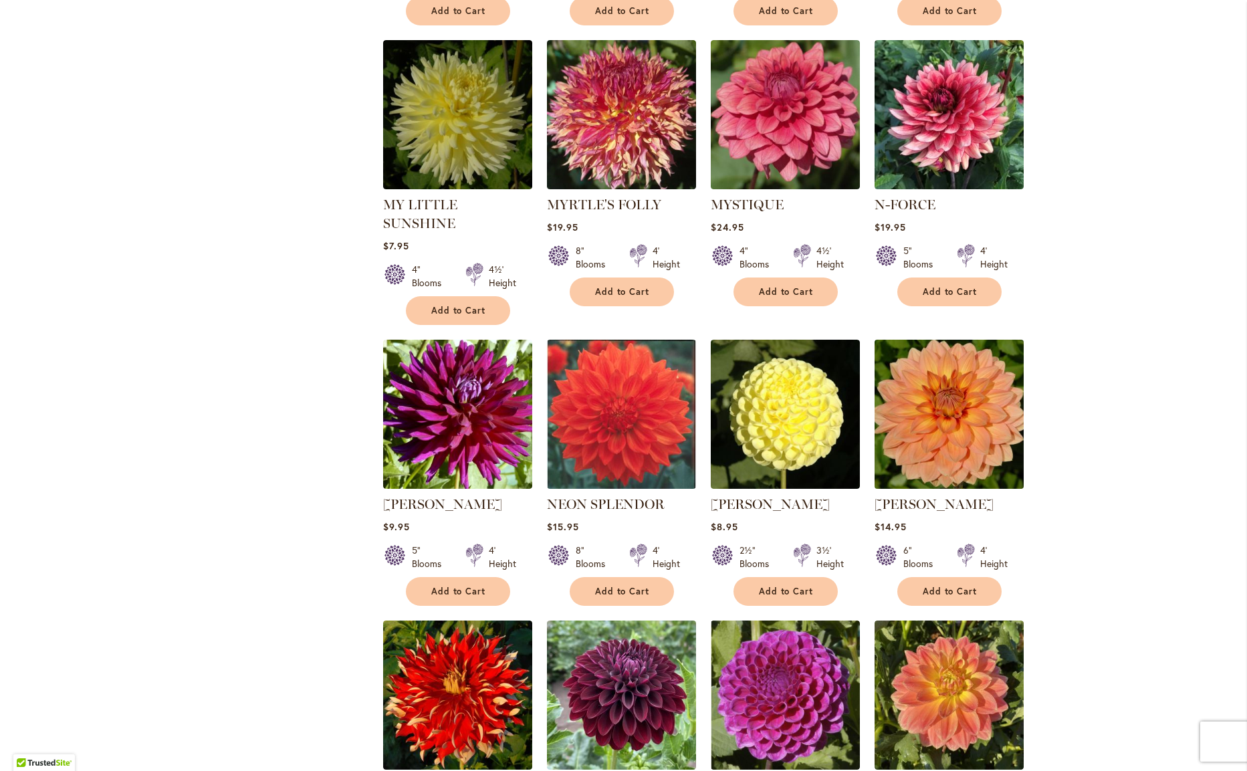
click at [950, 387] on img at bounding box center [948, 414] width 156 height 156
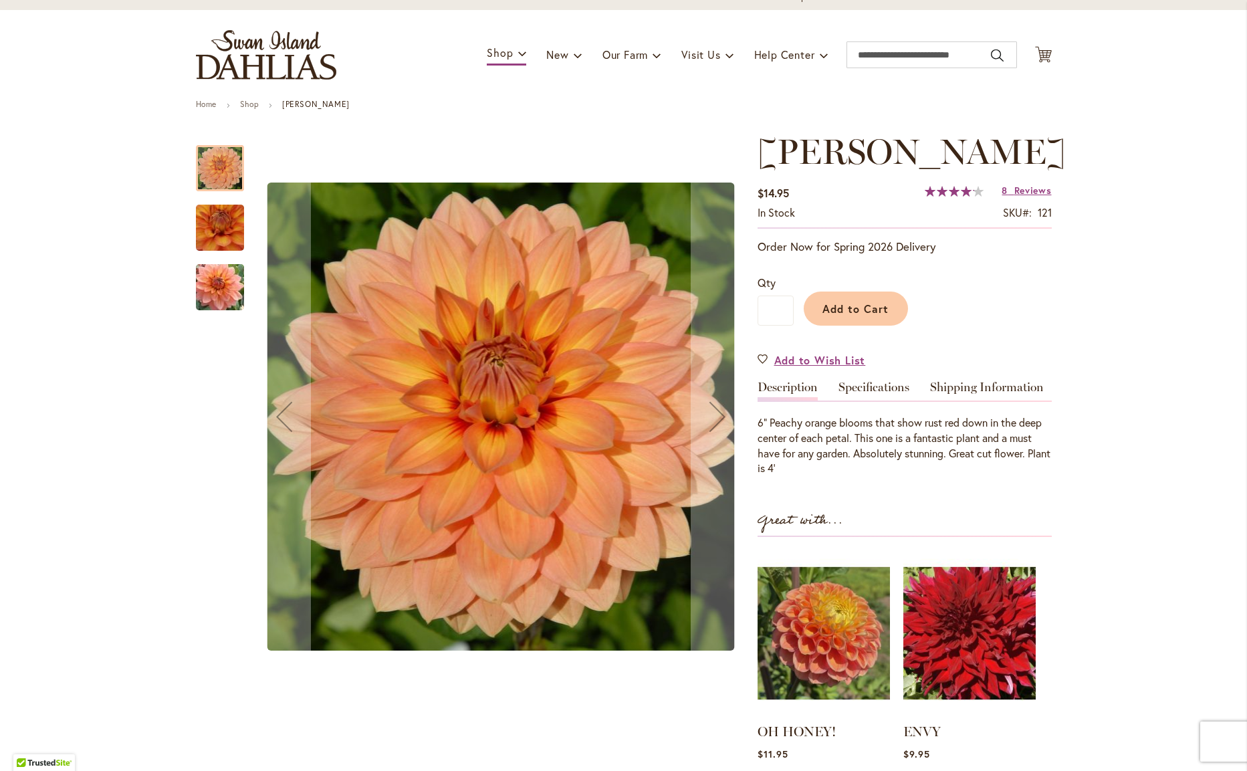
scroll to position [69, 0]
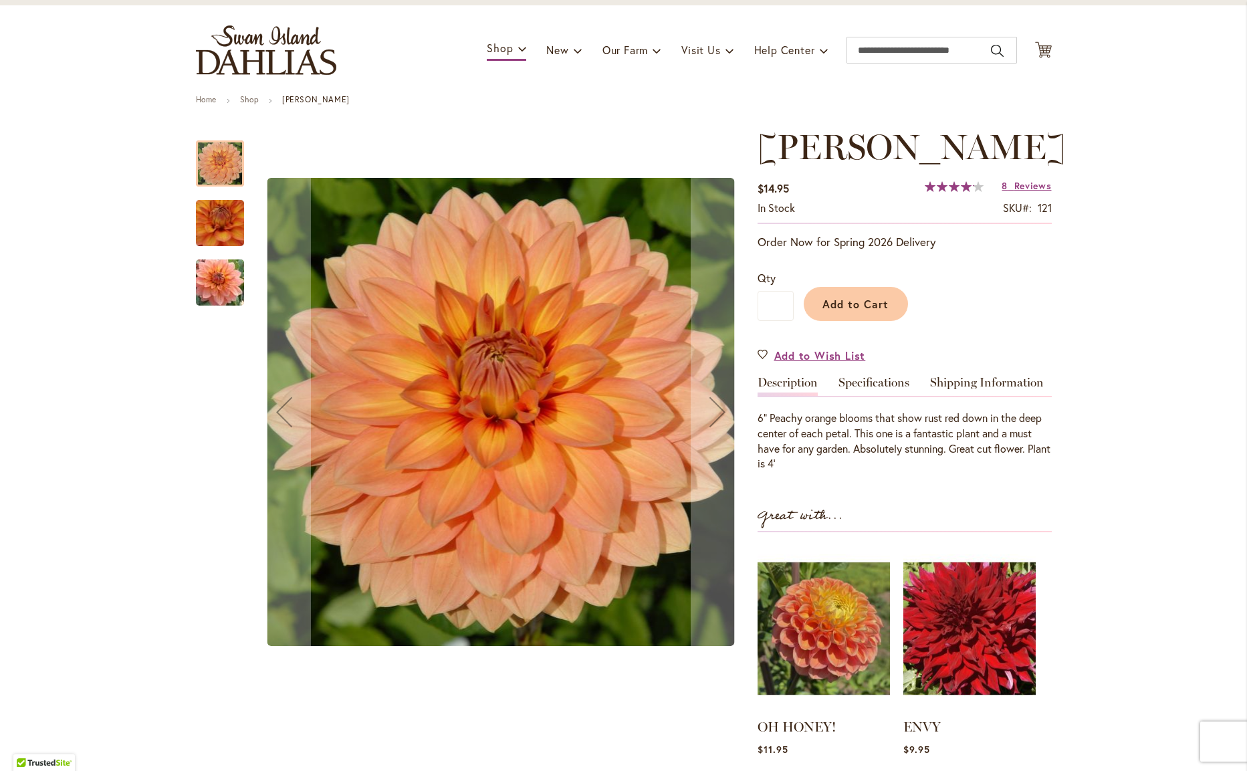
click at [216, 219] on img "Nicholas" at bounding box center [219, 223] width 94 height 92
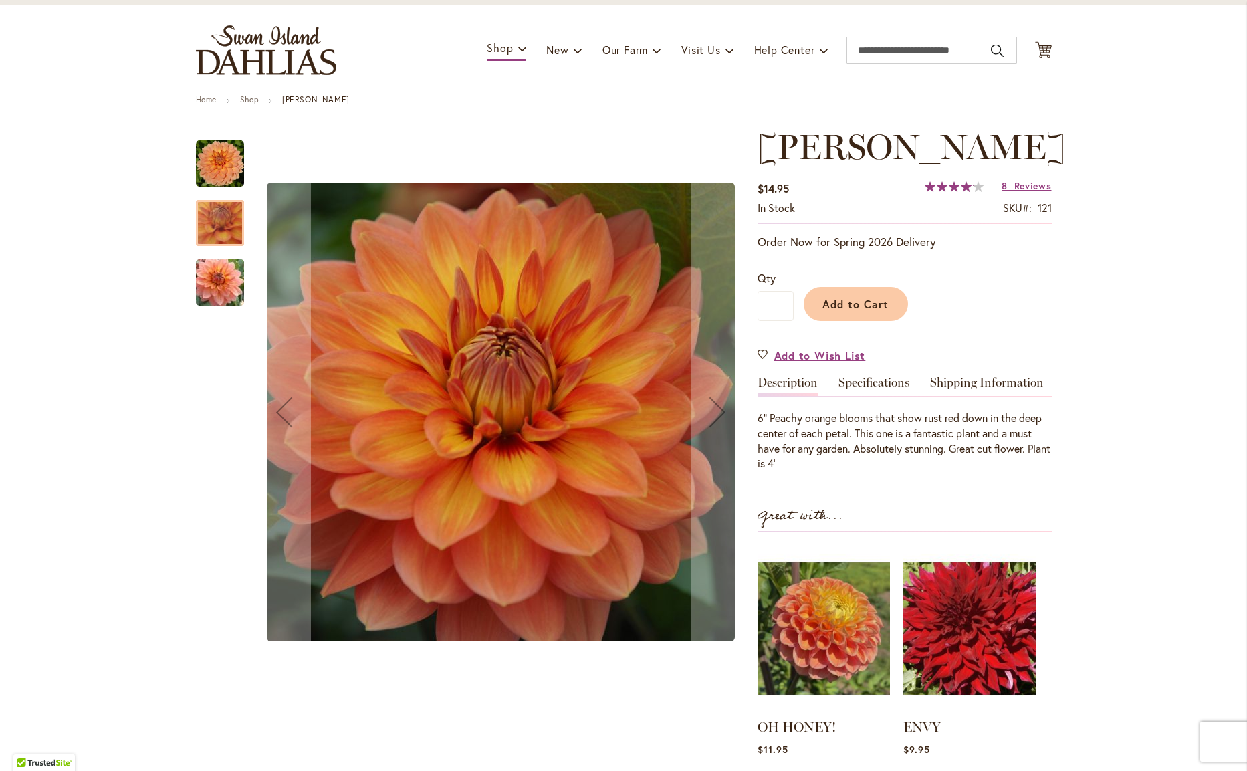
click at [220, 279] on img "Nicholas" at bounding box center [220, 283] width 96 height 64
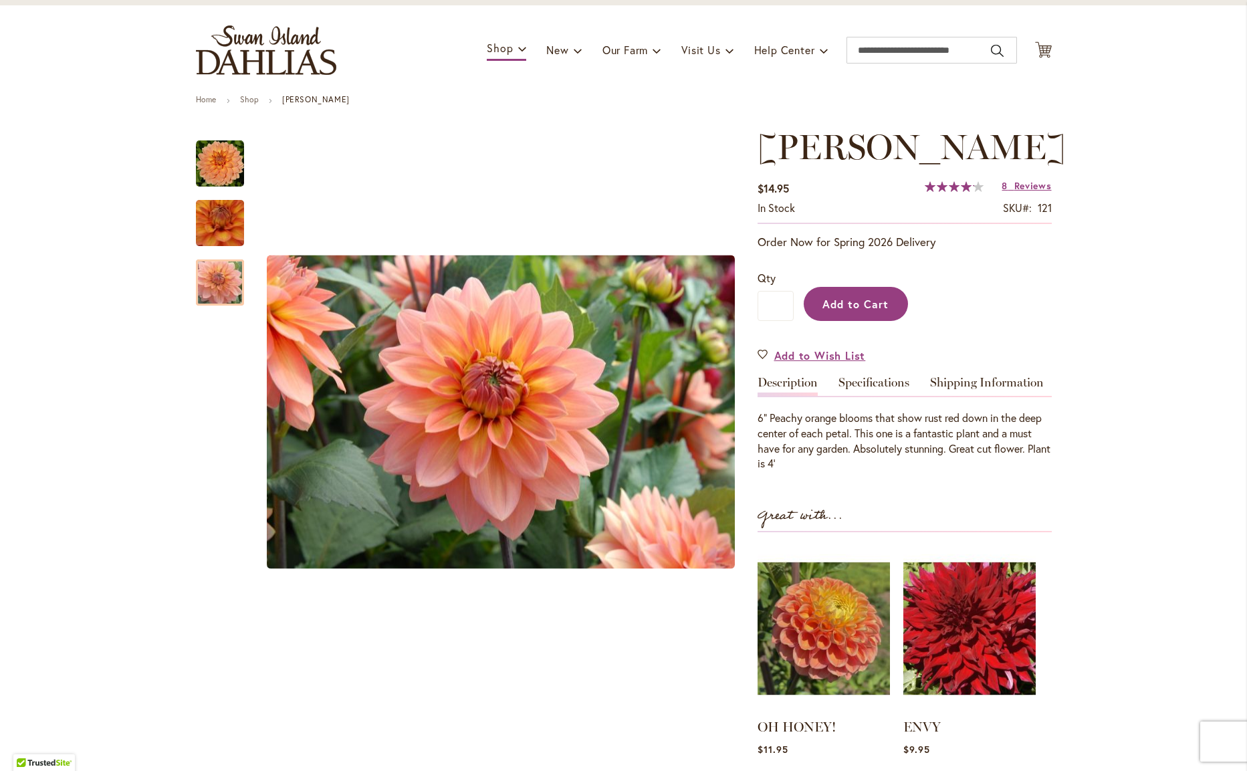
click at [854, 306] on span "Add to Cart" at bounding box center [855, 304] width 66 height 14
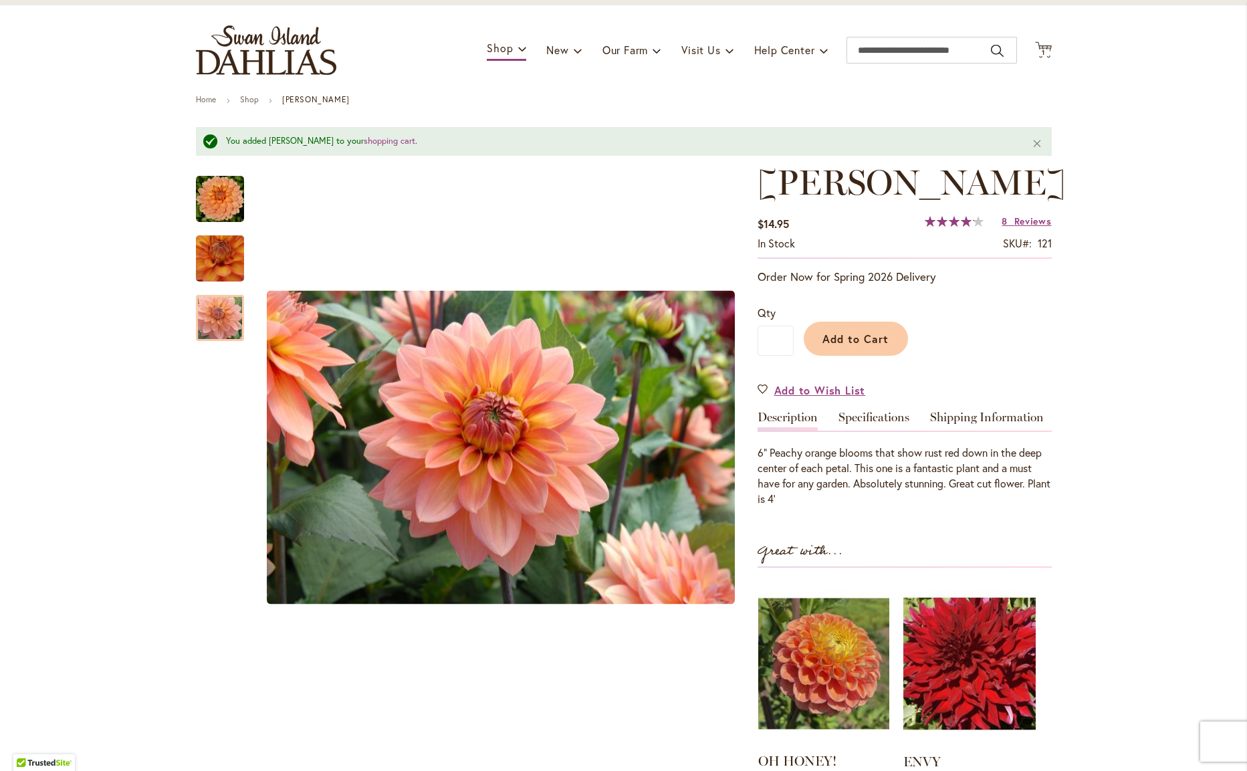
click at [825, 668] on img at bounding box center [823, 664] width 131 height 164
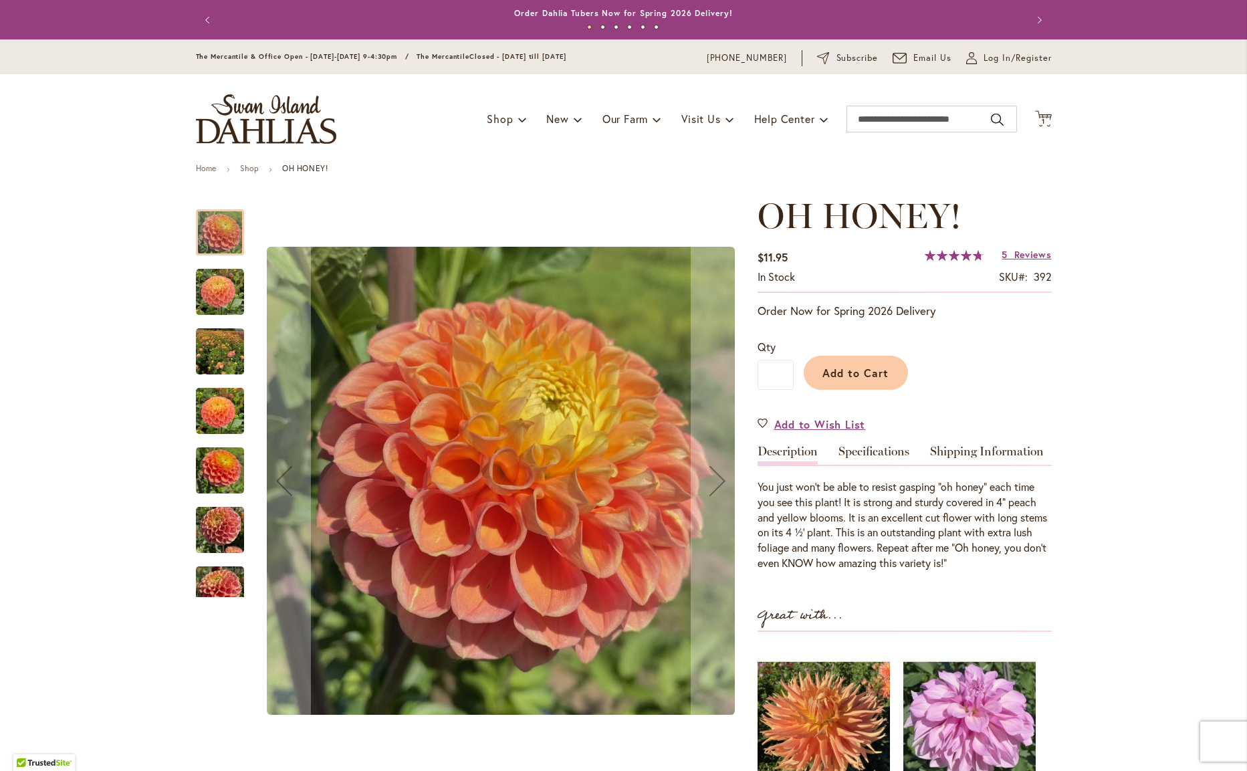
drag, startPoint x: 229, startPoint y: 297, endPoint x: 225, endPoint y: 329, distance: 31.6
click at [229, 297] on img "Oh Honey!" at bounding box center [220, 292] width 48 height 48
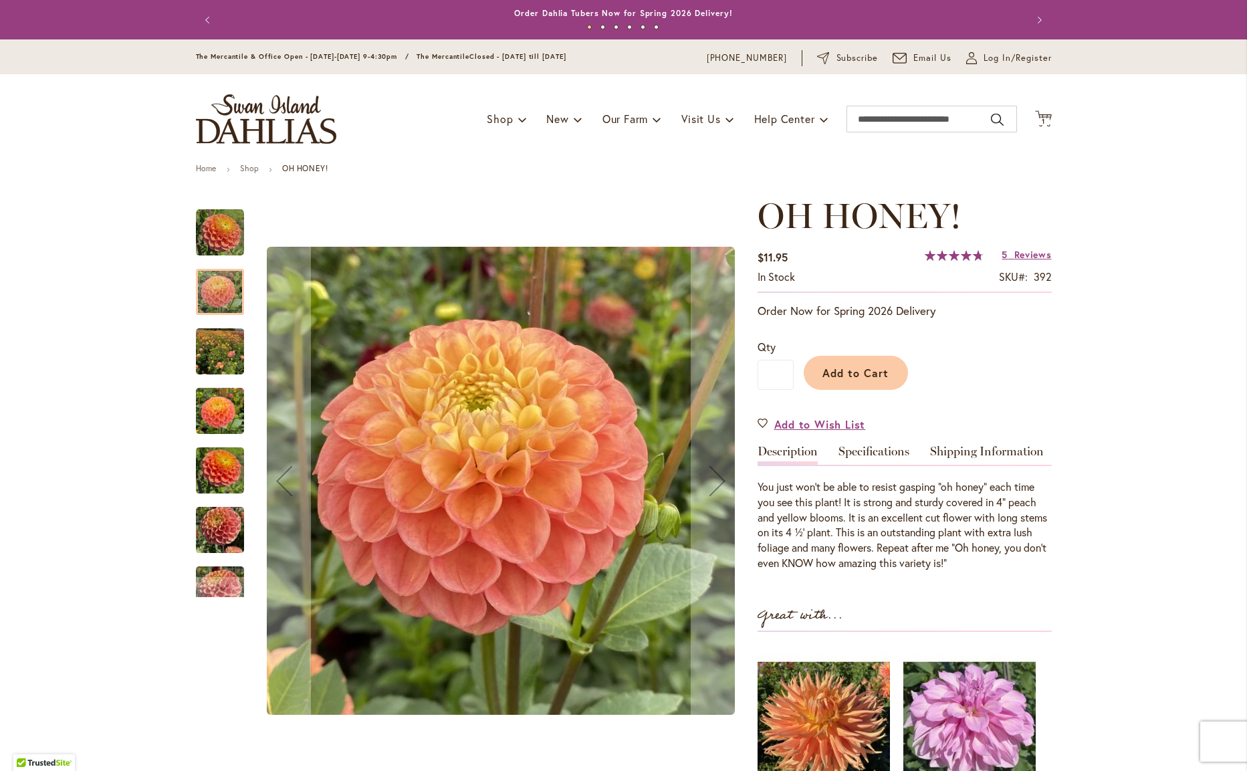
drag, startPoint x: 225, startPoint y: 346, endPoint x: 224, endPoint y: 374, distance: 28.1
click at [225, 346] on img "Oh Honey!" at bounding box center [220, 352] width 48 height 64
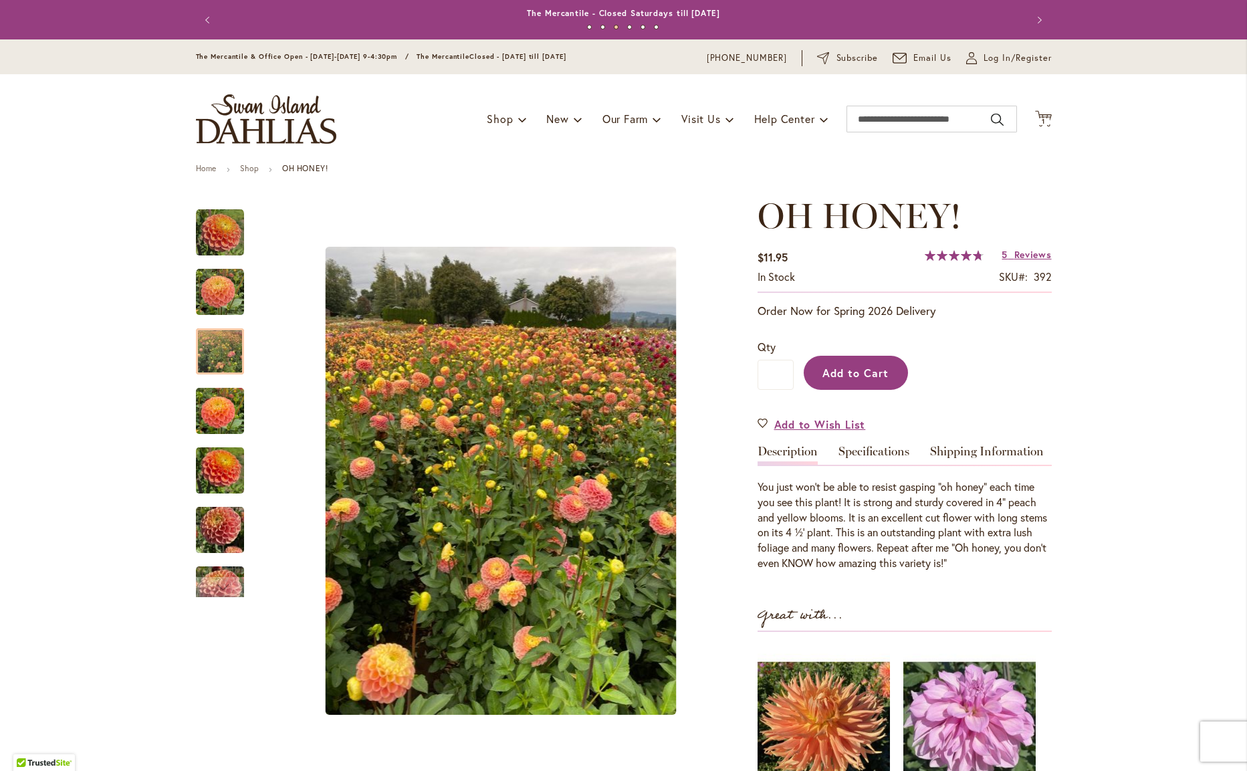
click at [869, 370] on span "Add to Cart" at bounding box center [855, 373] width 66 height 14
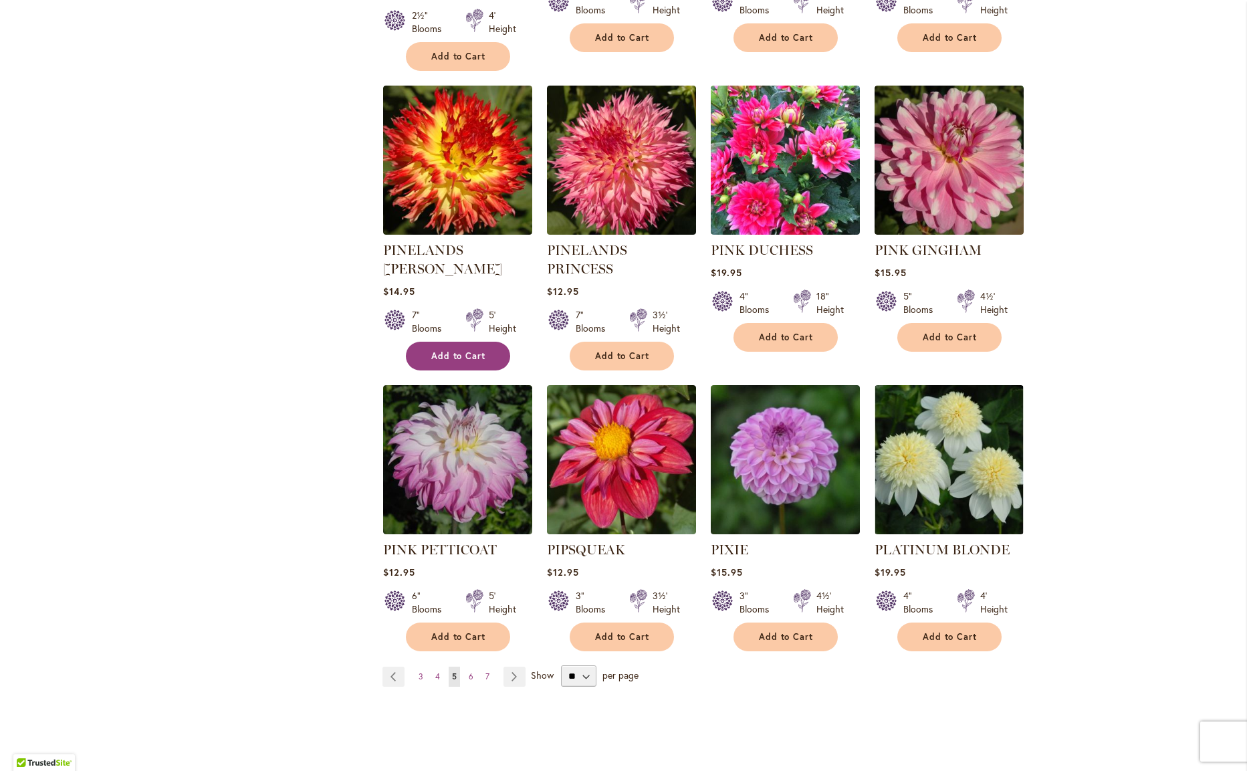
scroll to position [4331, 0]
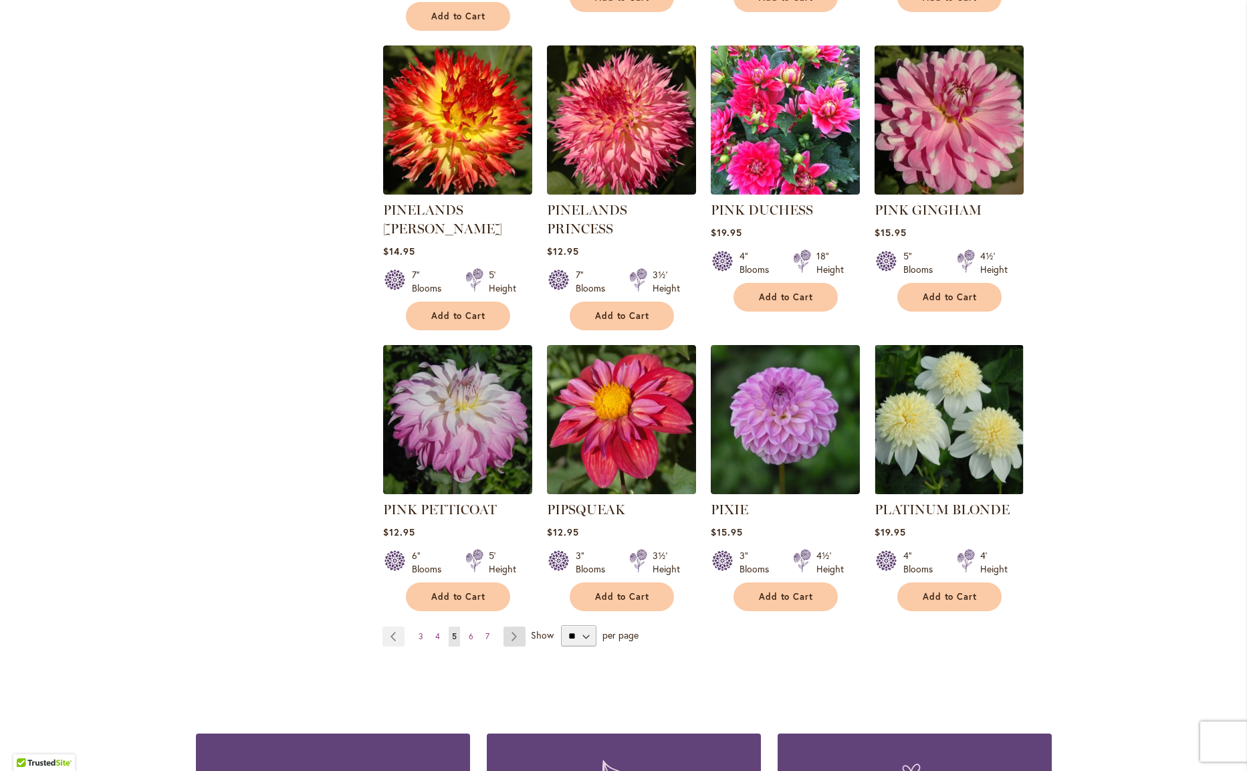
click at [511, 626] on link "Page Next" at bounding box center [514, 636] width 22 height 20
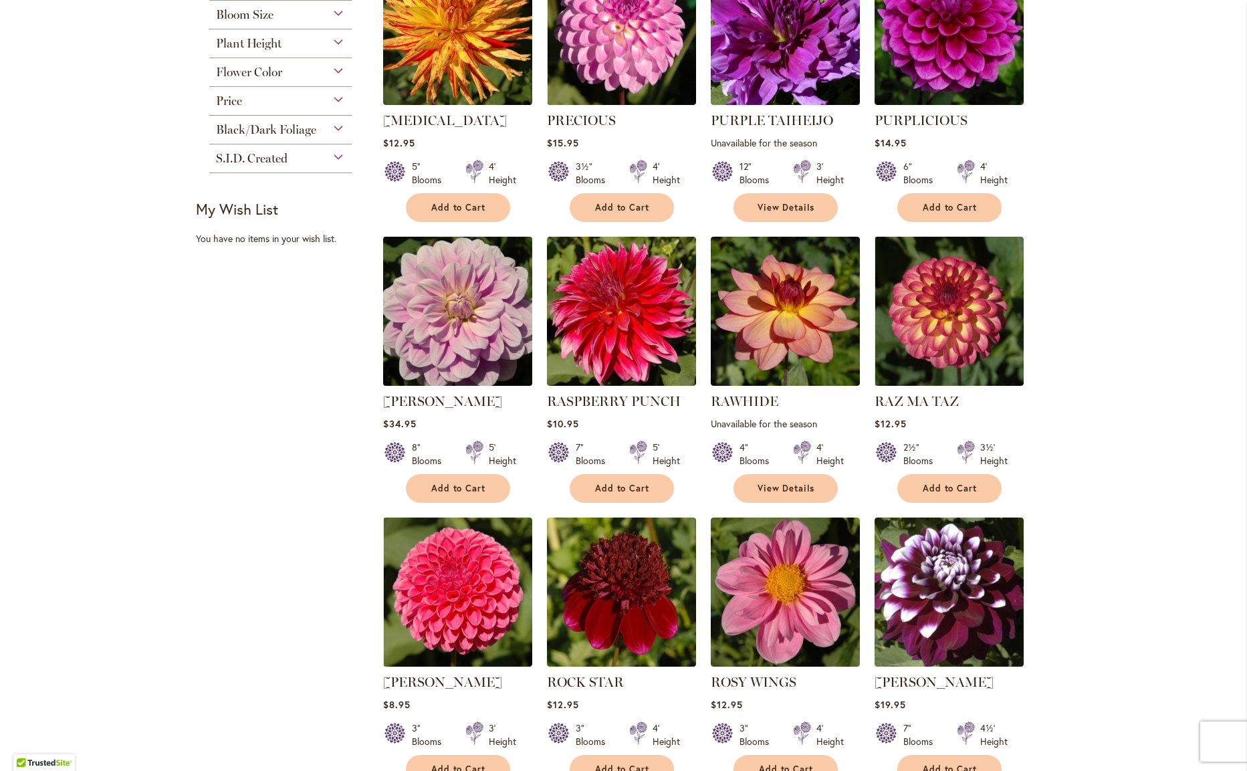
scroll to position [682, 0]
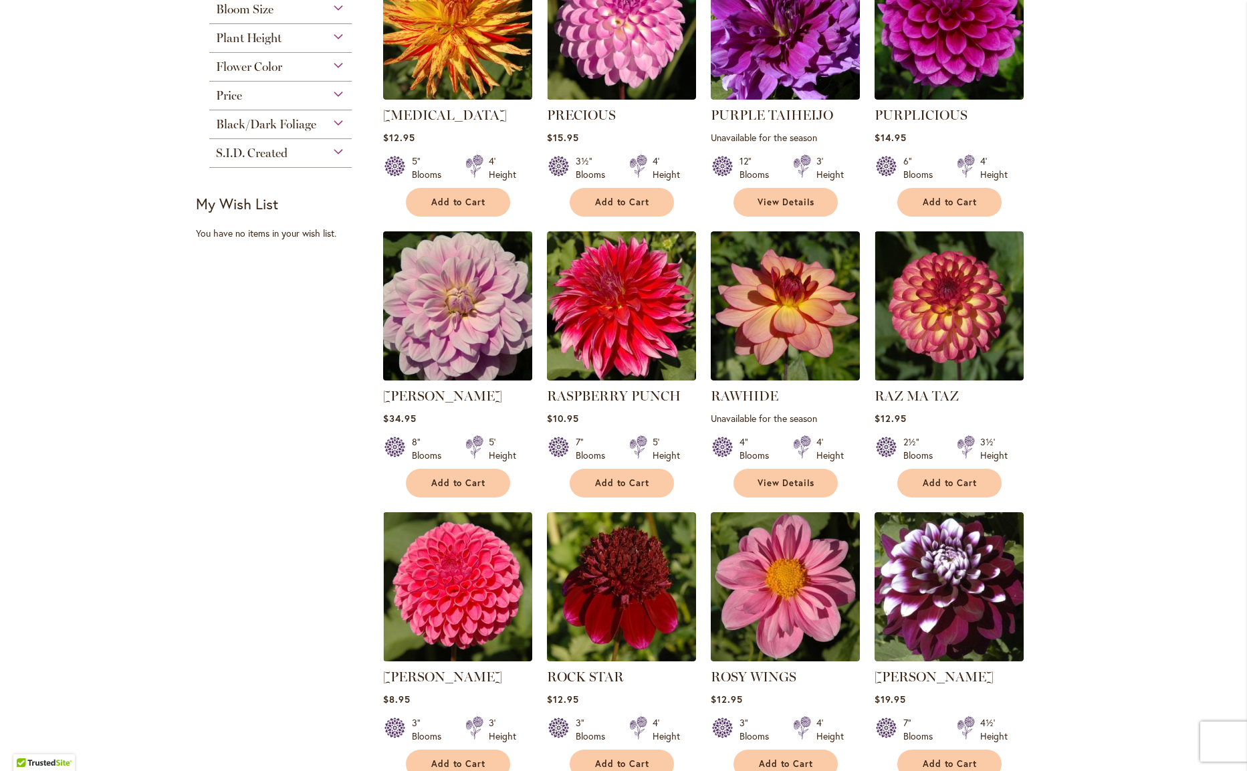
click at [466, 322] on img at bounding box center [457, 306] width 156 height 156
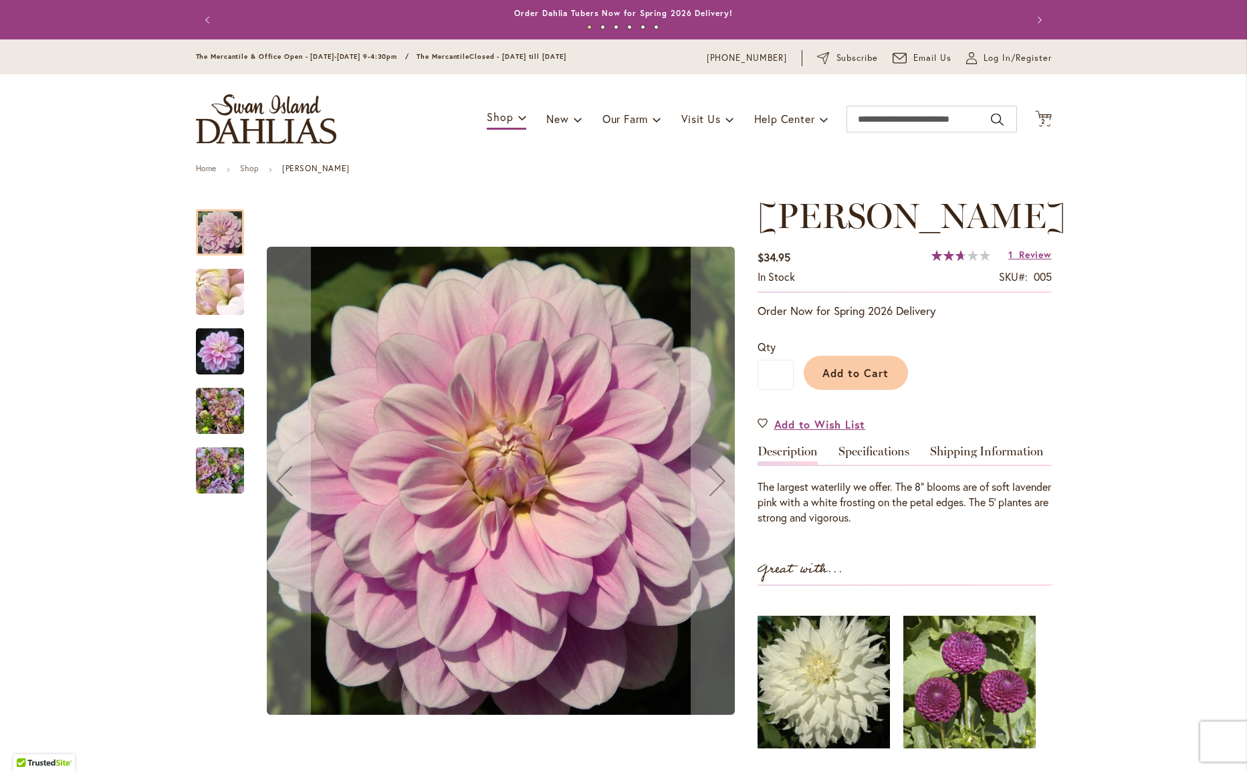
click at [223, 352] on img "Randi Dawn" at bounding box center [220, 351] width 48 height 49
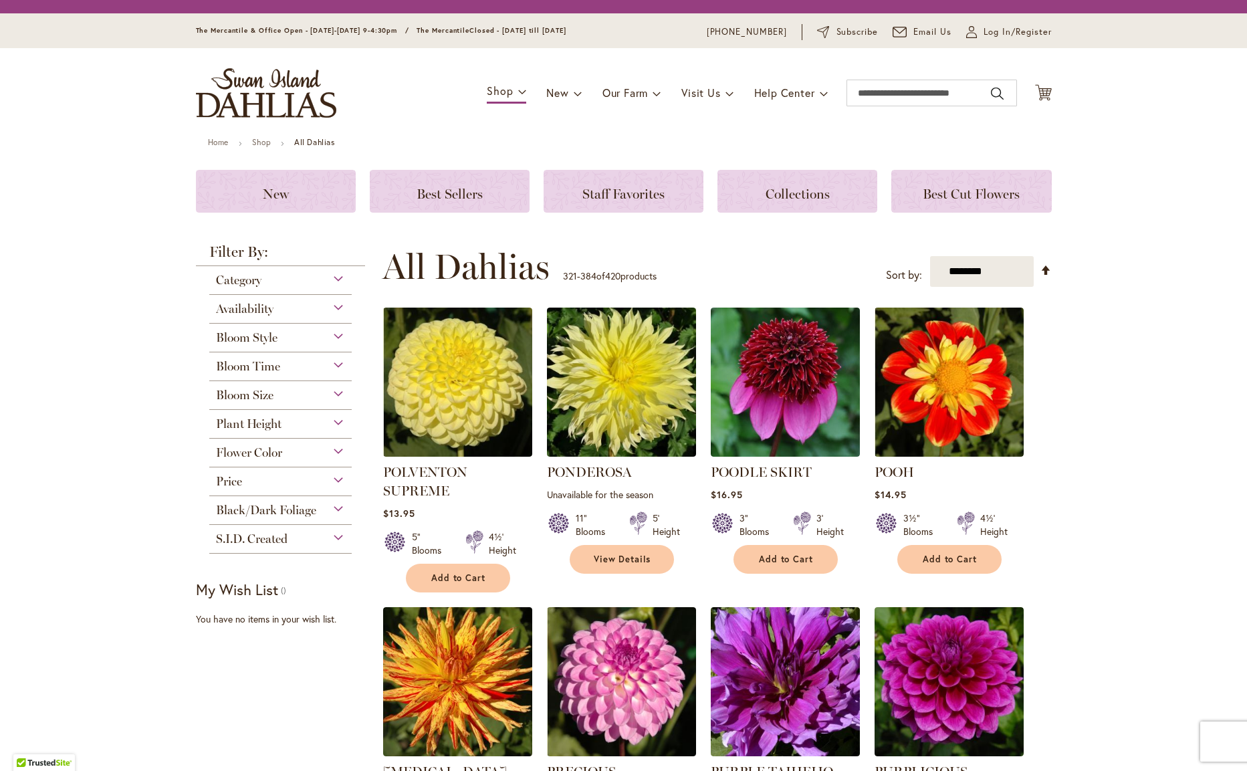
scroll to position [323, 0]
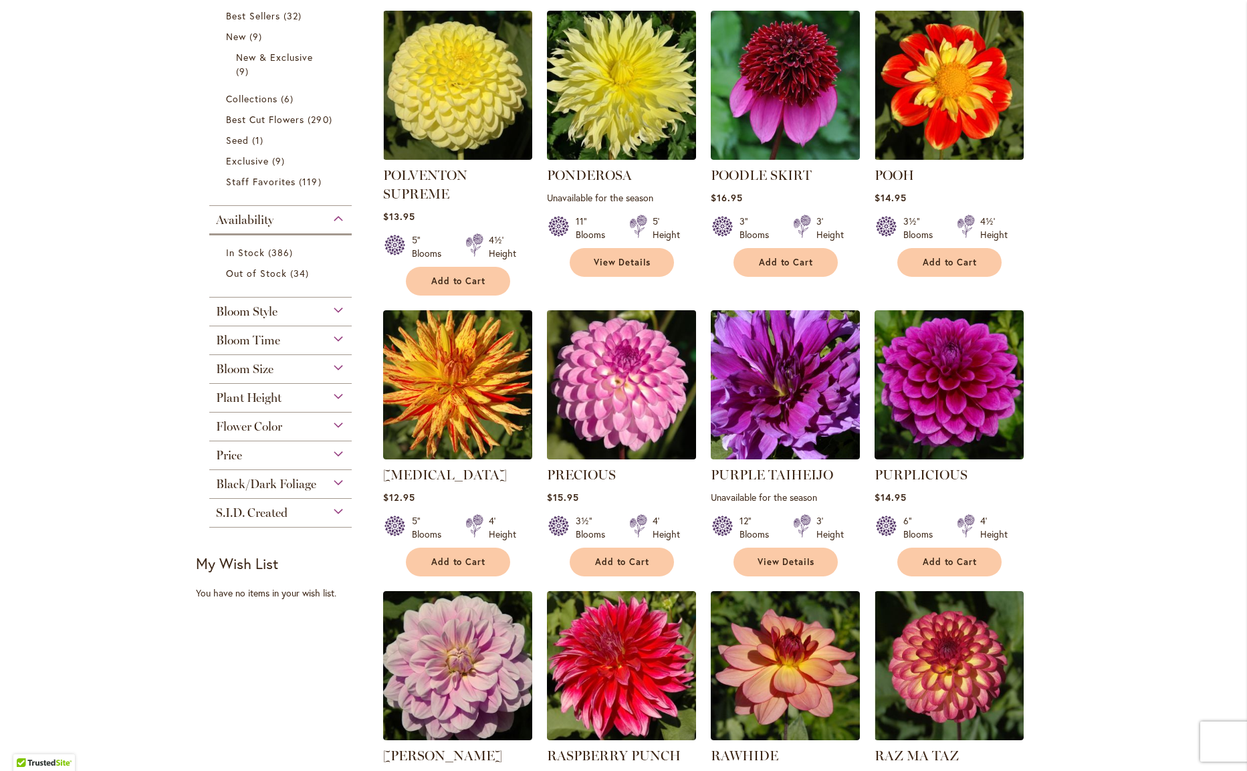
click at [654, 398] on img at bounding box center [621, 385] width 156 height 156
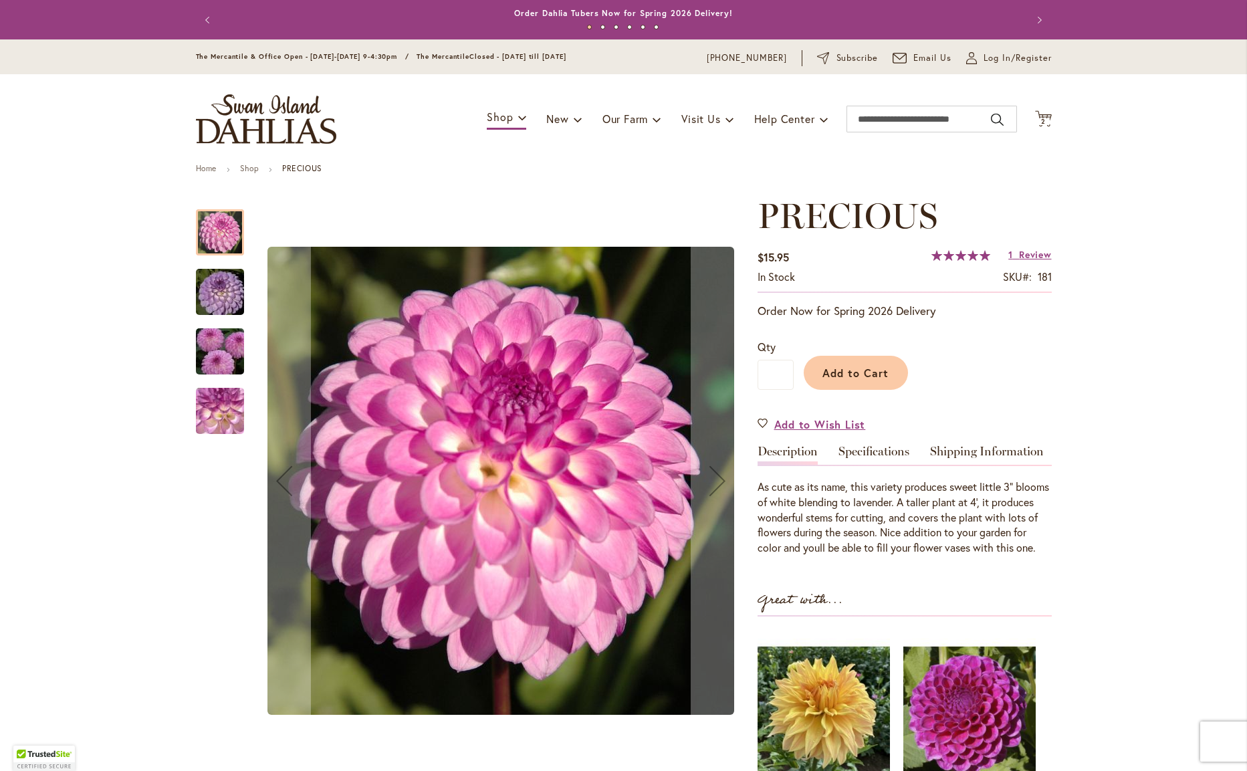
click at [233, 295] on img "PRECIOUS" at bounding box center [220, 292] width 96 height 64
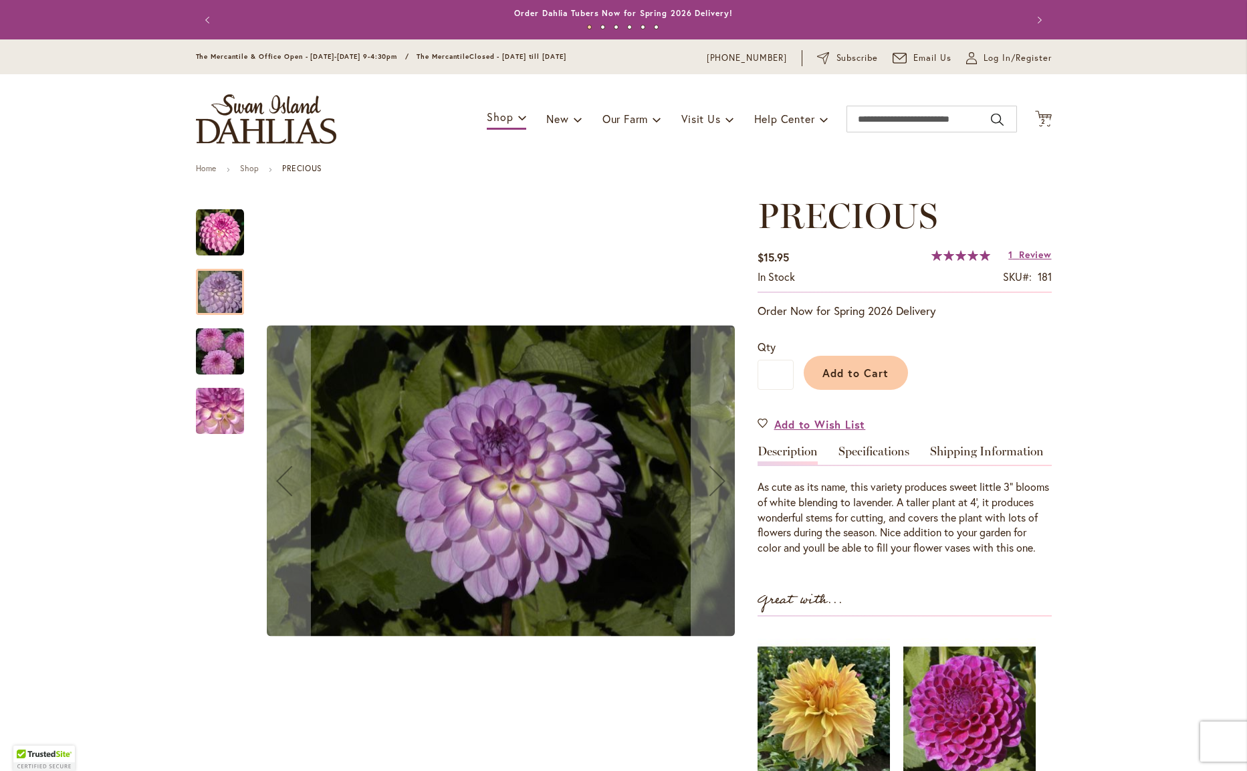
click at [229, 346] on img "PRECIOUS" at bounding box center [220, 352] width 96 height 64
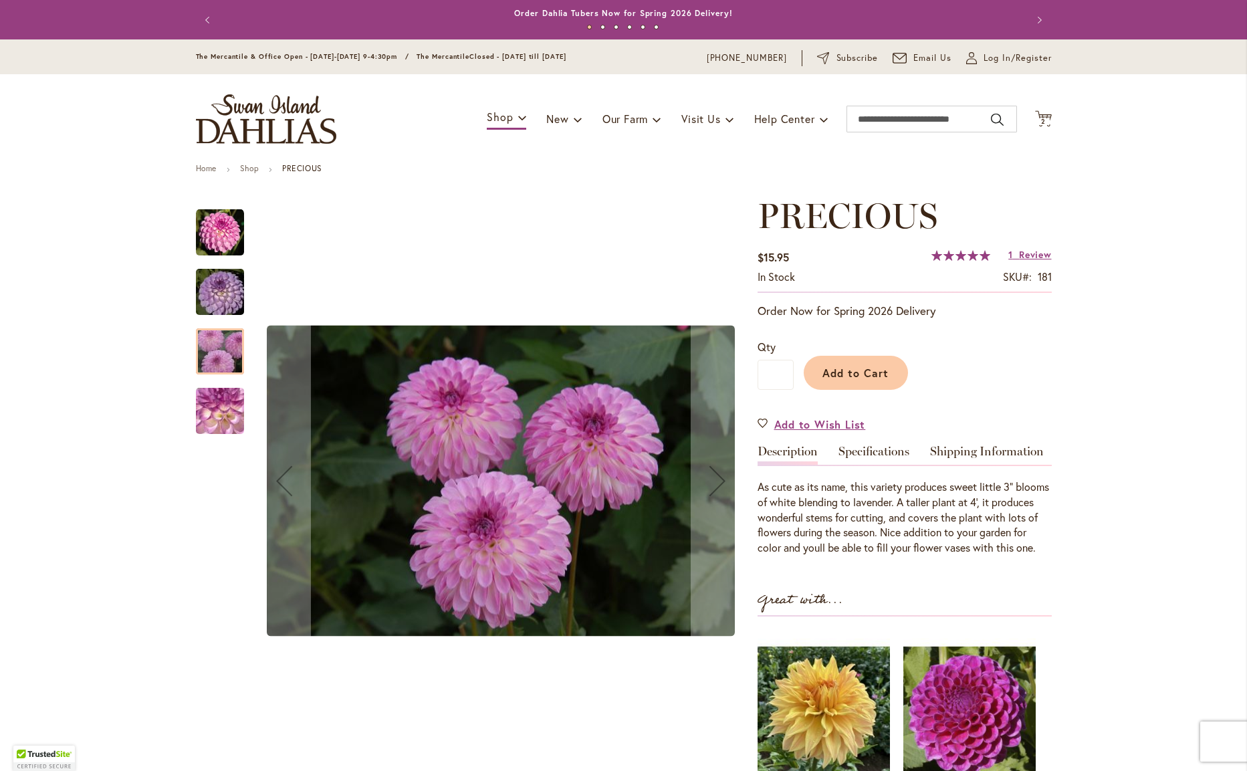
click at [231, 398] on img "PRECIOUS" at bounding box center [220, 411] width 96 height 72
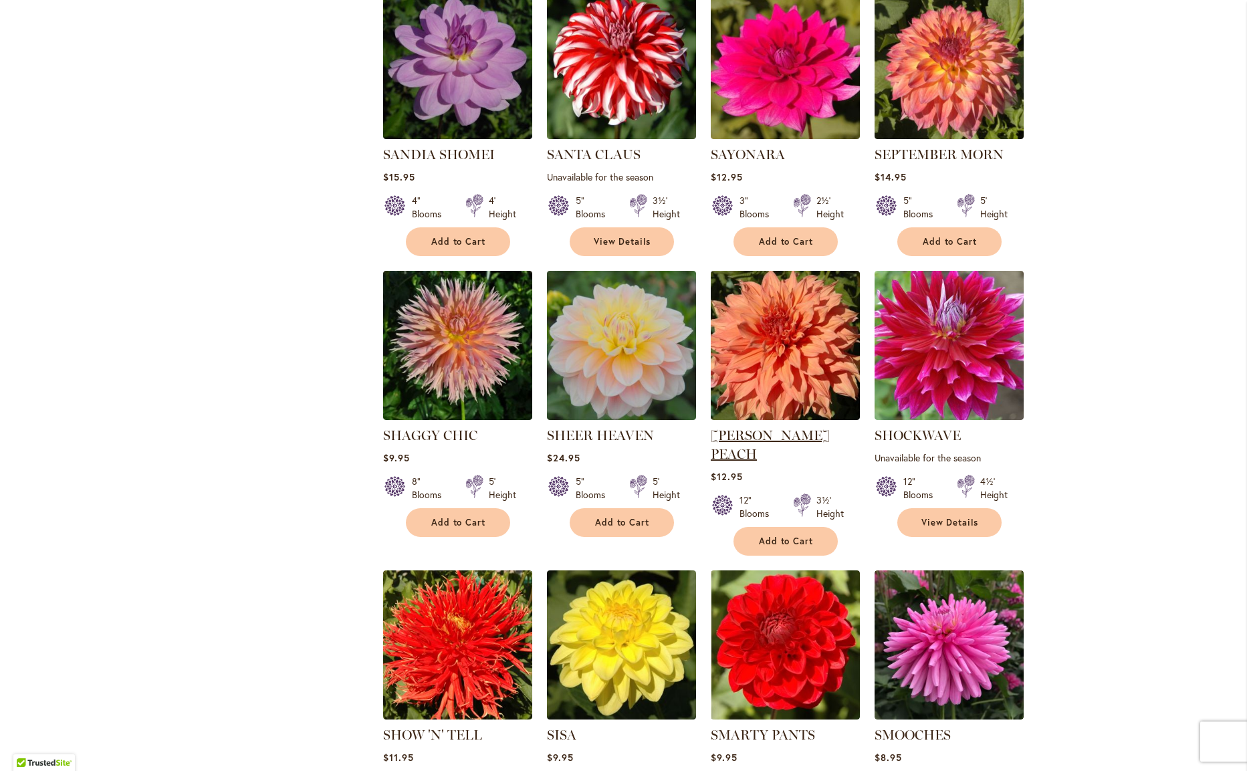
scroll to position [1499, 0]
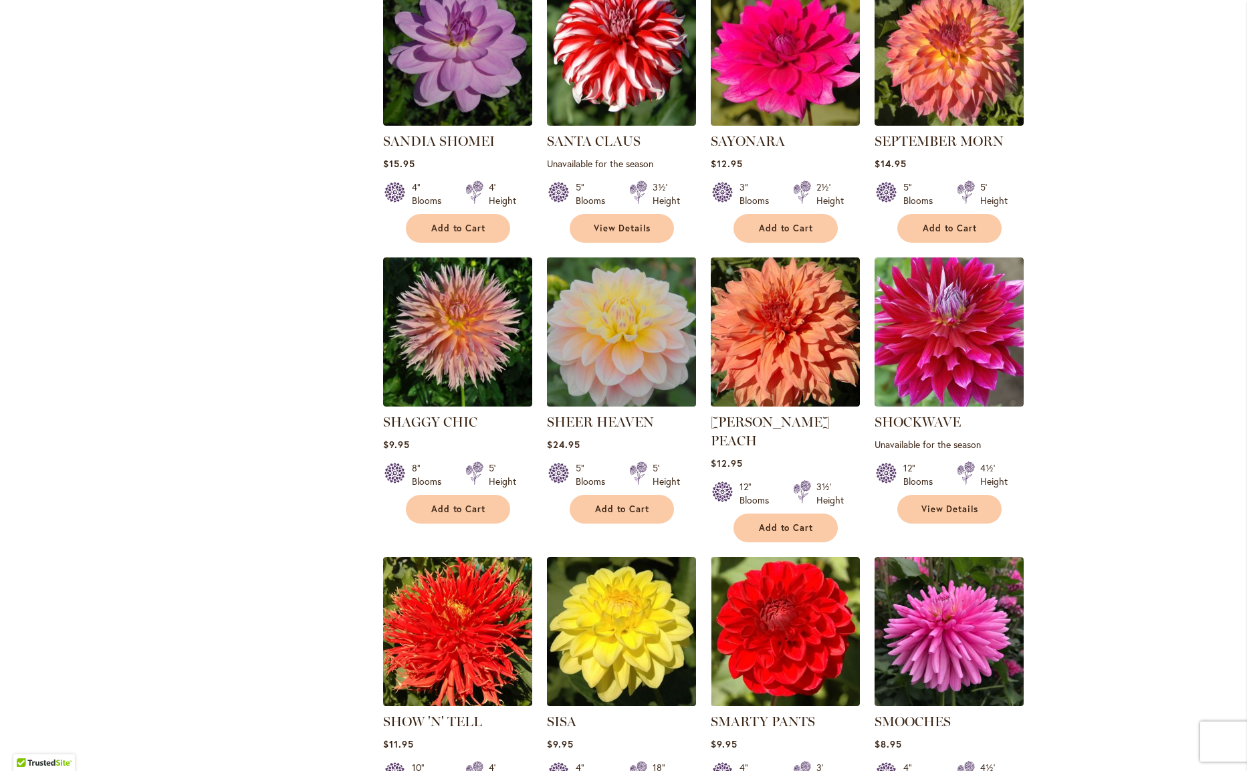
click at [634, 337] on img at bounding box center [621, 332] width 156 height 156
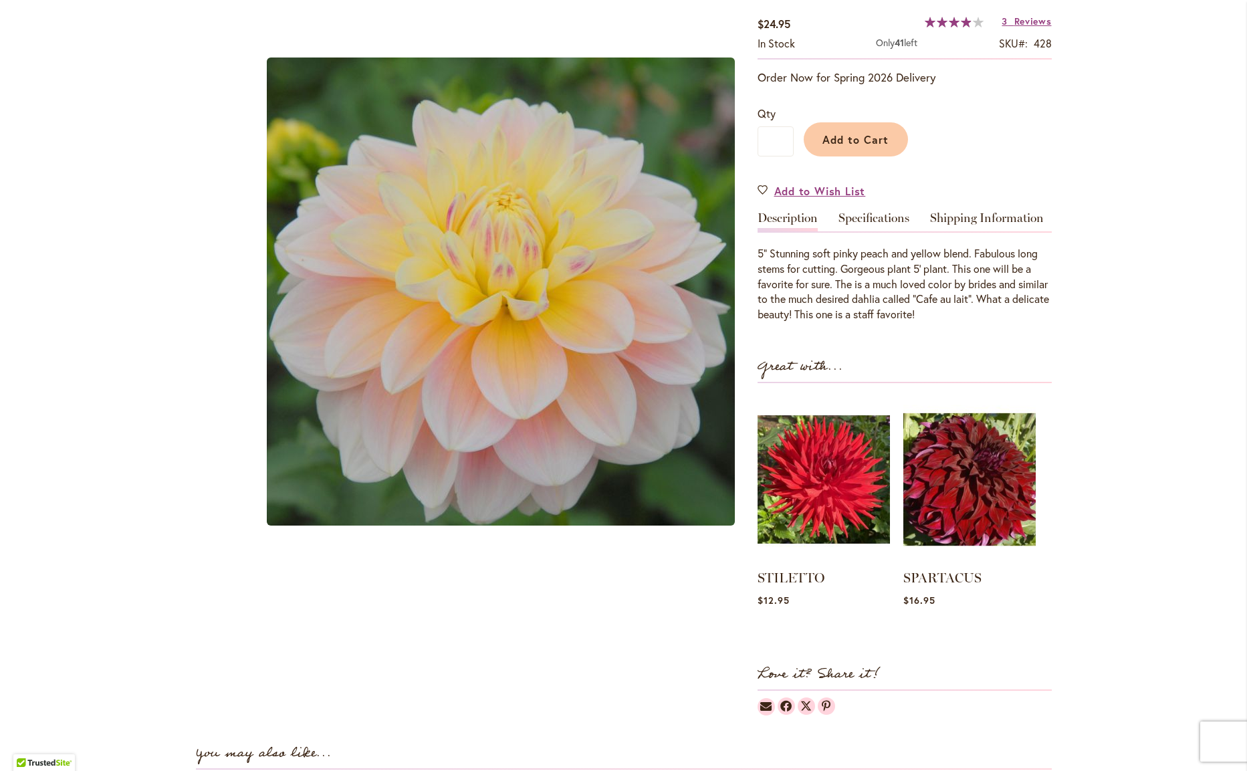
scroll to position [234, 0]
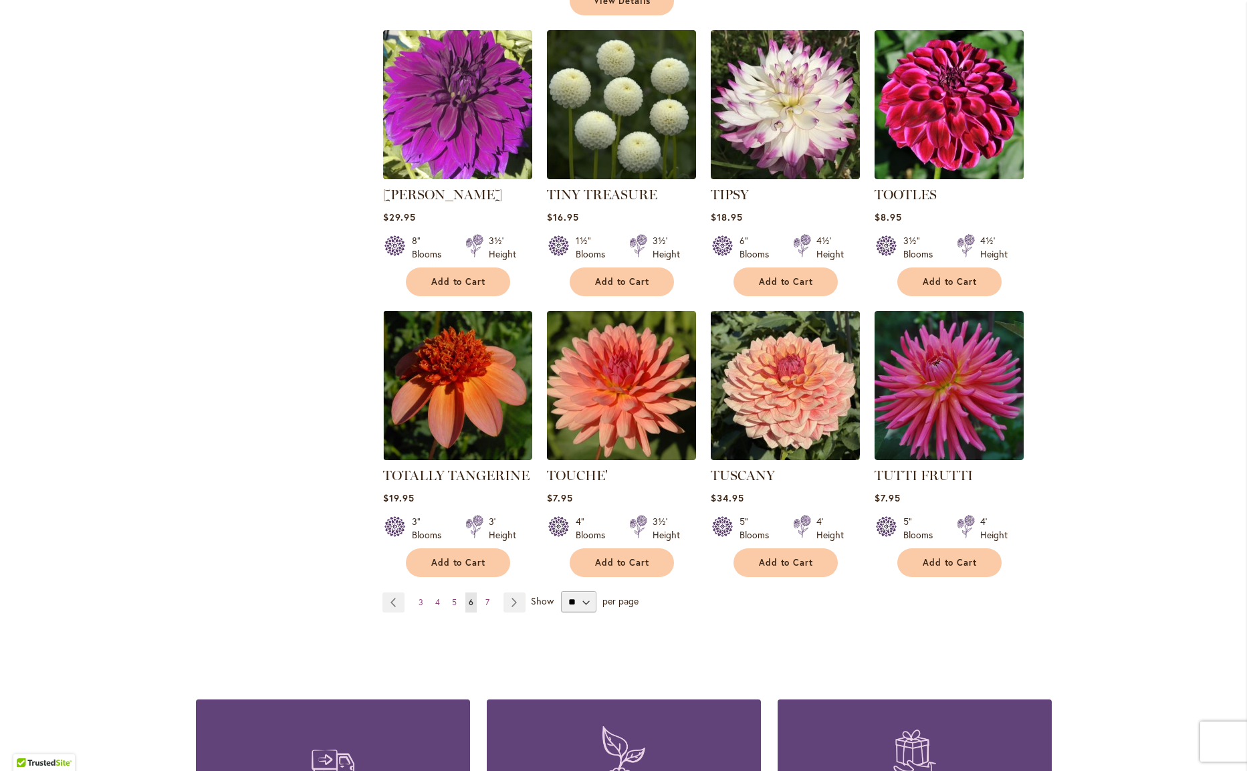
scroll to position [4329, 0]
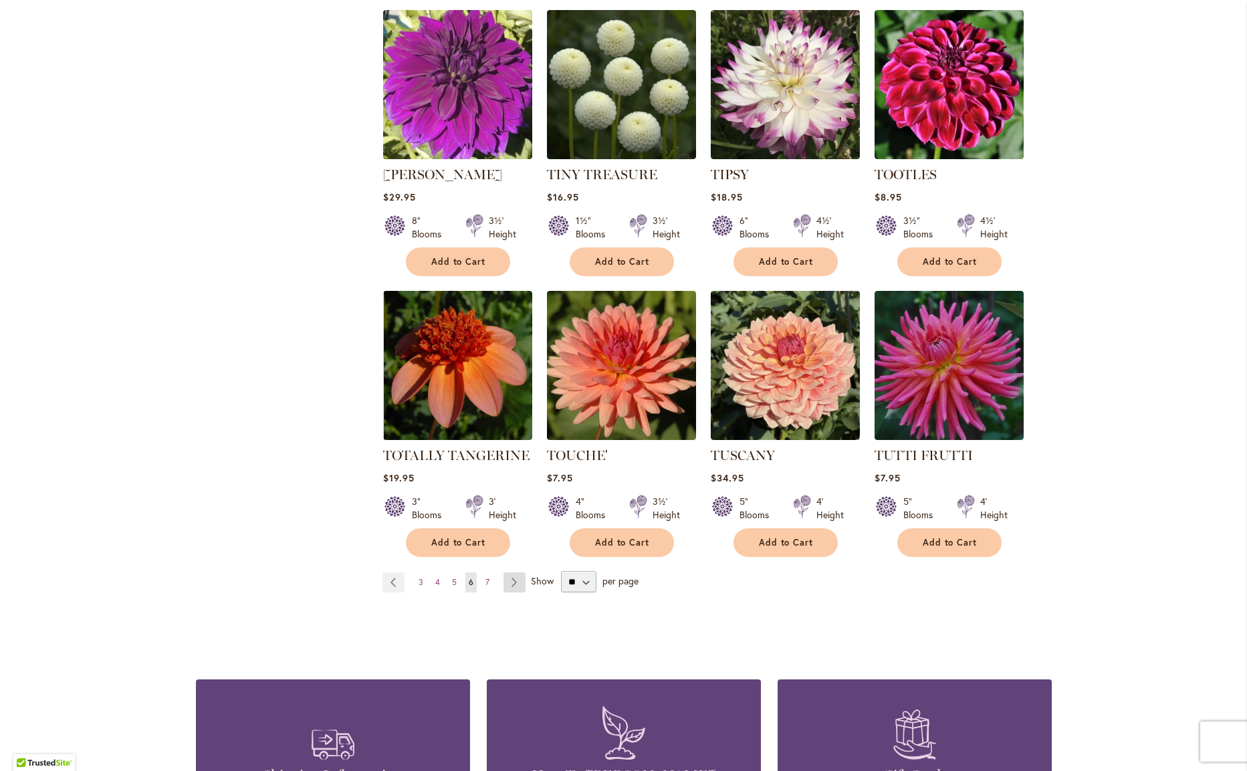
click at [512, 572] on link "Page Next" at bounding box center [514, 582] width 22 height 20
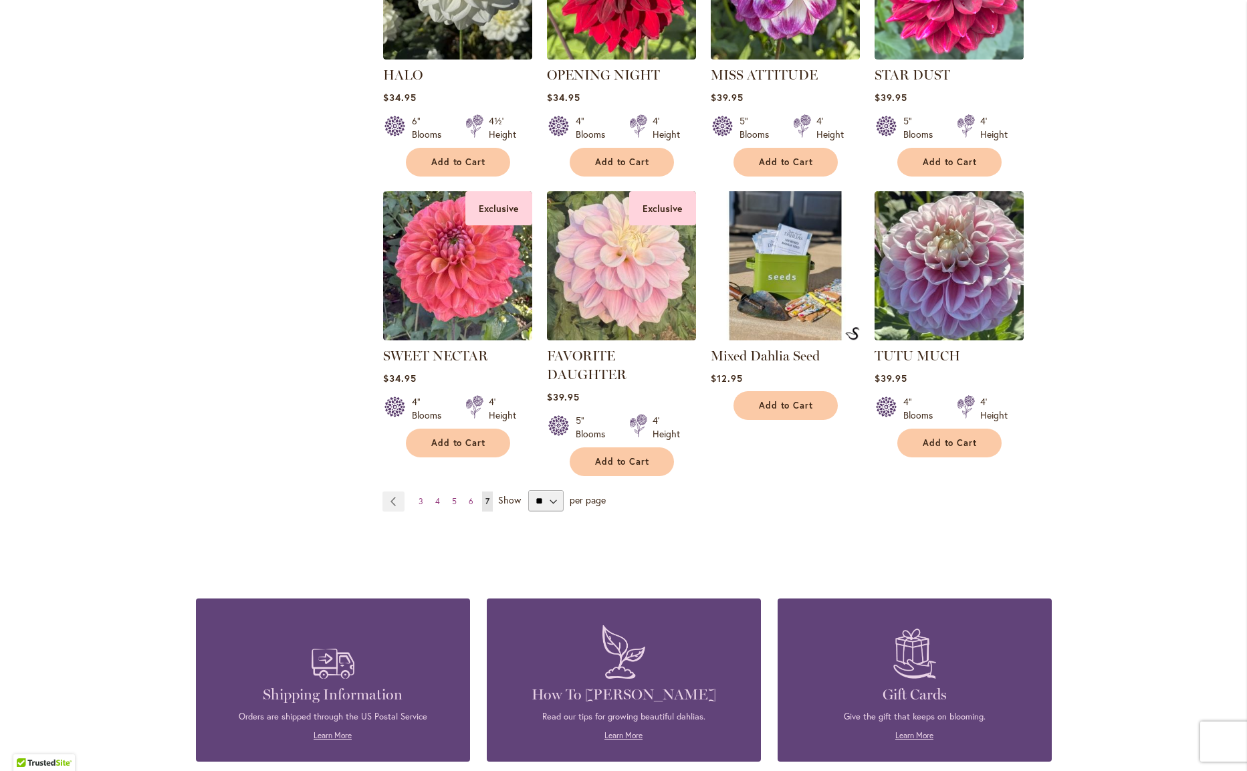
scroll to position [2412, 0]
